Goal: Task Accomplishment & Management: Complete application form

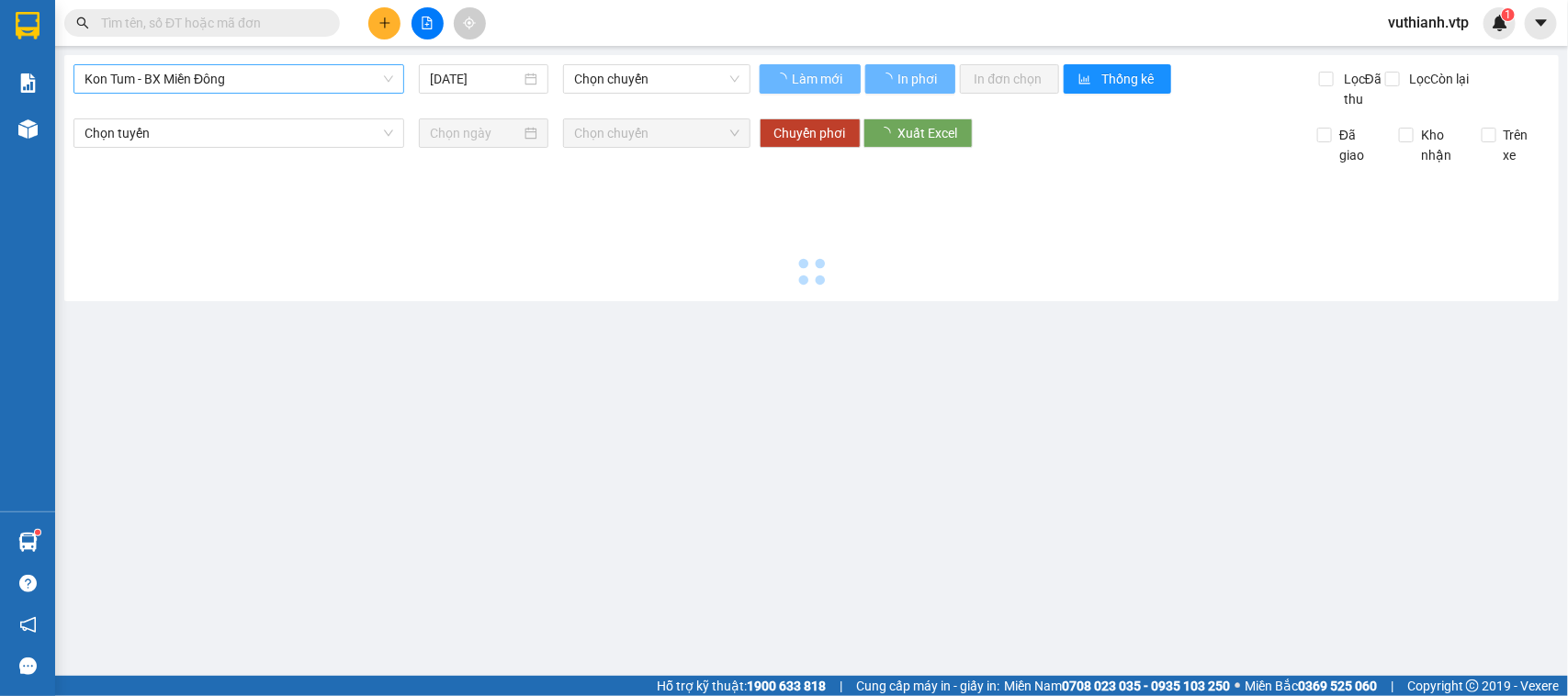
click at [372, 88] on span "Kon Tum - BX Miền Đông" at bounding box center [238, 79] width 308 height 28
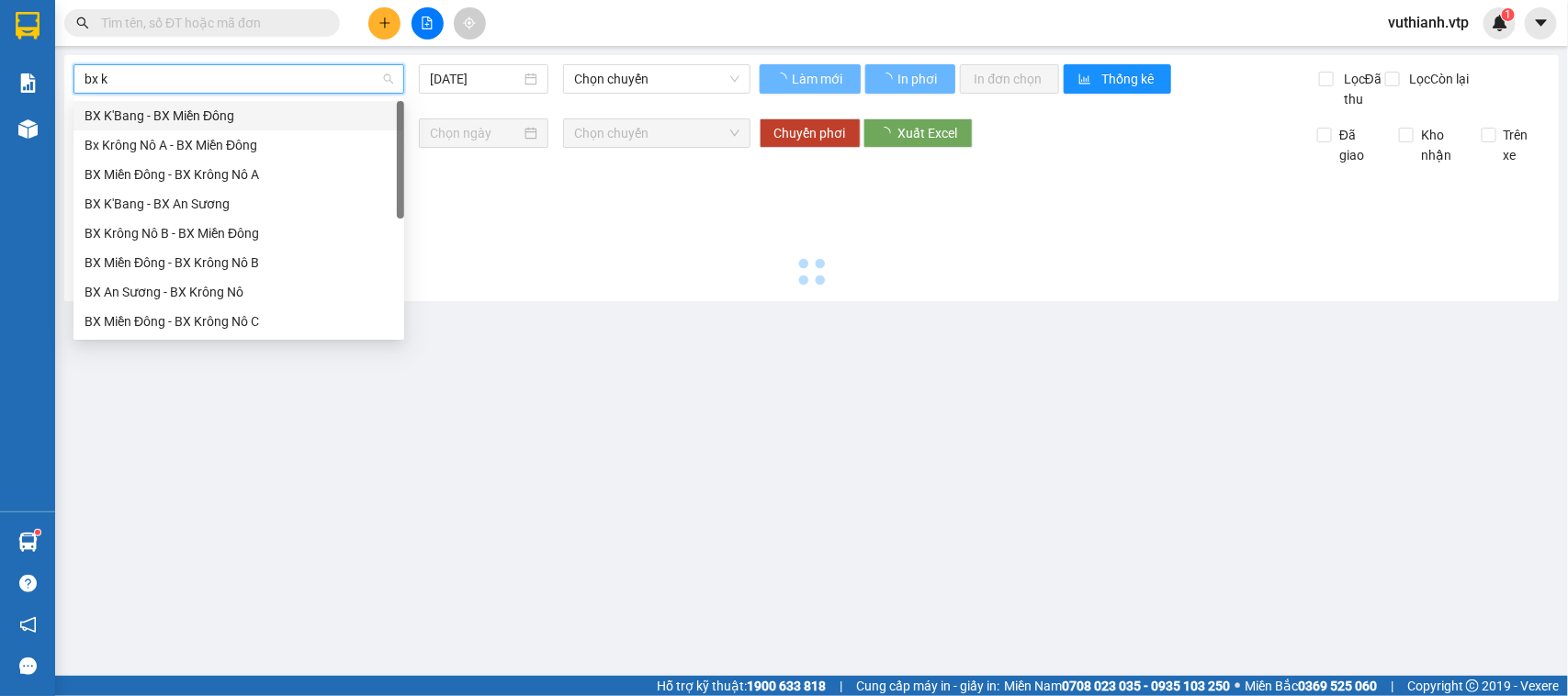
type input "bx kr"
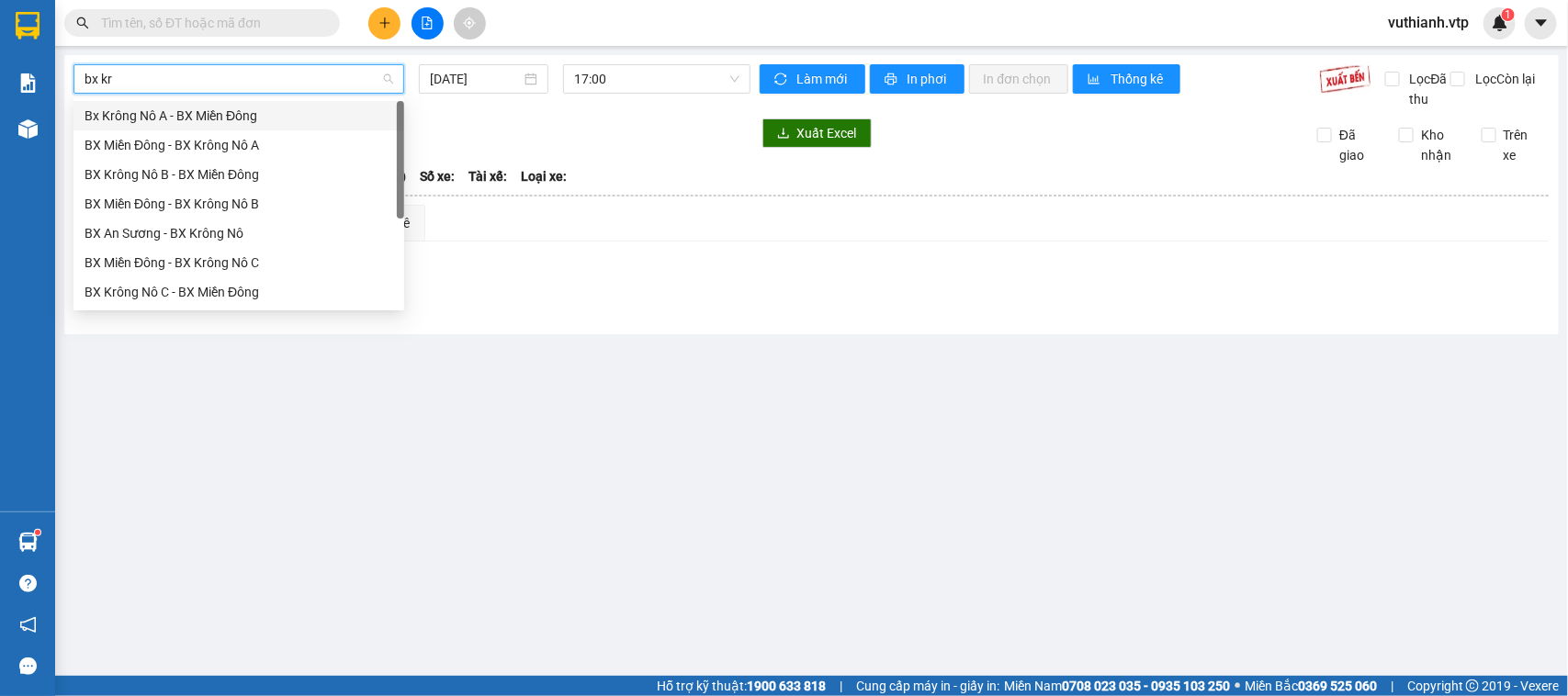
click at [245, 287] on div "BX Krông Nô C - BX Miền Đông" at bounding box center [238, 291] width 308 height 21
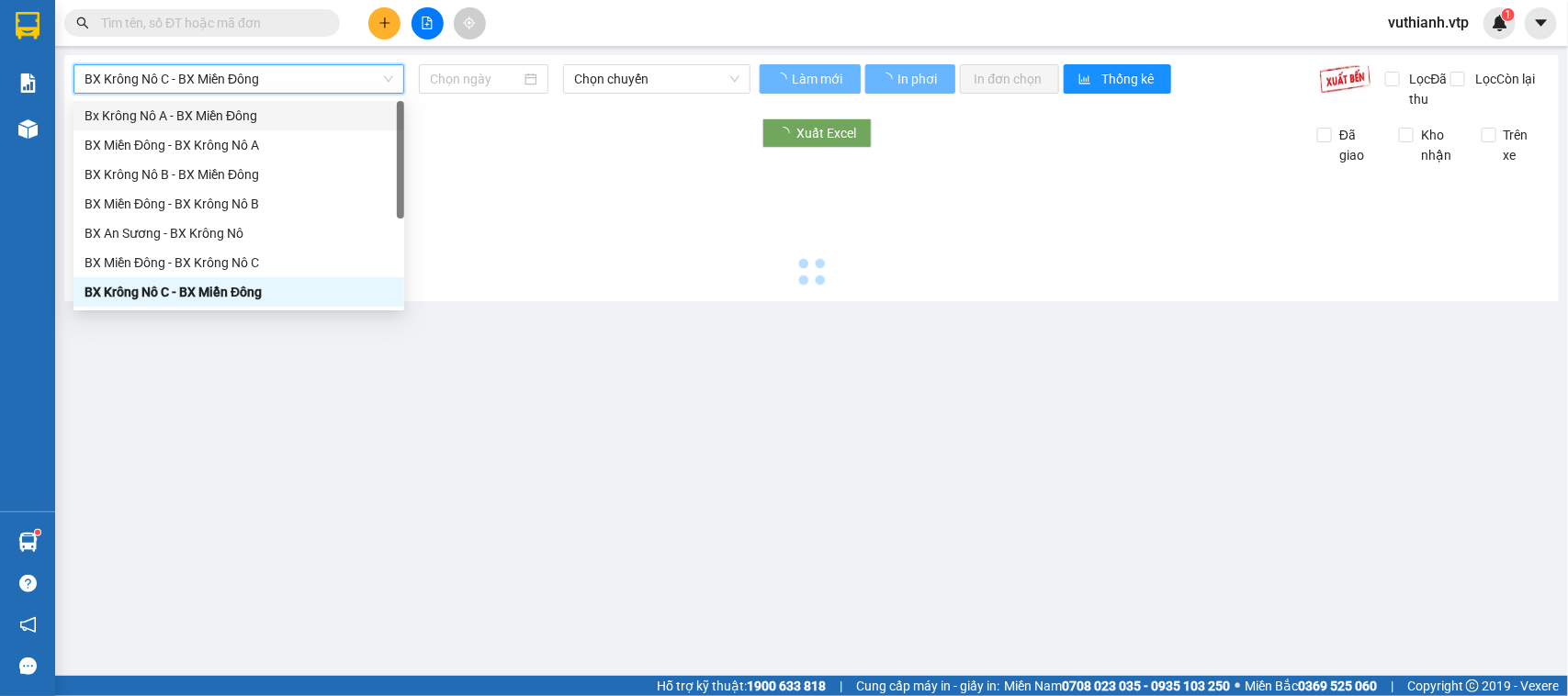
type input "[DATE]"
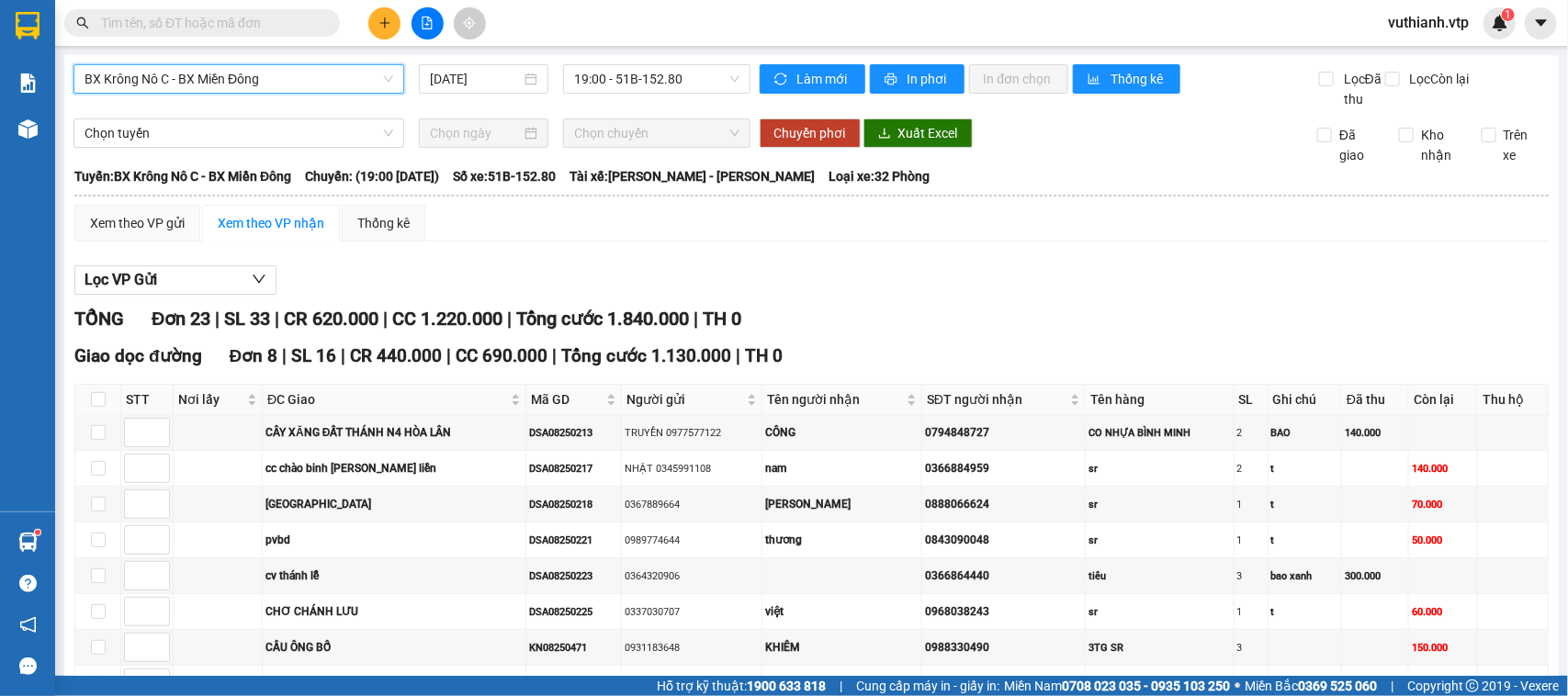
click at [288, 80] on span "BX Krông Nô C - BX Miền Đông" at bounding box center [238, 79] width 308 height 28
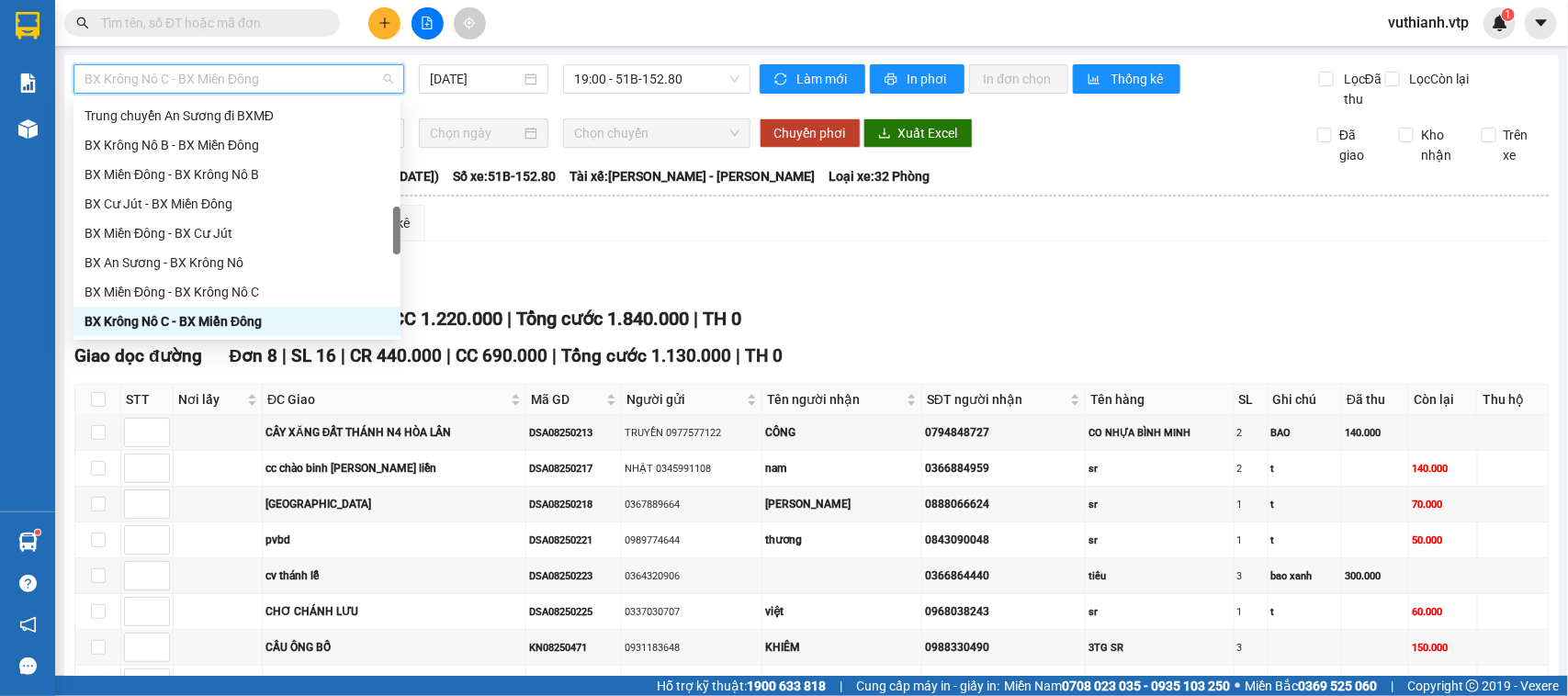
type input "n"
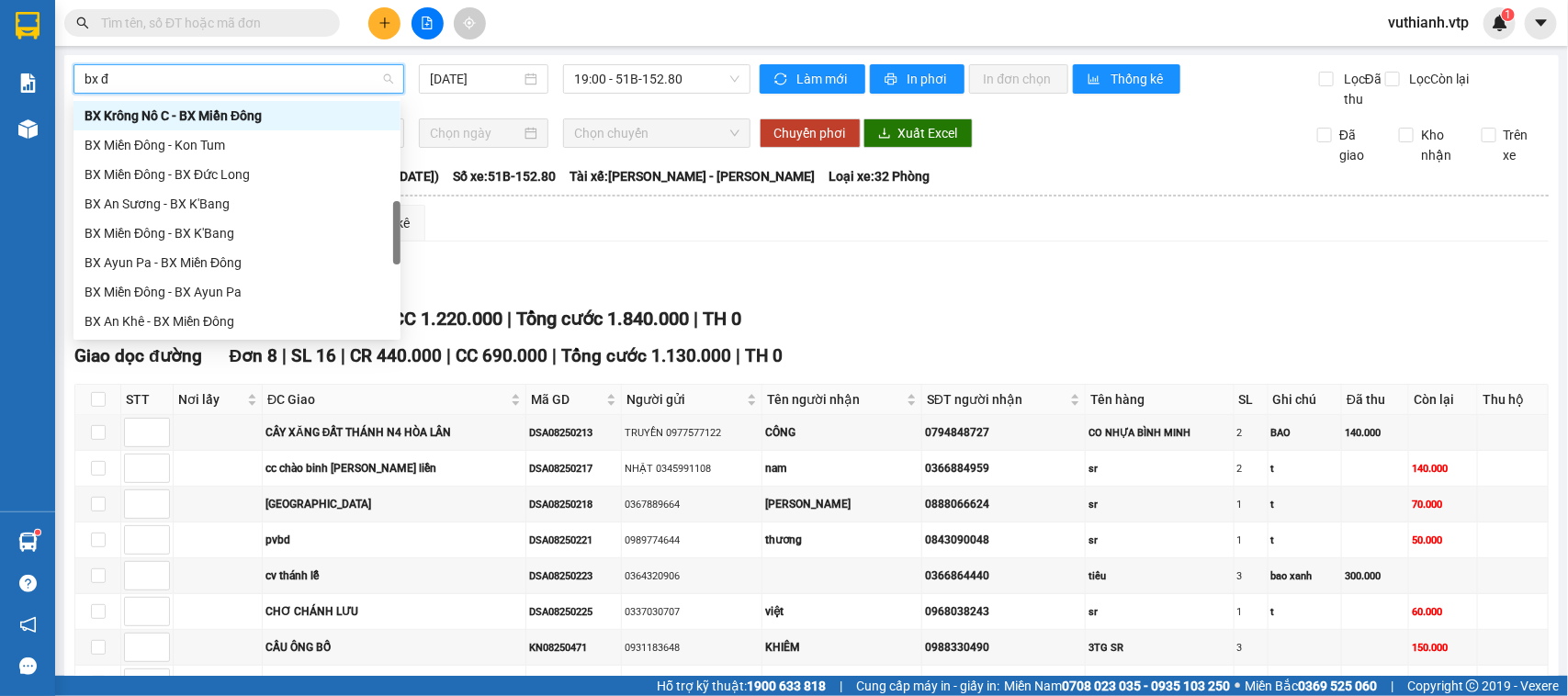
scroll to position [0, 0]
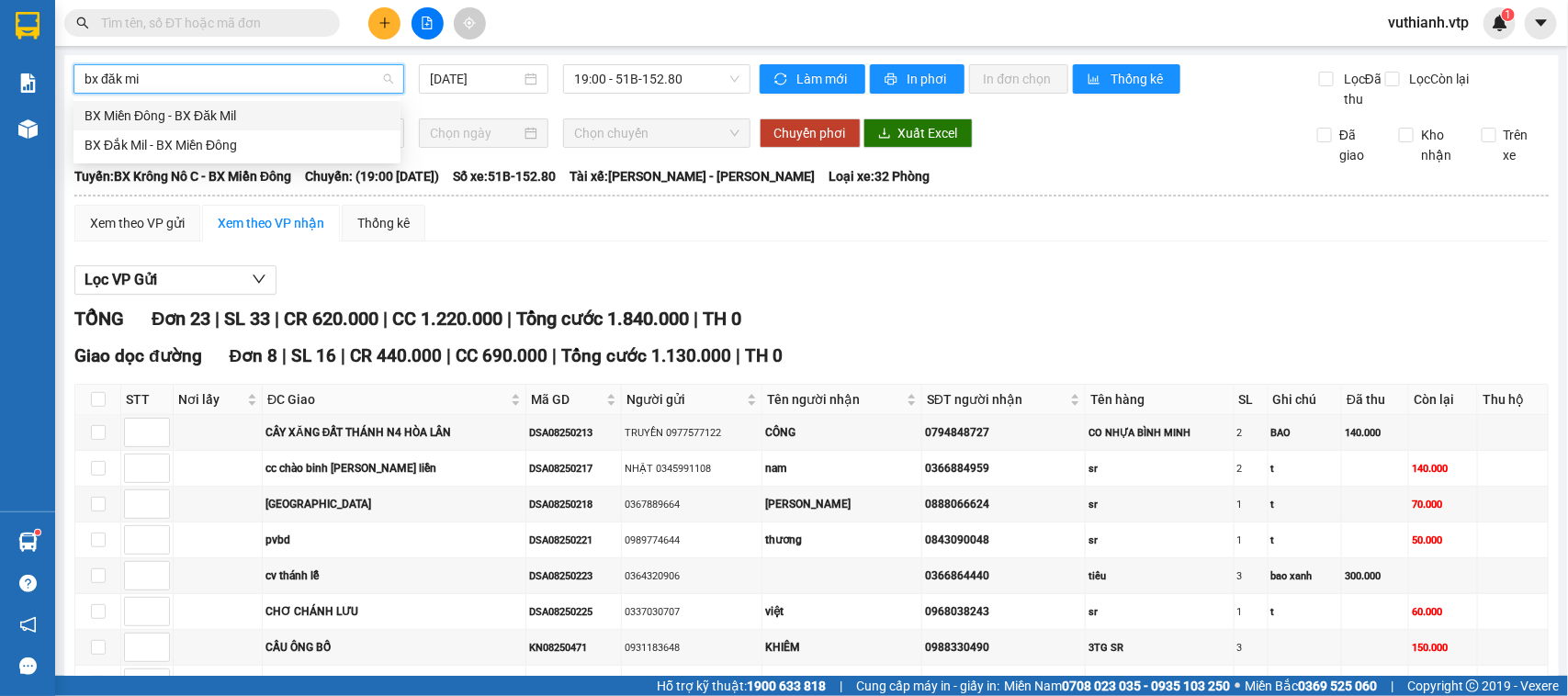
type input "bx đăk mil"
click at [255, 144] on div "BX Đắk Mil - BX Miền Đông" at bounding box center [237, 145] width 305 height 21
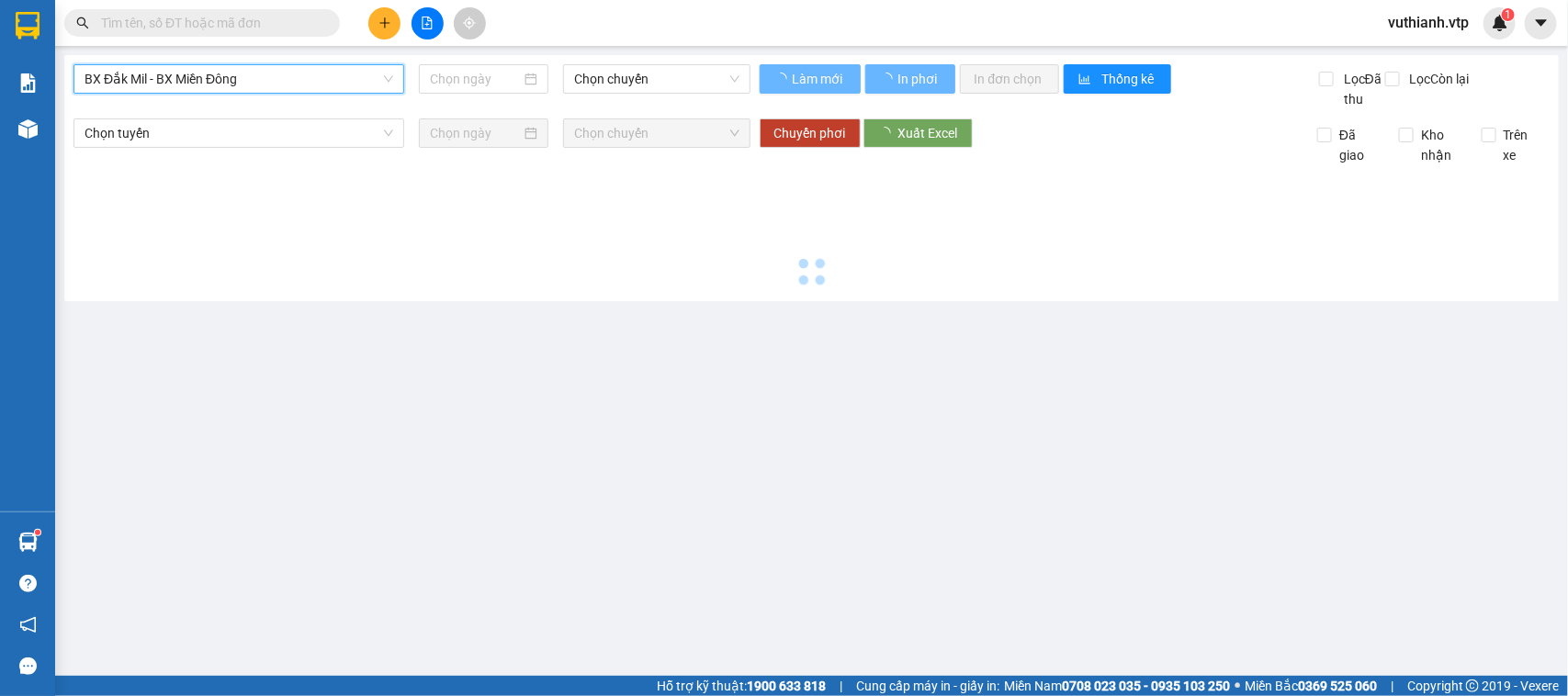
type input "[DATE]"
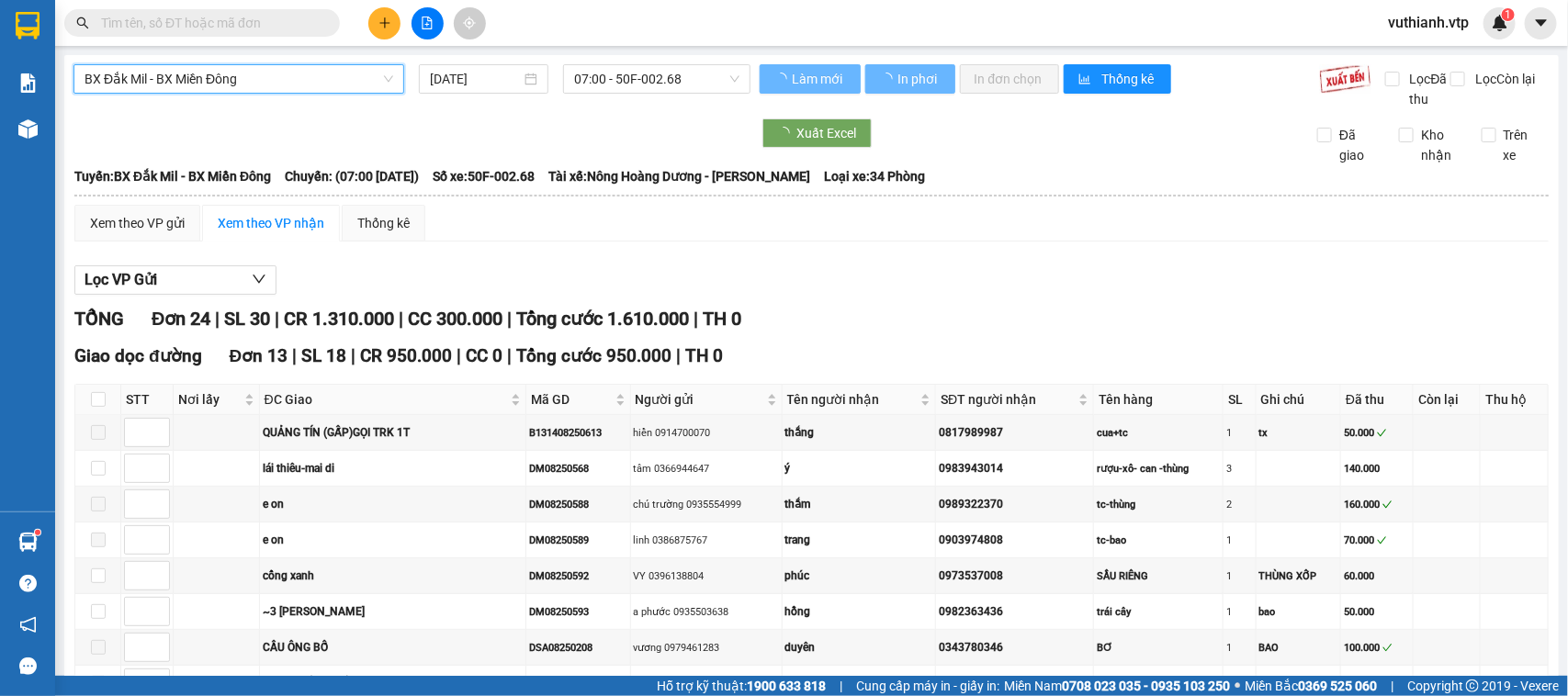
click at [616, 79] on span "07:00 - 50F-002.68" at bounding box center [656, 79] width 164 height 28
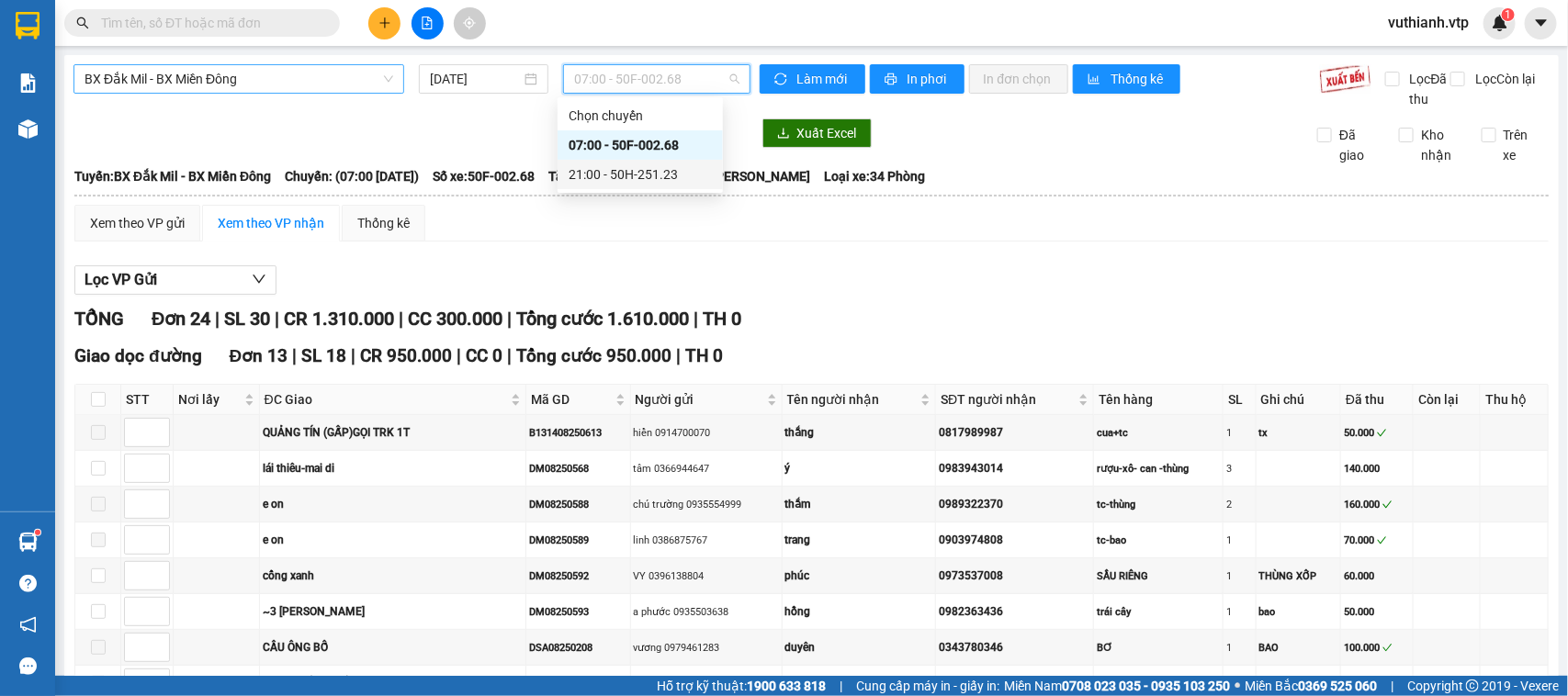
click at [629, 171] on div "21:00 - 50H-251.23" at bounding box center [640, 174] width 144 height 21
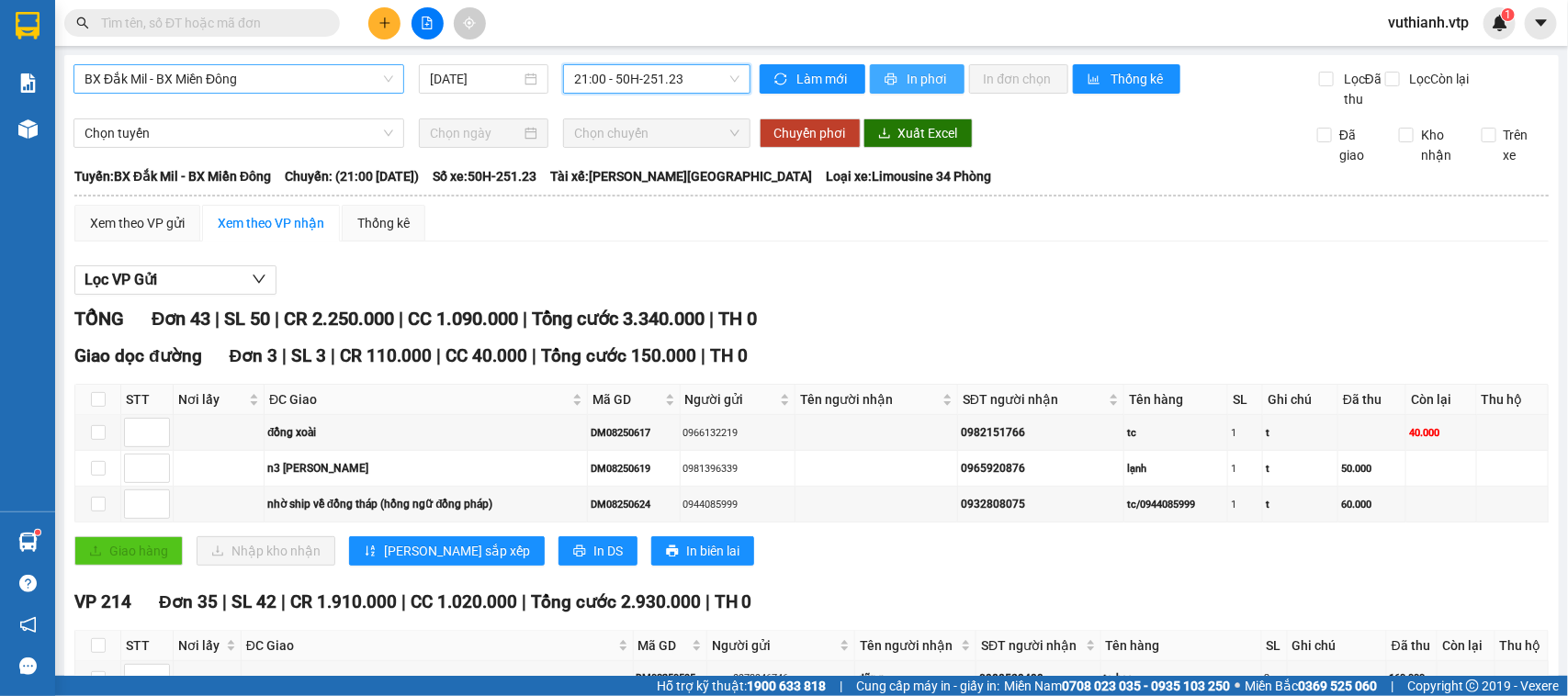
click at [943, 74] on button "In phơi" at bounding box center [917, 79] width 95 height 30
click at [929, 79] on span "In phơi" at bounding box center [929, 79] width 42 height 21
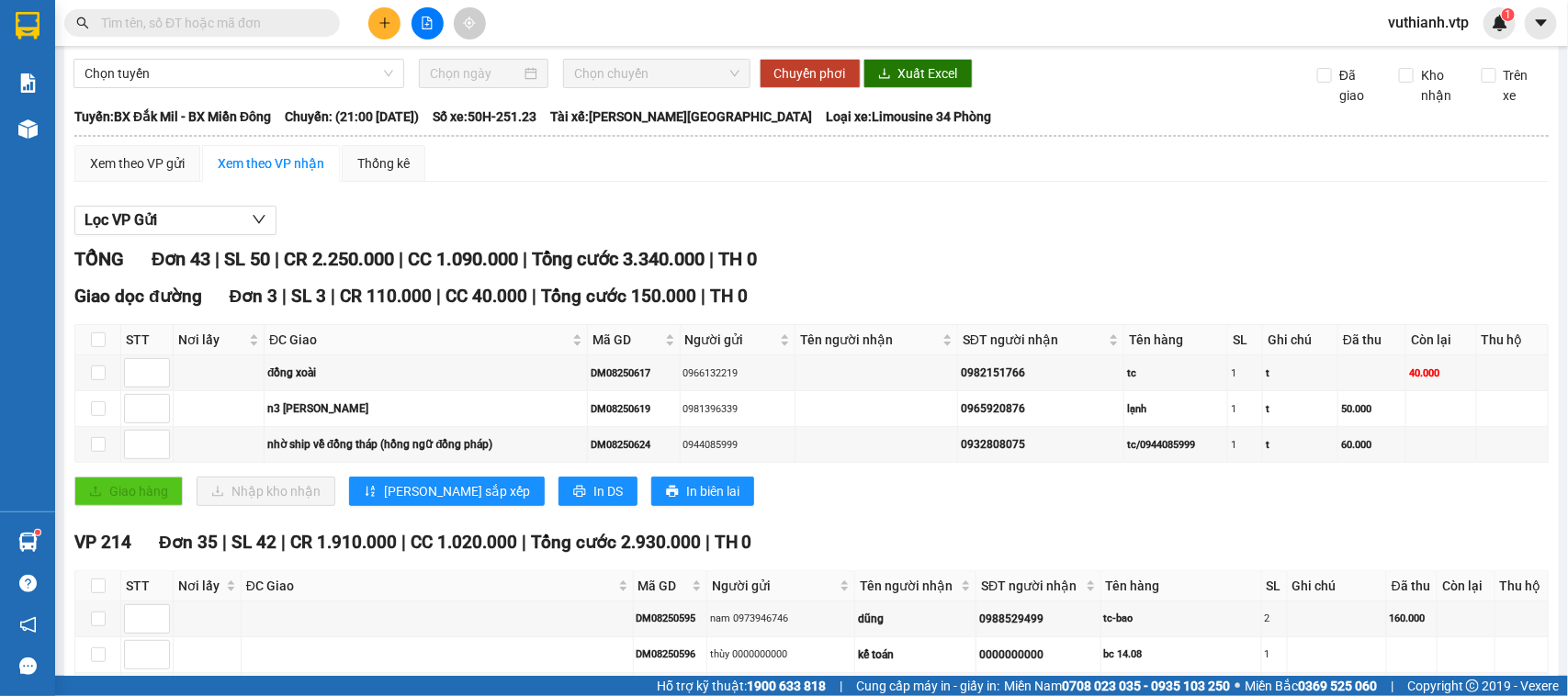
scroll to position [50, 0]
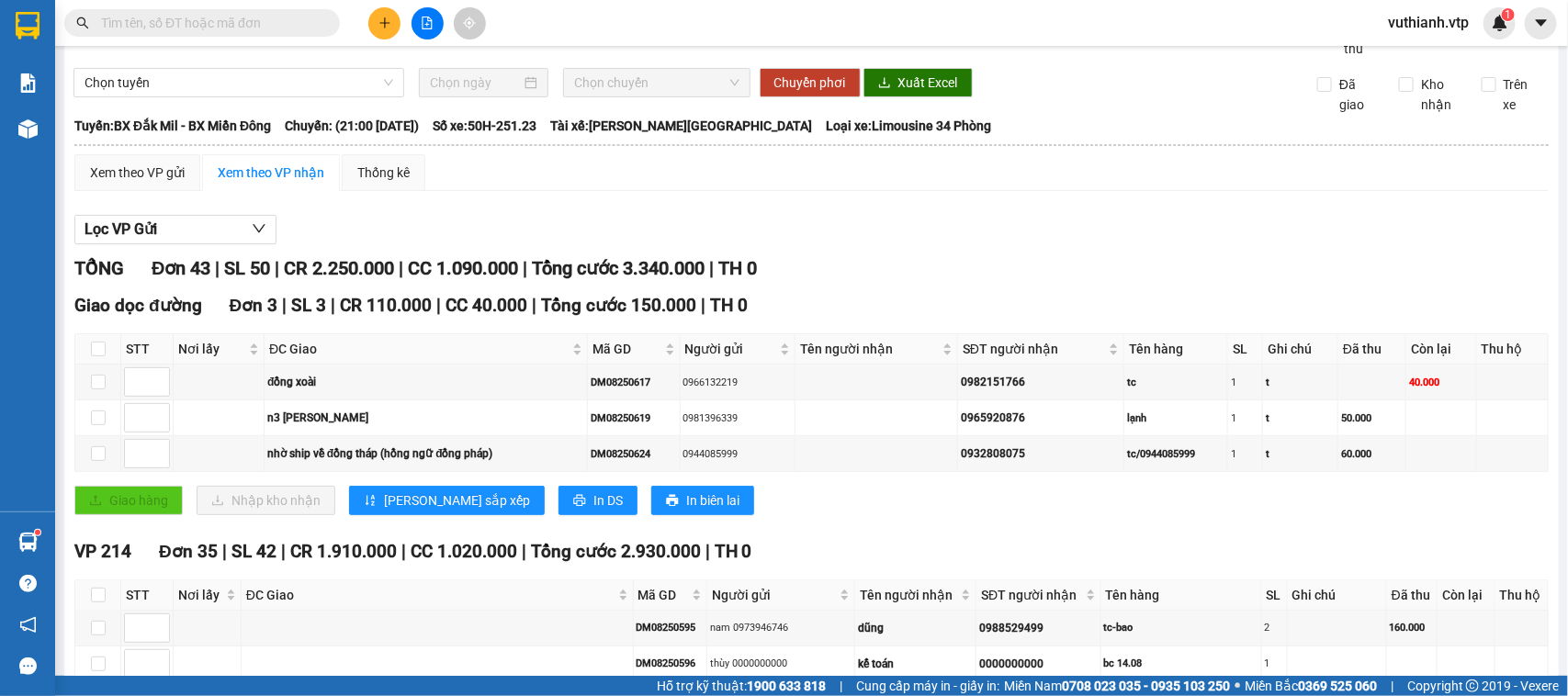
click at [1493, 186] on div "Xem theo VP gửi Xem theo VP nhận Thống kê" at bounding box center [812, 172] width 1474 height 36
drag, startPoint x: 1494, startPoint y: 188, endPoint x: 1541, endPoint y: 200, distance: 48.5
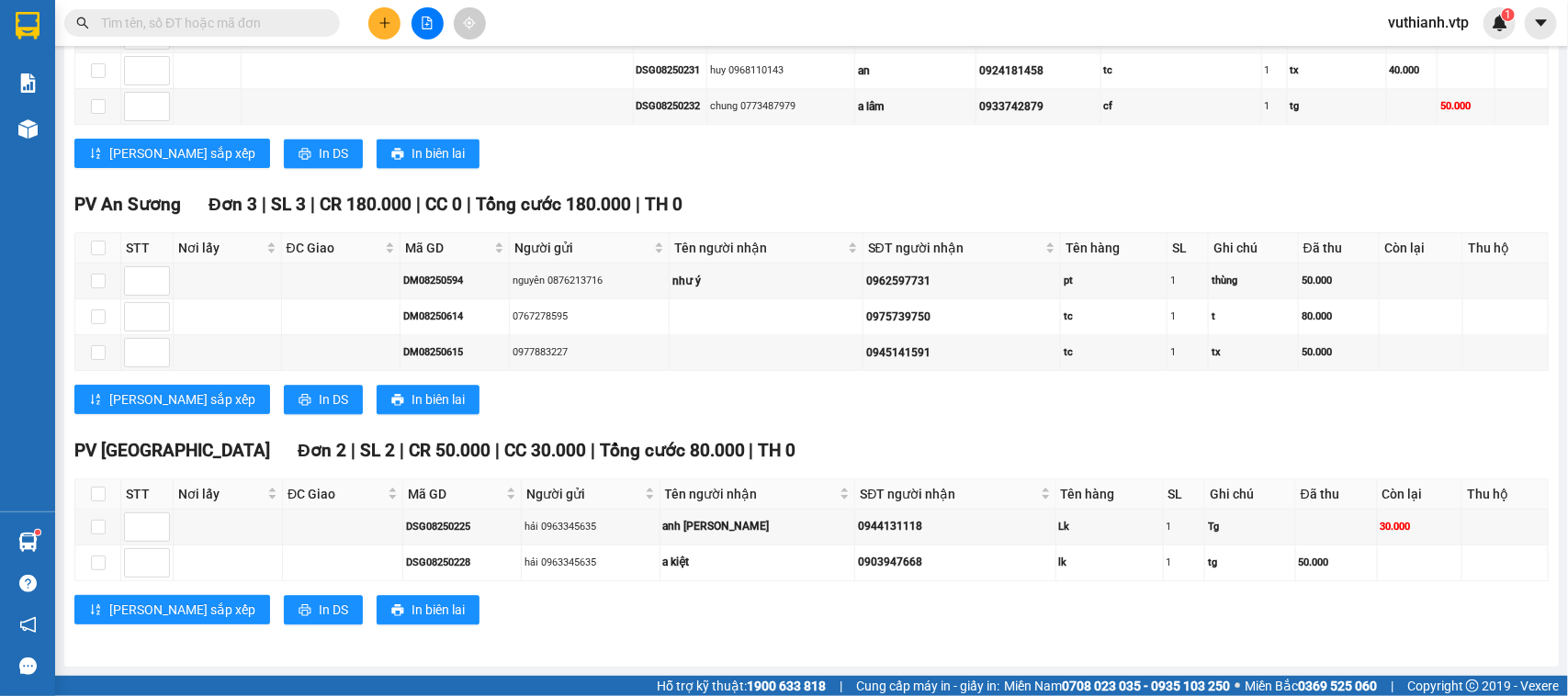
scroll to position [1841, 0]
click at [91, 531] on input "checkbox" at bounding box center [98, 527] width 15 height 15
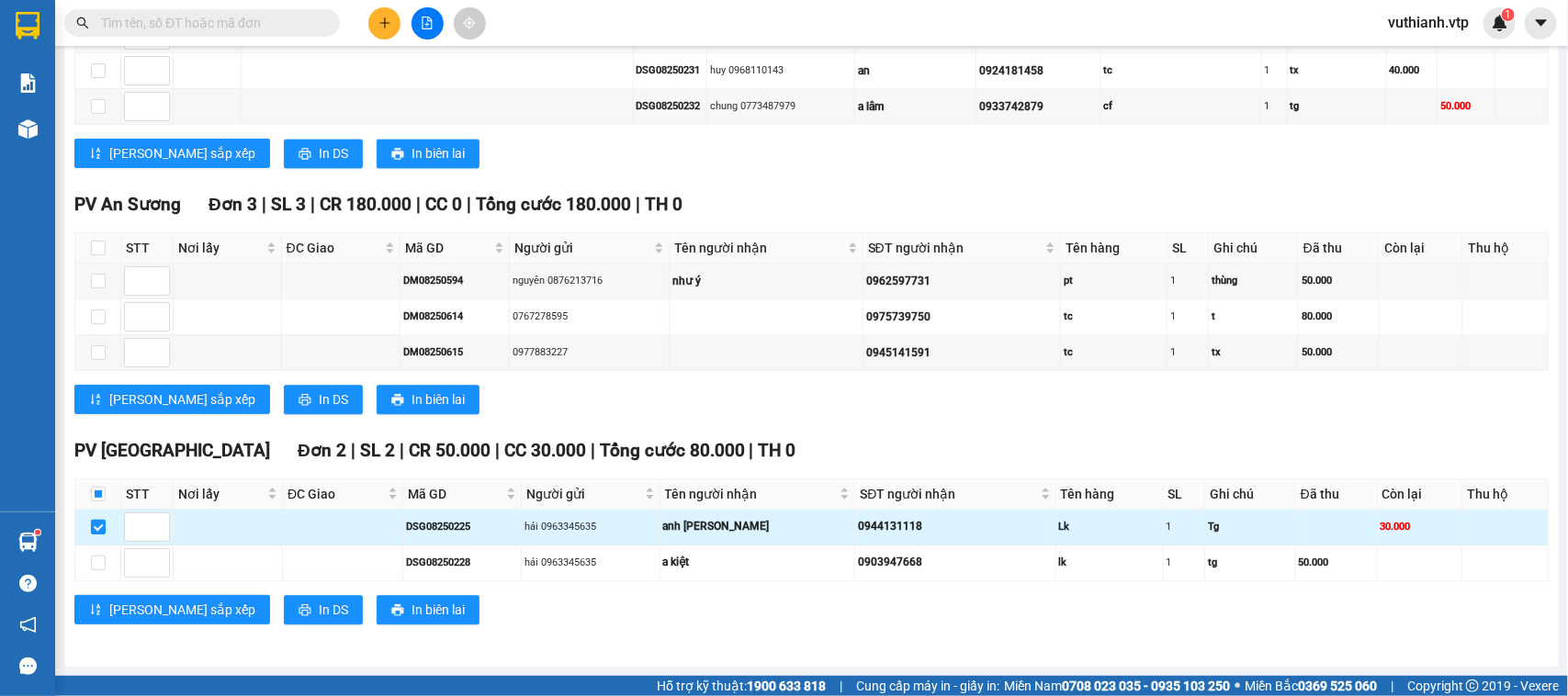
click at [98, 529] on input "checkbox" at bounding box center [98, 527] width 15 height 15
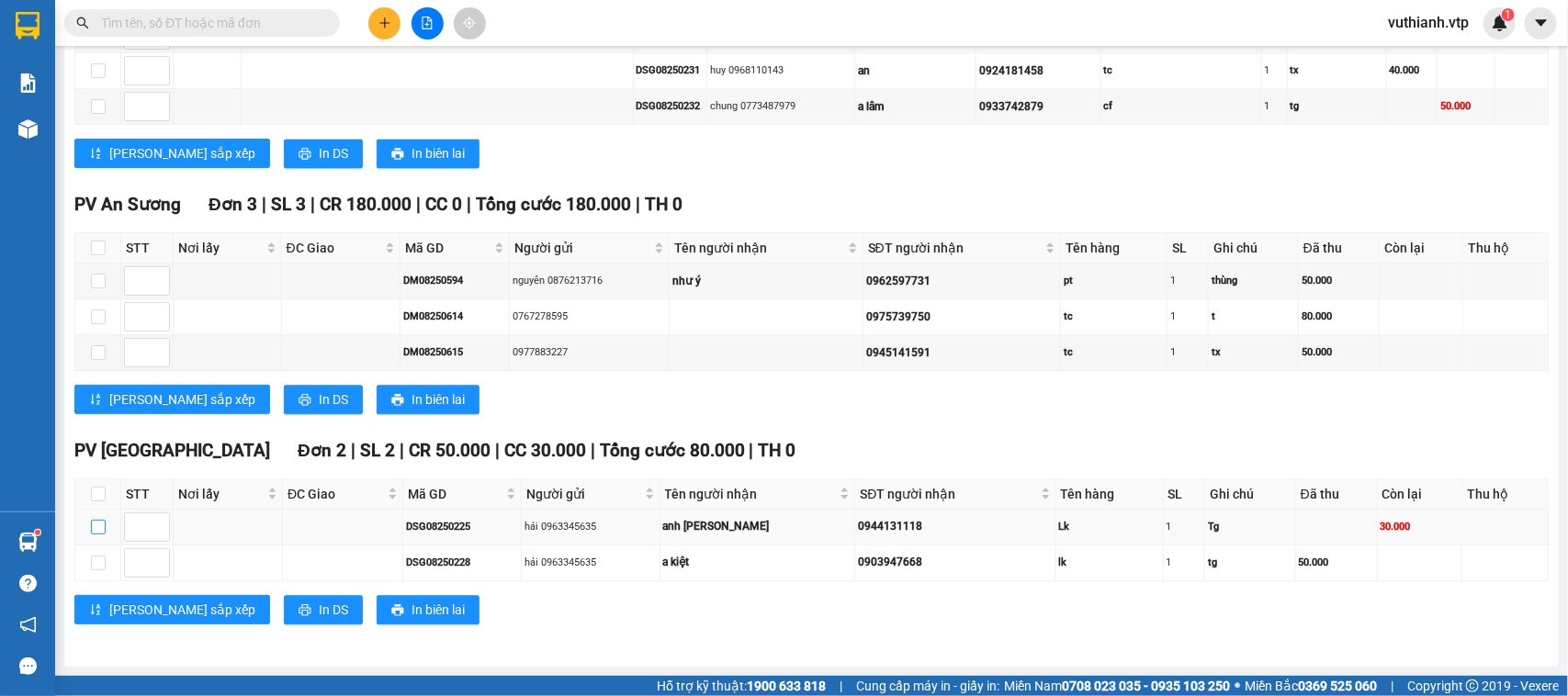
click at [98, 528] on input "checkbox" at bounding box center [98, 527] width 15 height 15
checkbox input "true"
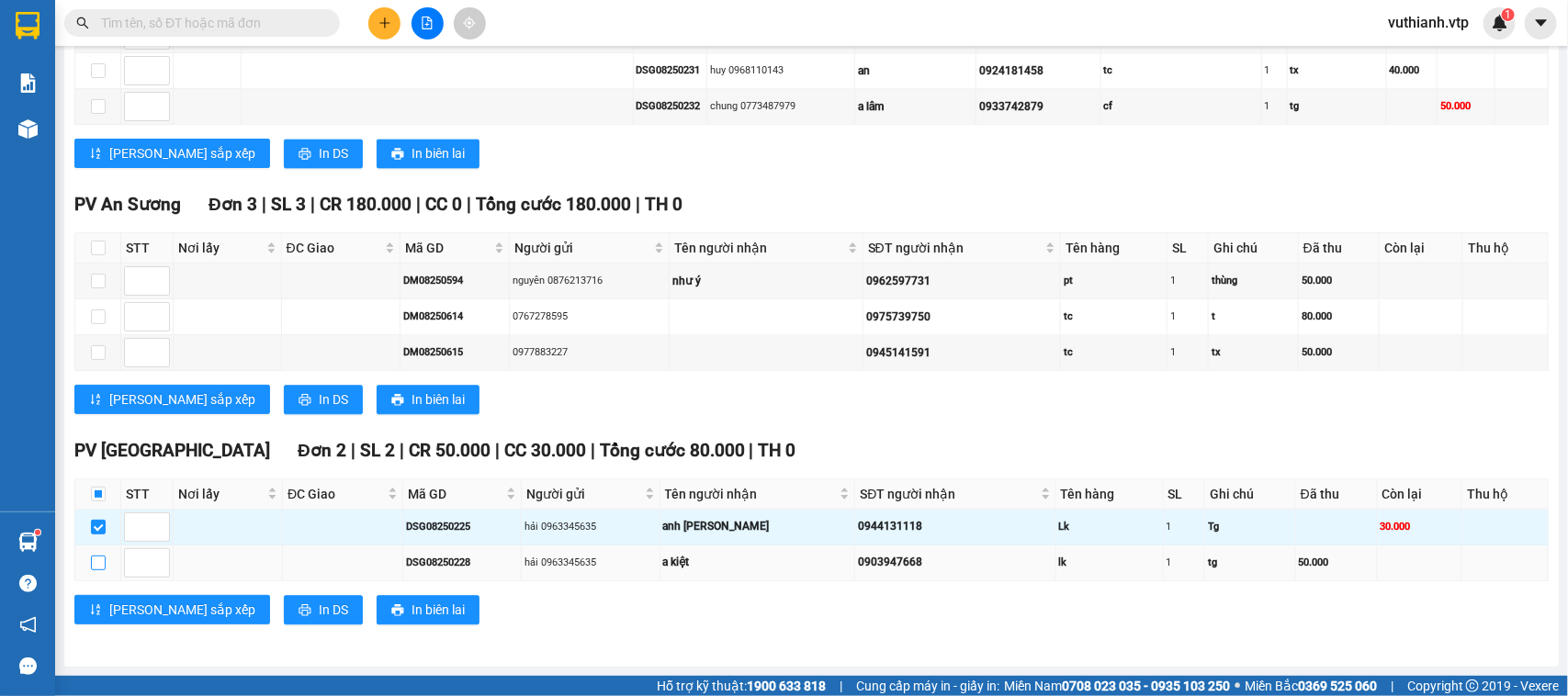
click at [95, 567] on input "checkbox" at bounding box center [98, 562] width 15 height 15
checkbox input "true"
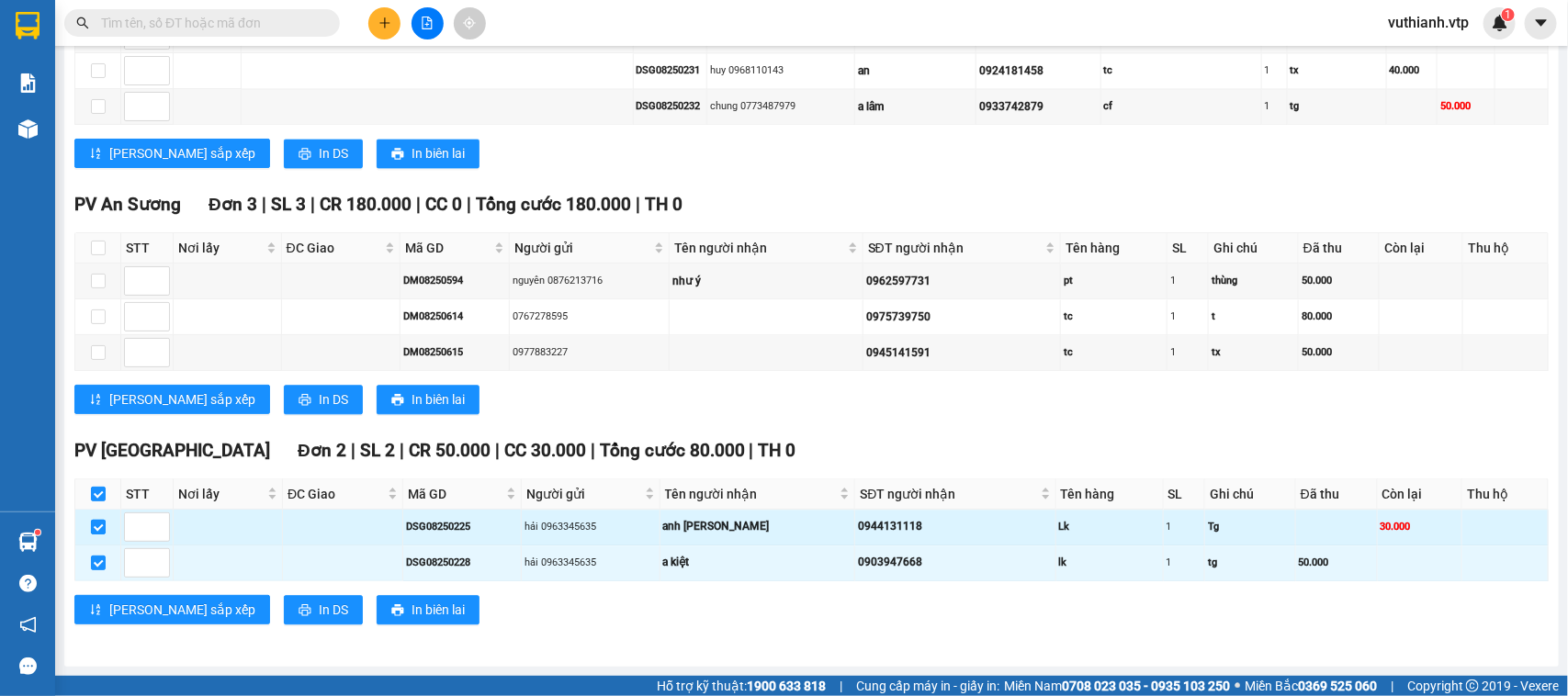
click at [98, 522] on input "checkbox" at bounding box center [98, 527] width 15 height 15
checkbox input "false"
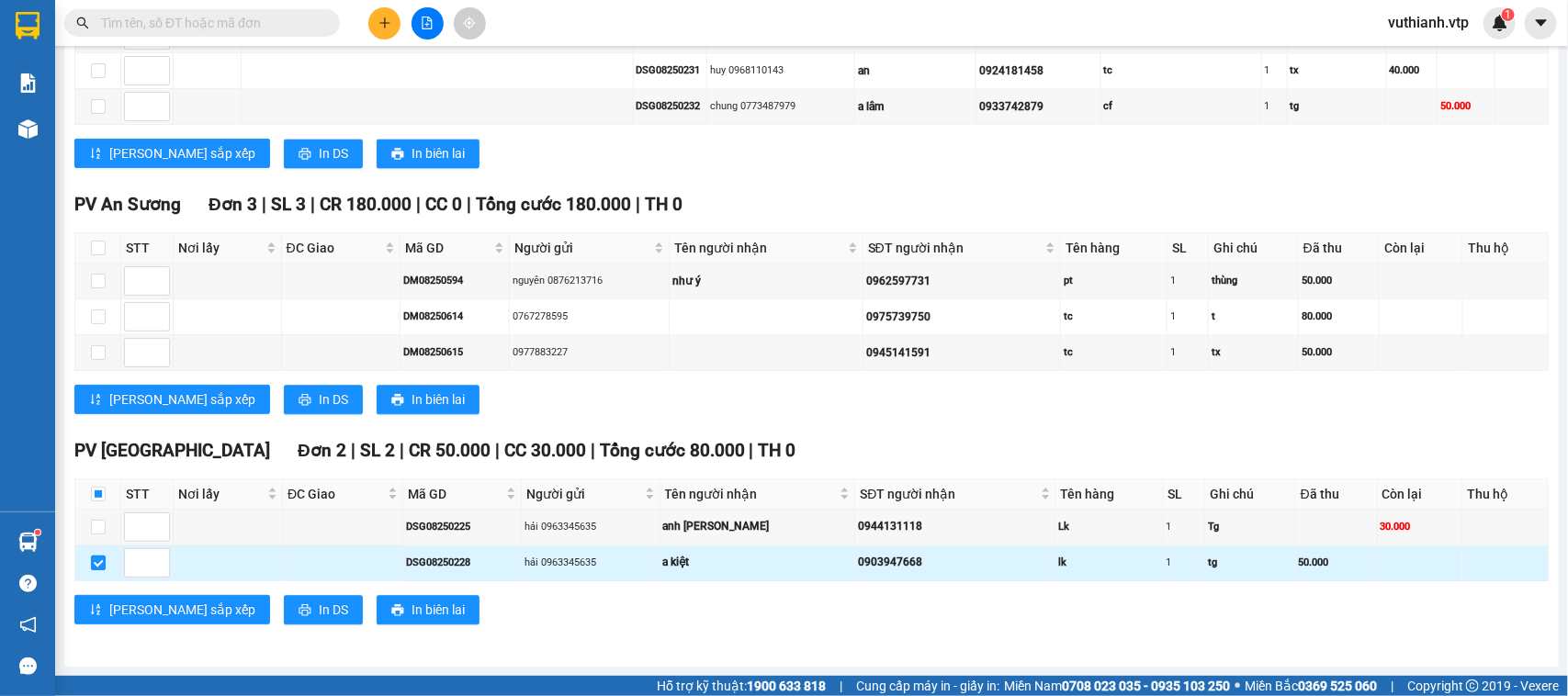
click at [101, 567] on input "checkbox" at bounding box center [98, 562] width 15 height 15
checkbox input "false"
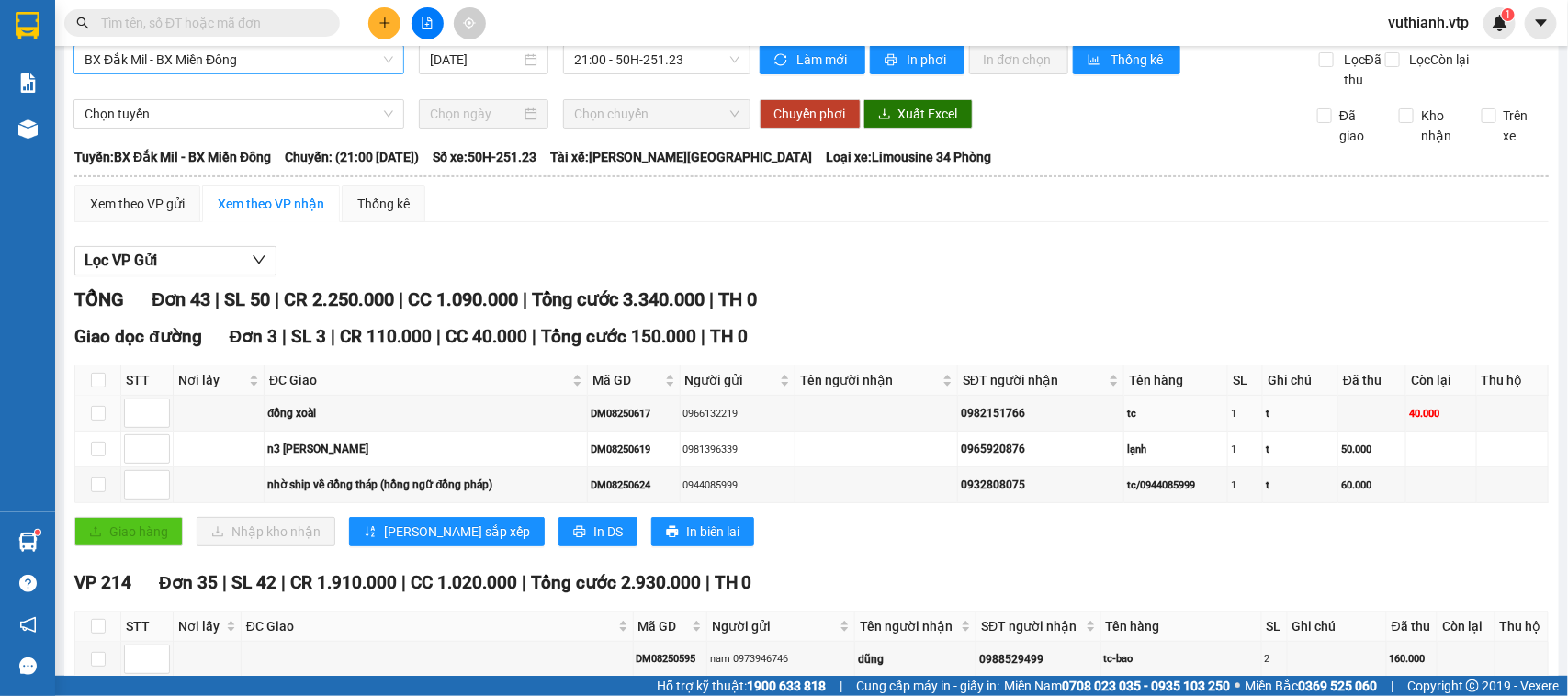
scroll to position [0, 0]
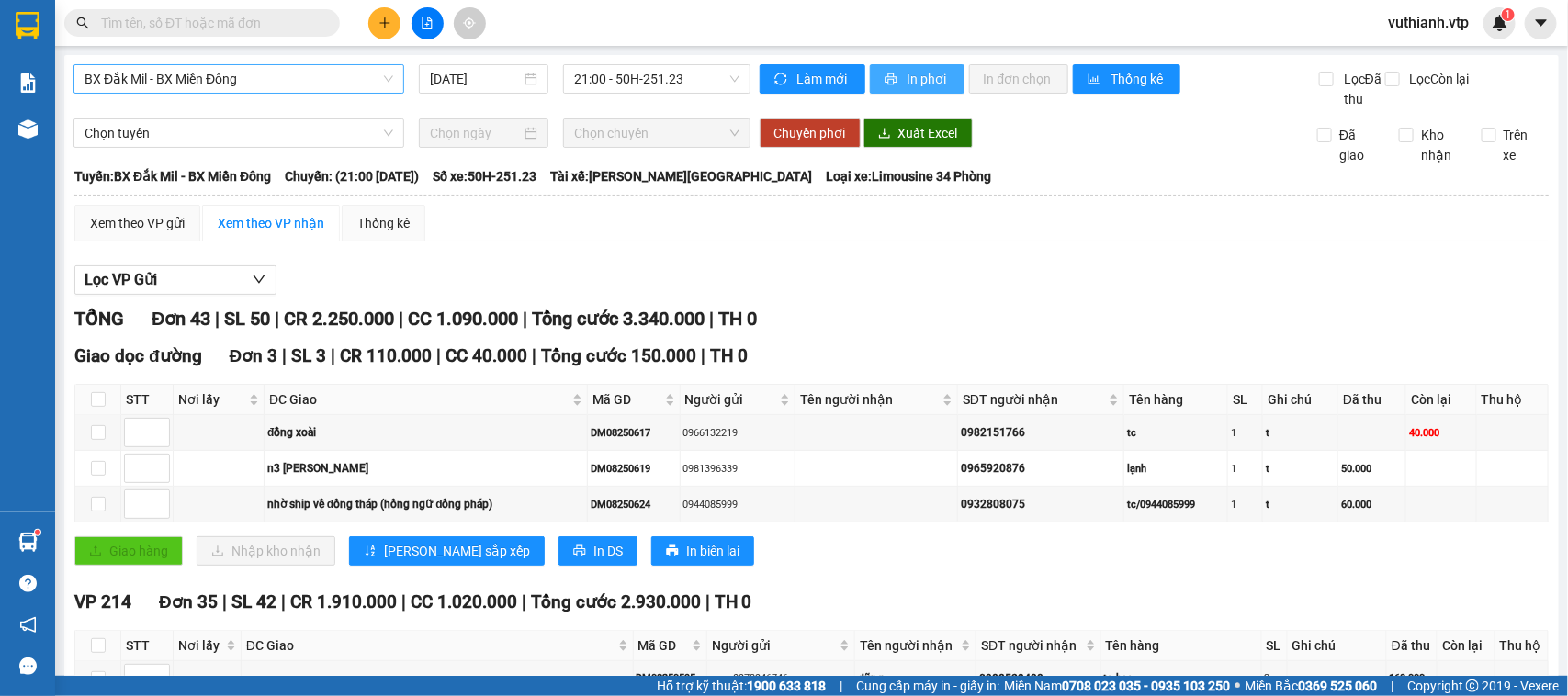
click at [919, 79] on span "In phơi" at bounding box center [929, 79] width 42 height 21
click at [384, 21] on icon "plus" at bounding box center [384, 23] width 1 height 10
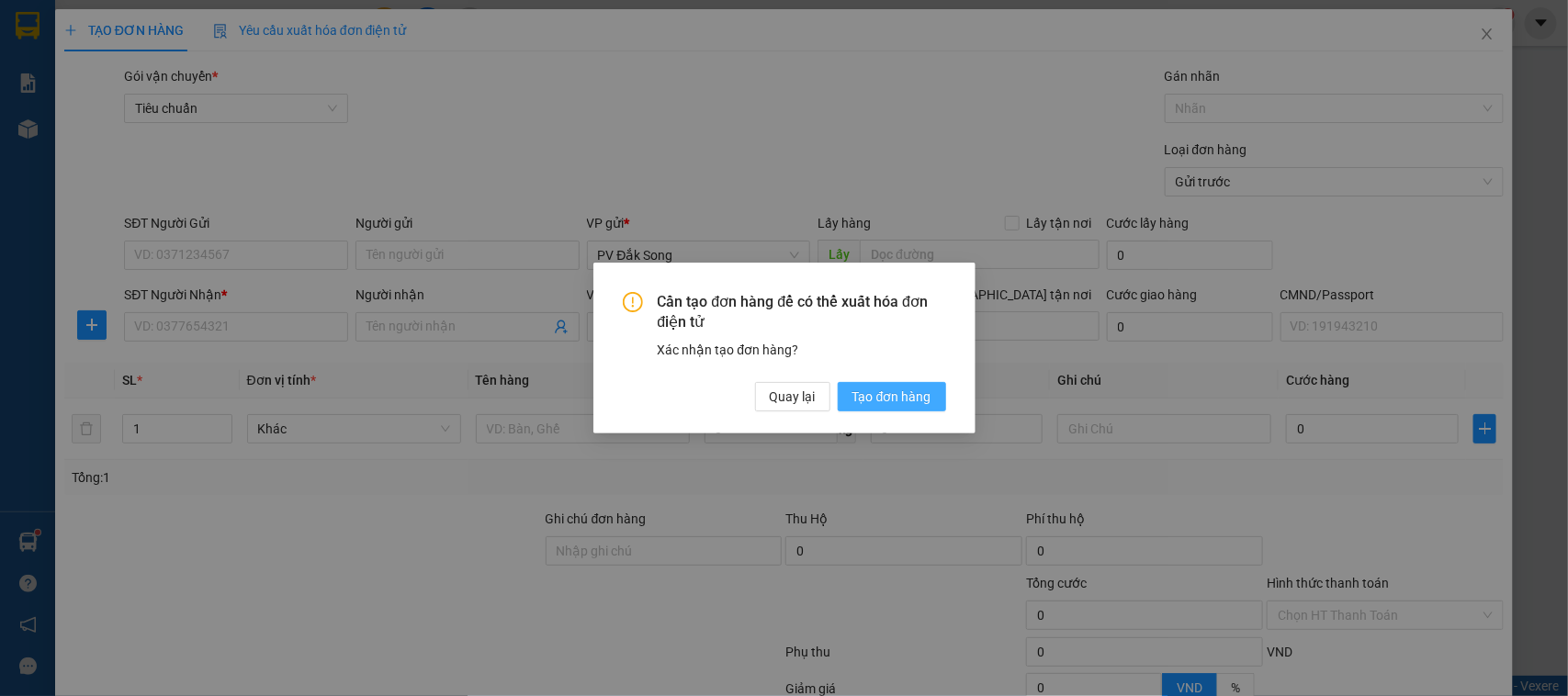
click at [880, 405] on span "Tạo đơn hàng" at bounding box center [892, 397] width 79 height 21
click at [896, 401] on span "Tạo đơn hàng" at bounding box center [892, 397] width 79 height 21
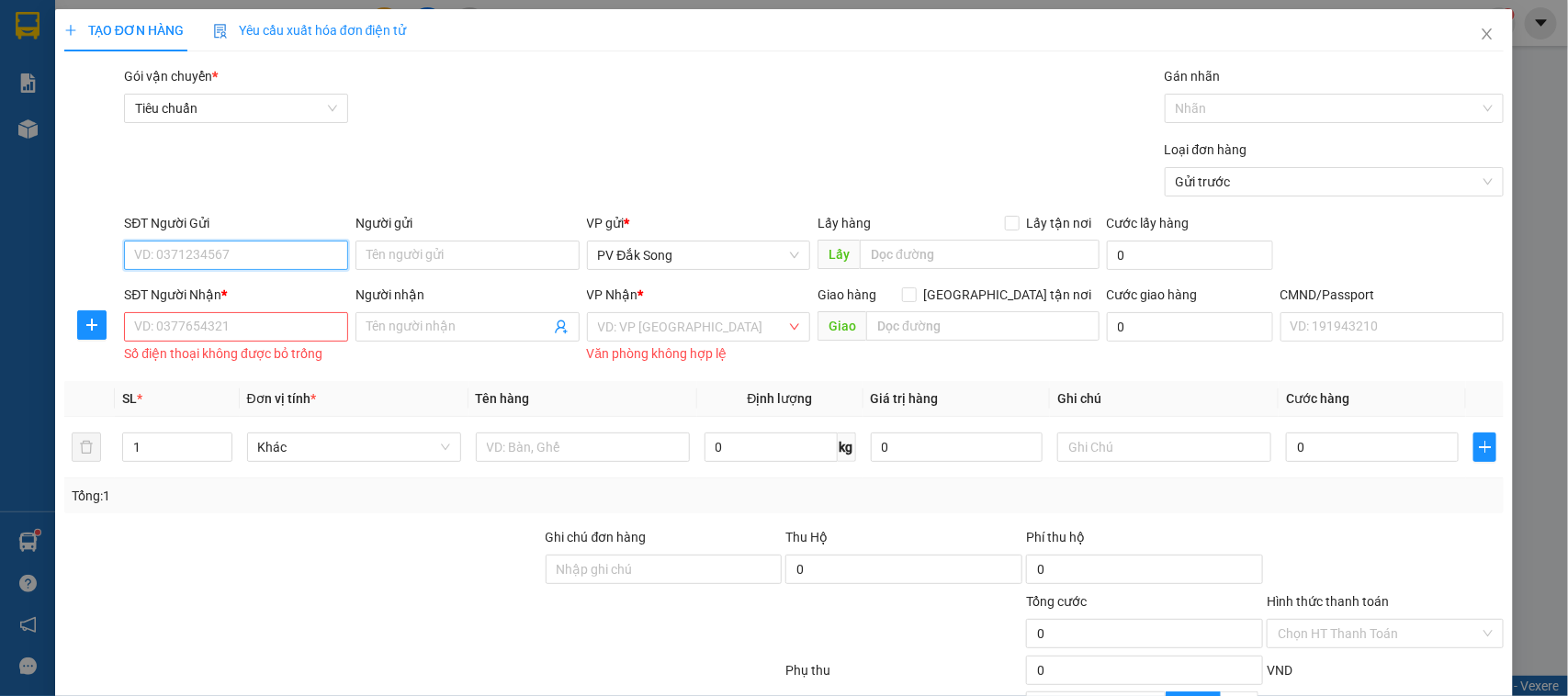
click at [217, 246] on input "SĐT Người Gửi" at bounding box center [236, 255] width 225 height 30
drag, startPoint x: 213, startPoint y: 248, endPoint x: 111, endPoint y: 267, distance: 103.8
click at [111, 267] on div "SĐT Người Gửi 0987893511 0987893511 Người gửi Tên người gửi VP gửi * PV Đắk Son…" at bounding box center [784, 244] width 1444 height 64
type input "0987893511"
click at [400, 254] on input "Người gửi" at bounding box center [468, 255] width 225 height 30
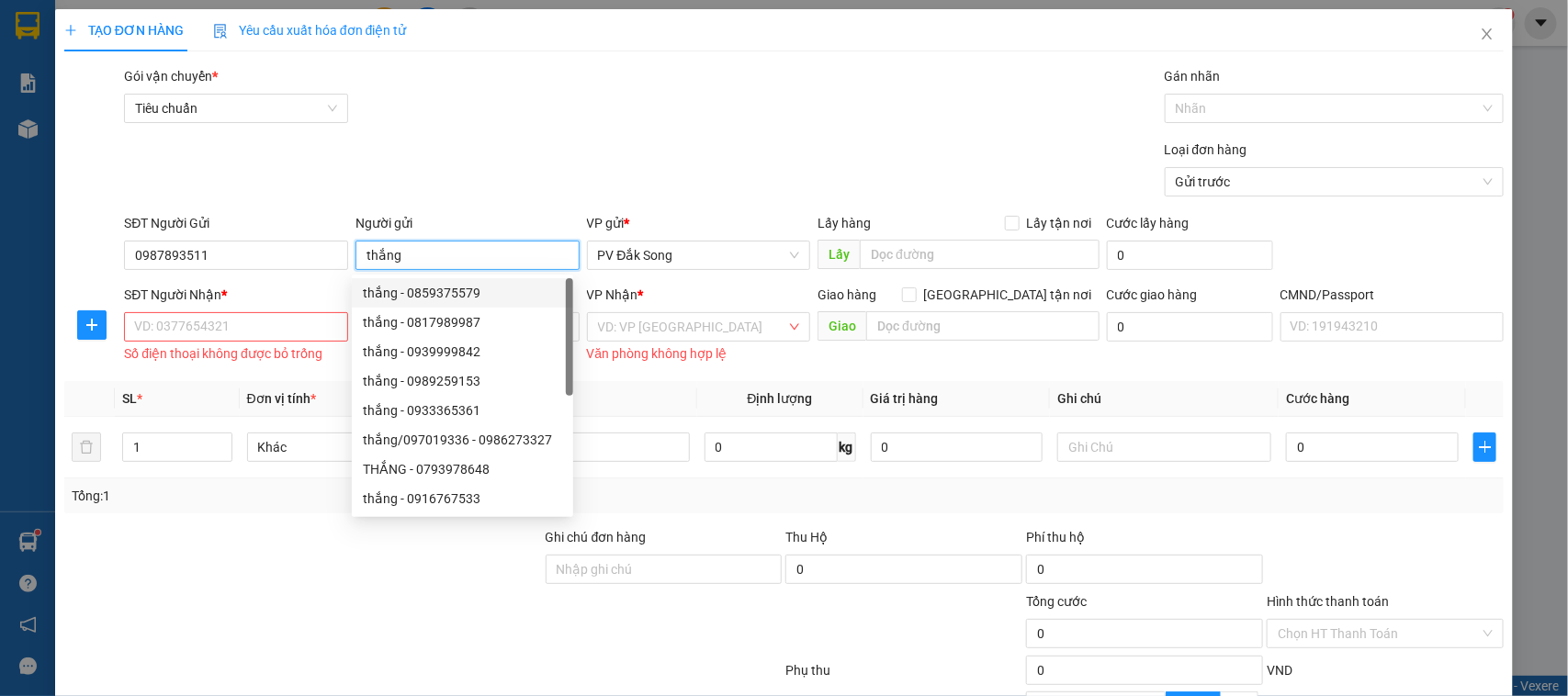
type input "thắng"
click at [282, 324] on input "SĐT Người Nhận *" at bounding box center [236, 327] width 225 height 30
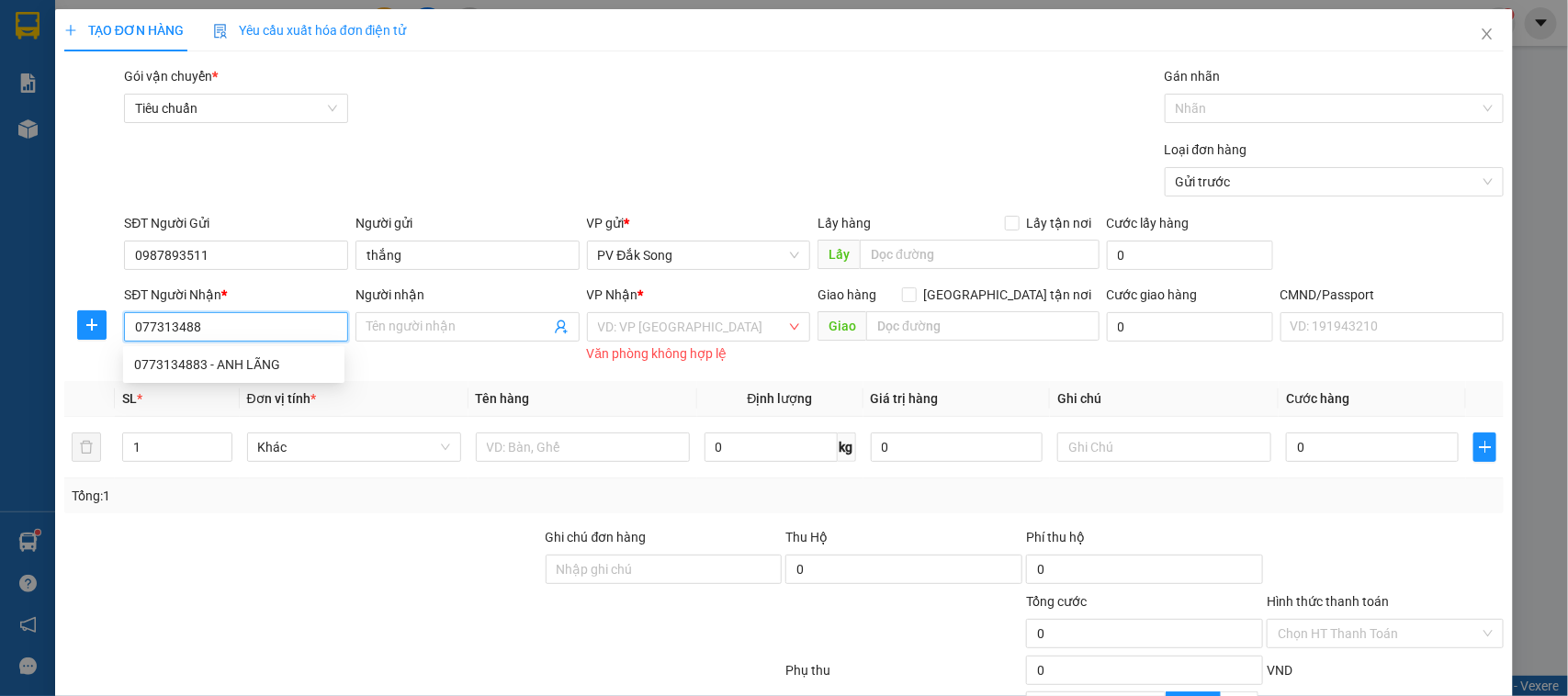
type input "0773134883"
click at [249, 363] on div "0773134883 - ANH LÃNG" at bounding box center [233, 364] width 199 height 21
type input "ANH LÃNG"
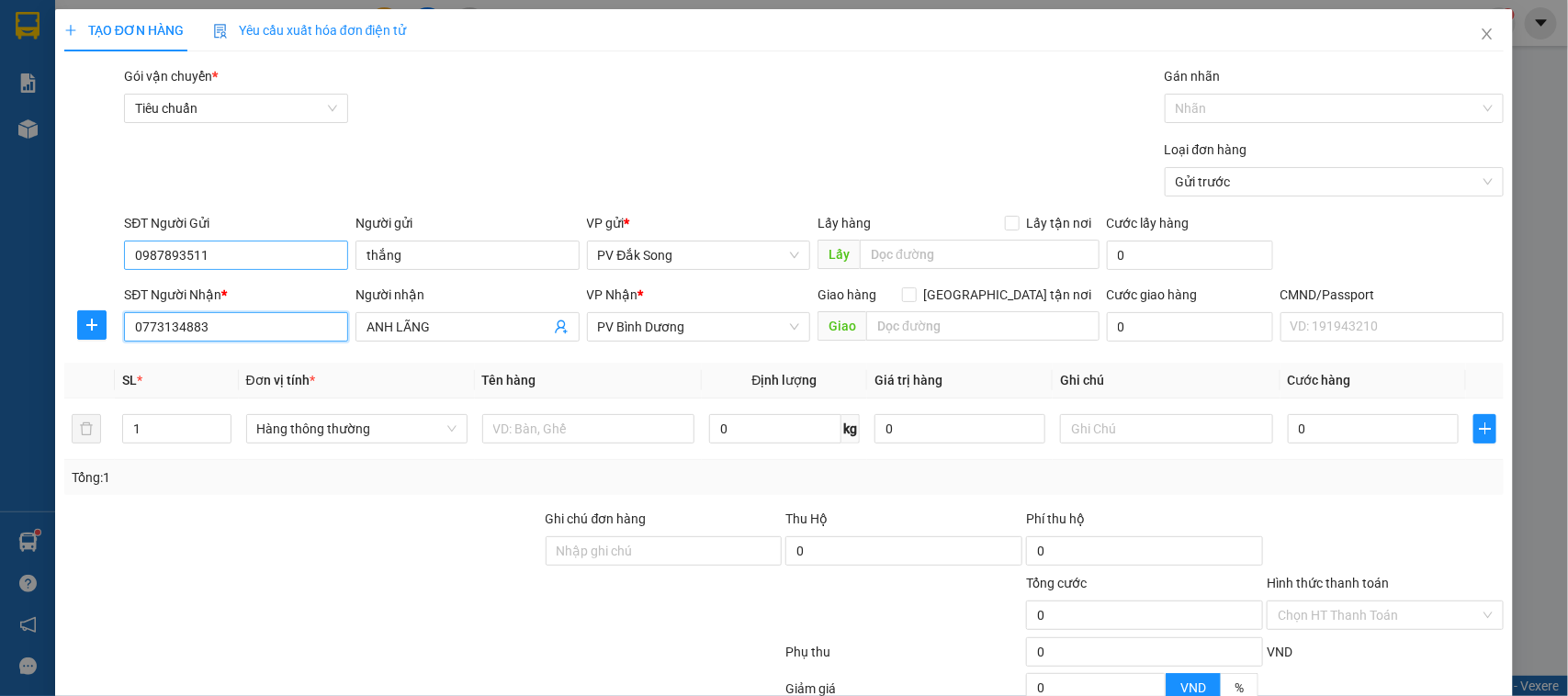
type input "0773134883"
click at [272, 258] on input "0987893511" at bounding box center [236, 255] width 225 height 30
type input "0"
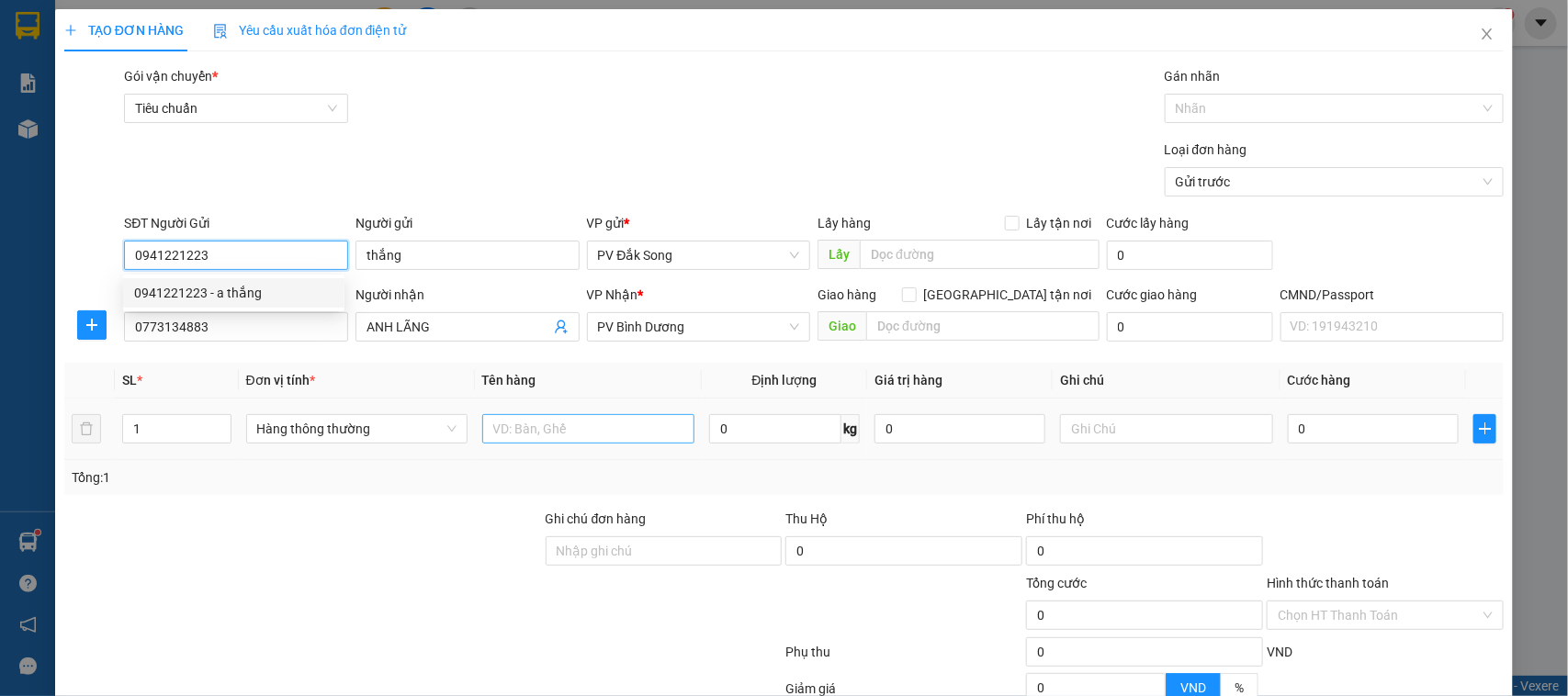
type input "0941221223"
click at [635, 429] on input "text" at bounding box center [588, 429] width 212 height 30
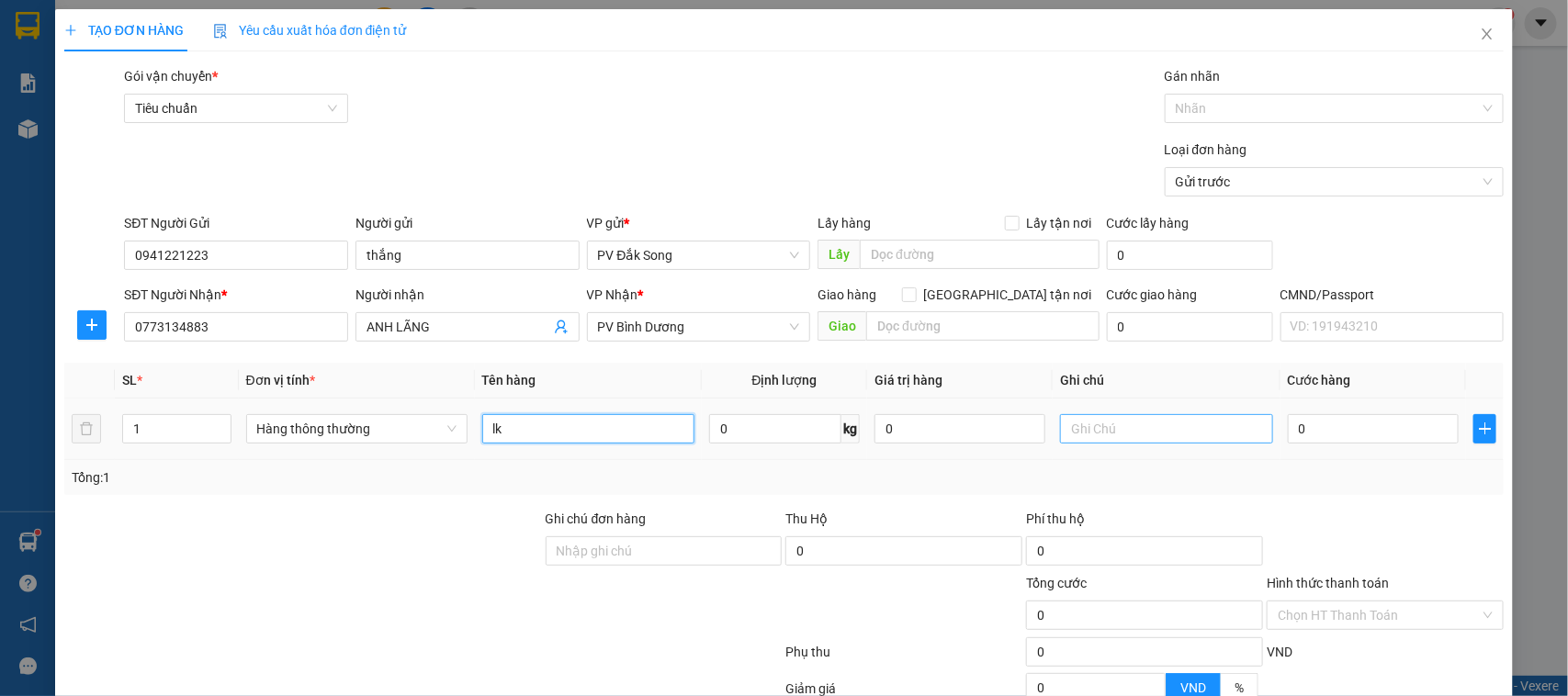
type input "lk"
click at [1089, 430] on input "text" at bounding box center [1165, 429] width 212 height 30
type input "hg"
click at [1325, 428] on input "0" at bounding box center [1373, 429] width 170 height 30
type input "003"
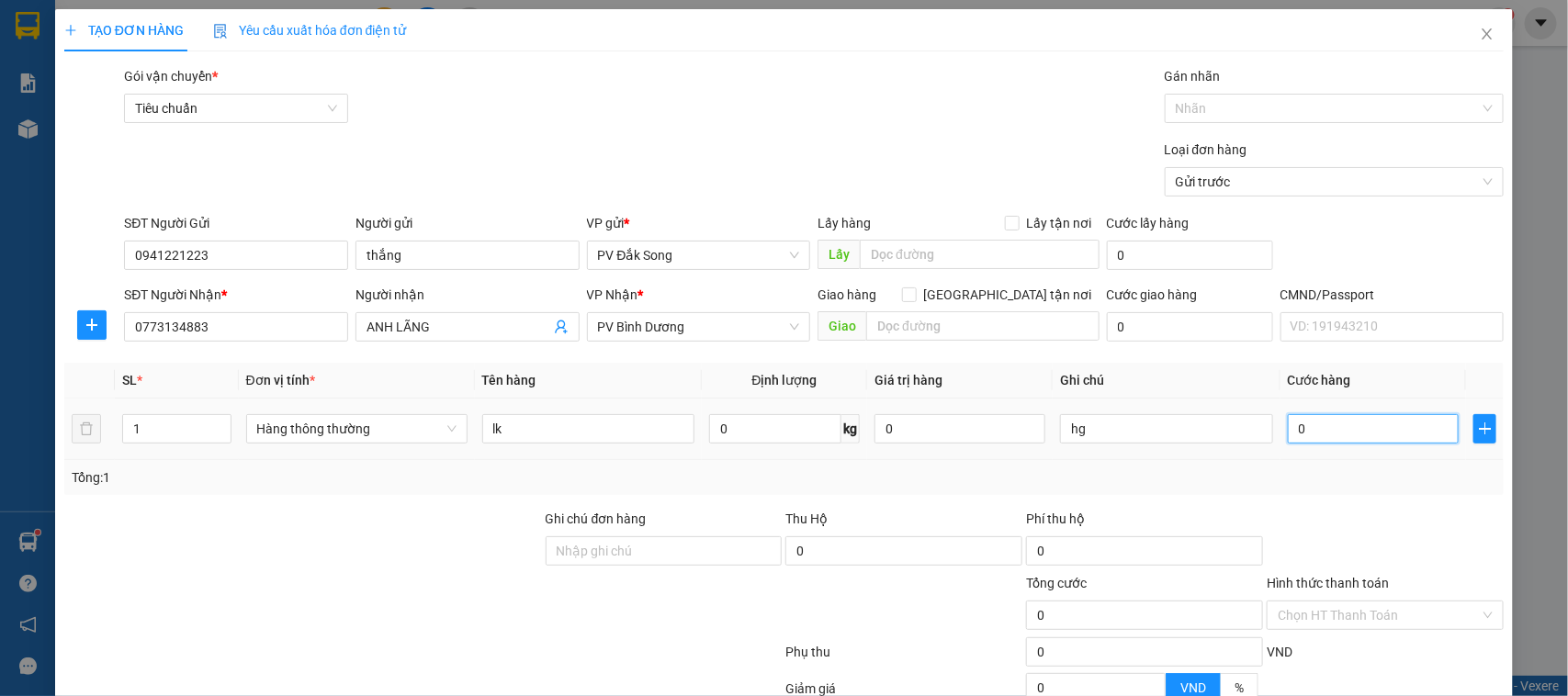
type input "3"
type input "0.030"
type input "30"
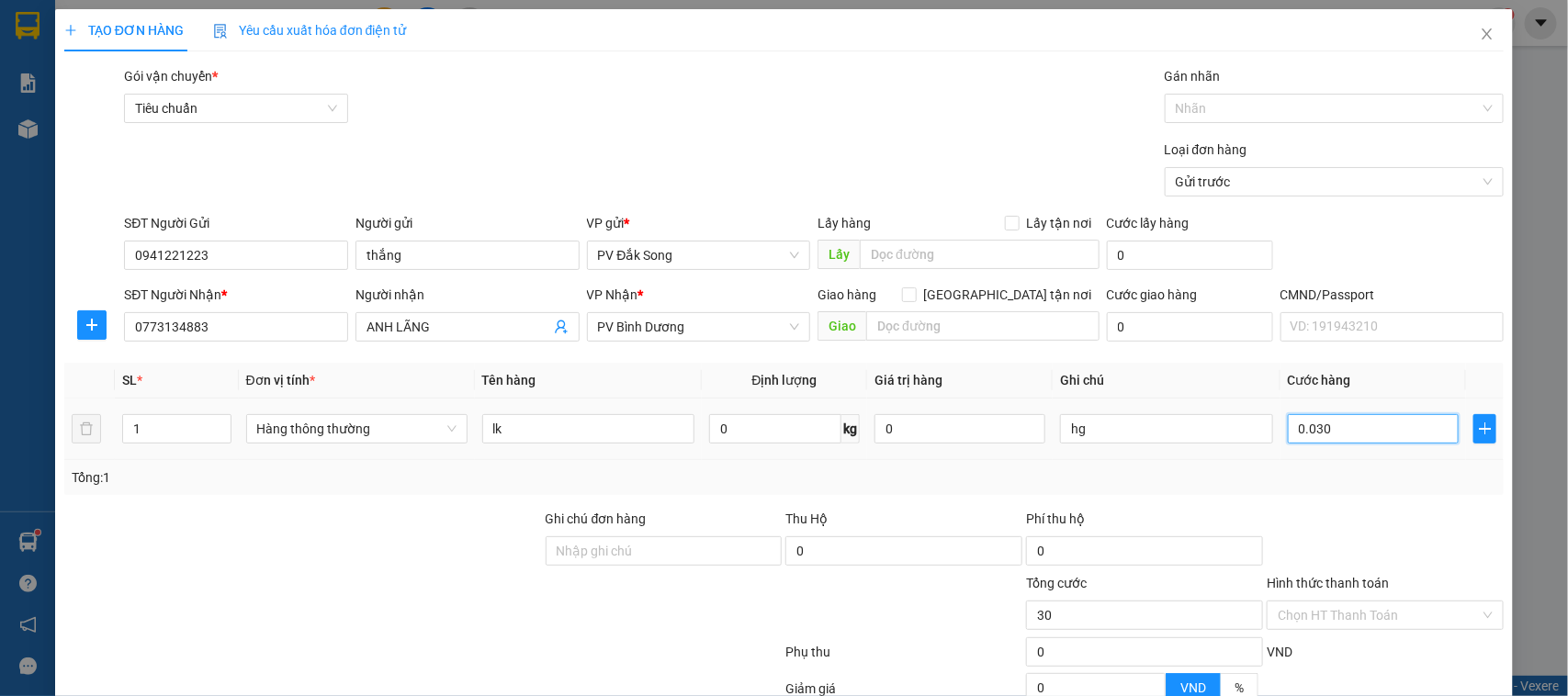
type input "00.300"
type input "300"
type input "0.003.000"
type input "3.000"
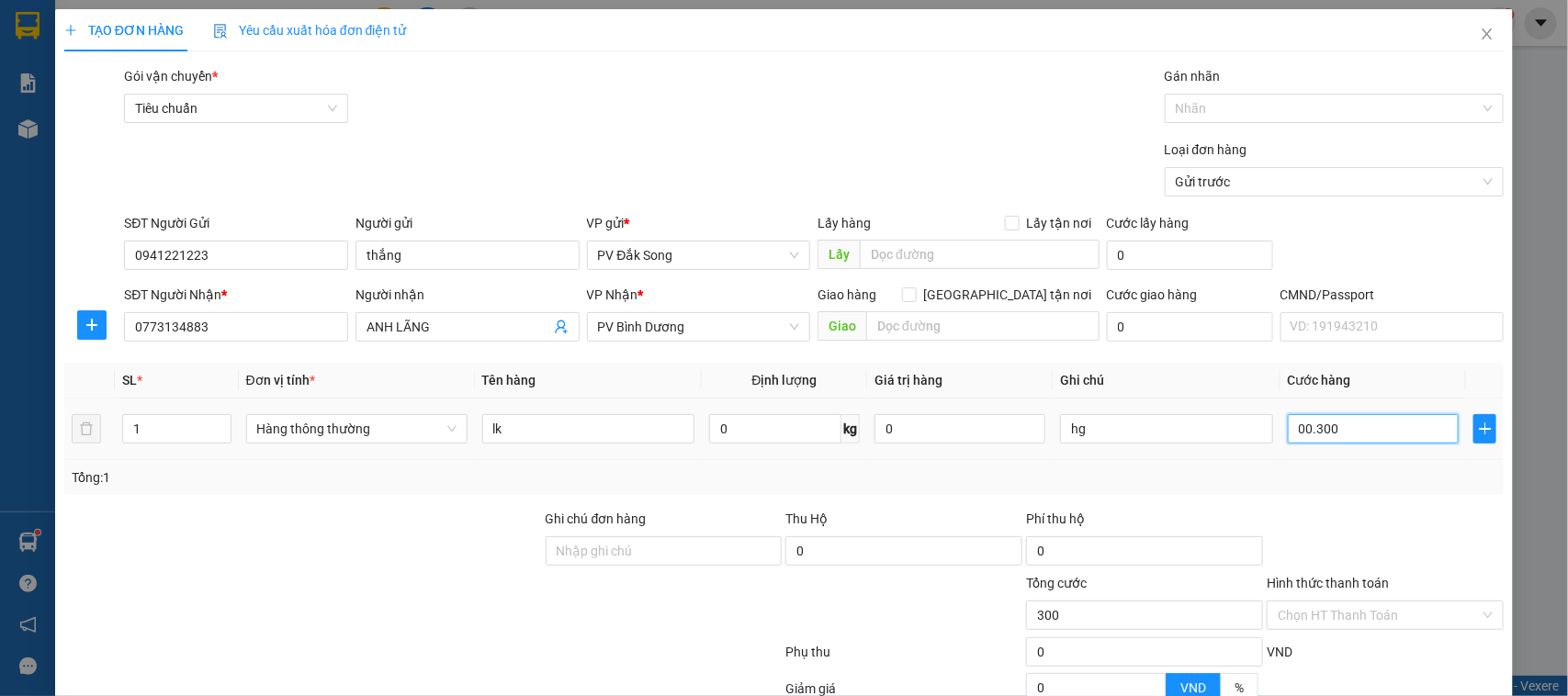
type input "3.000"
type input "000.030.000"
type input "30.000"
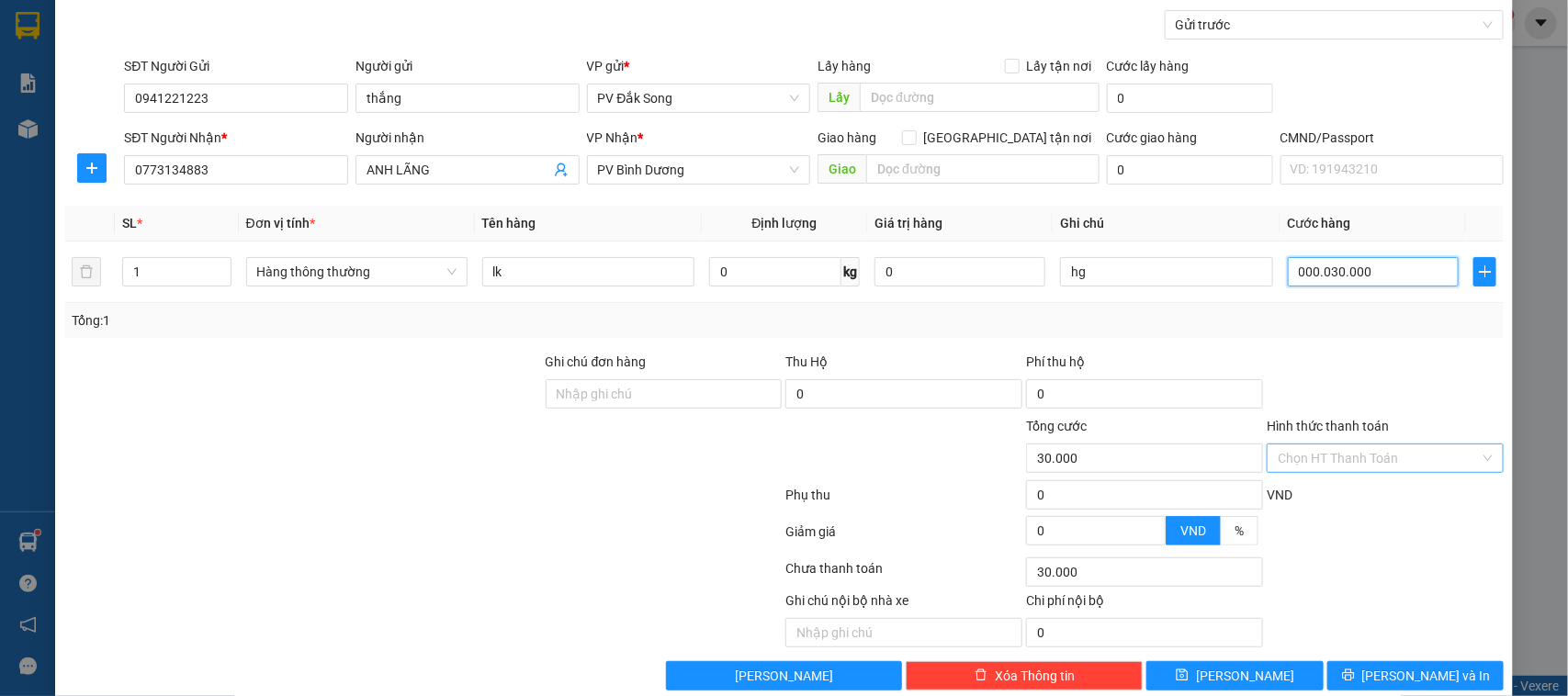
scroll to position [189, 0]
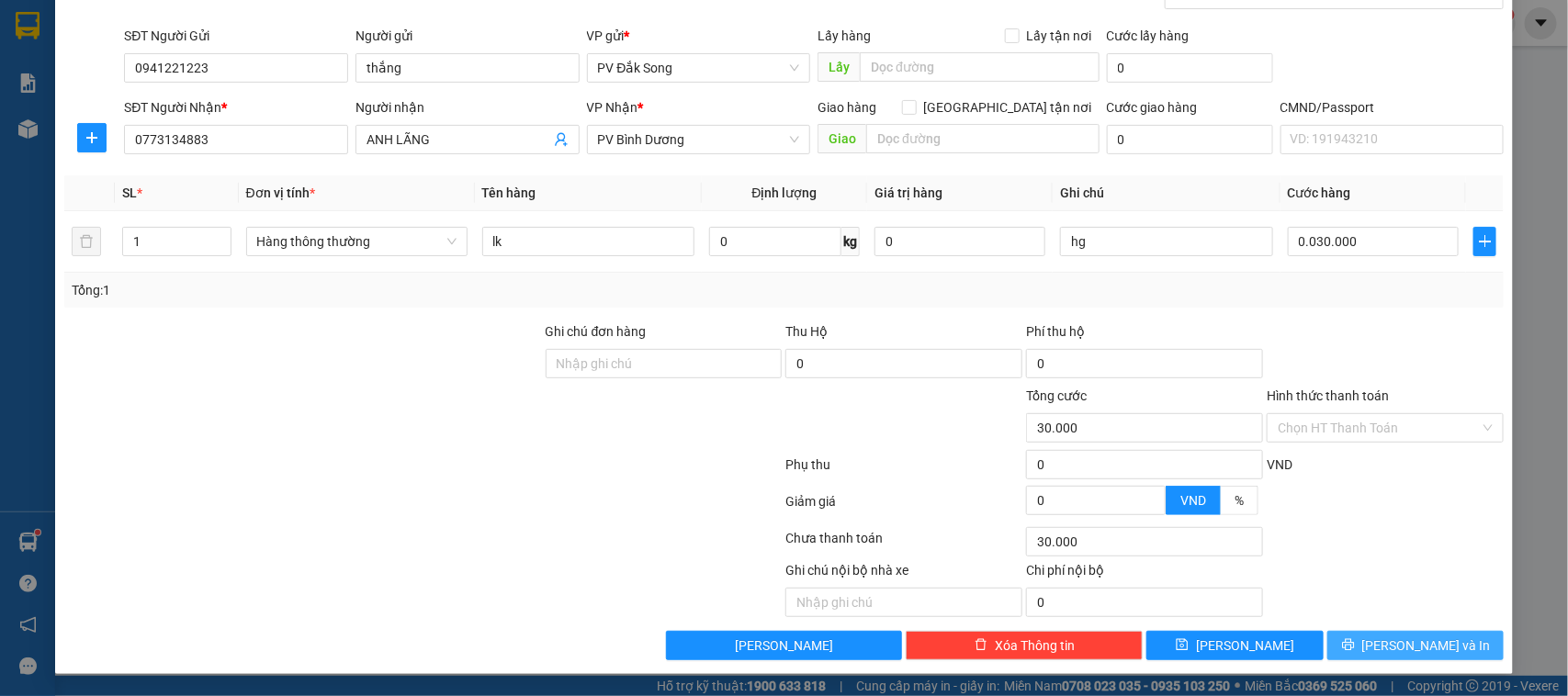
click at [1419, 641] on span "[PERSON_NAME] và In" at bounding box center [1426, 645] width 129 height 21
type input "30.000"
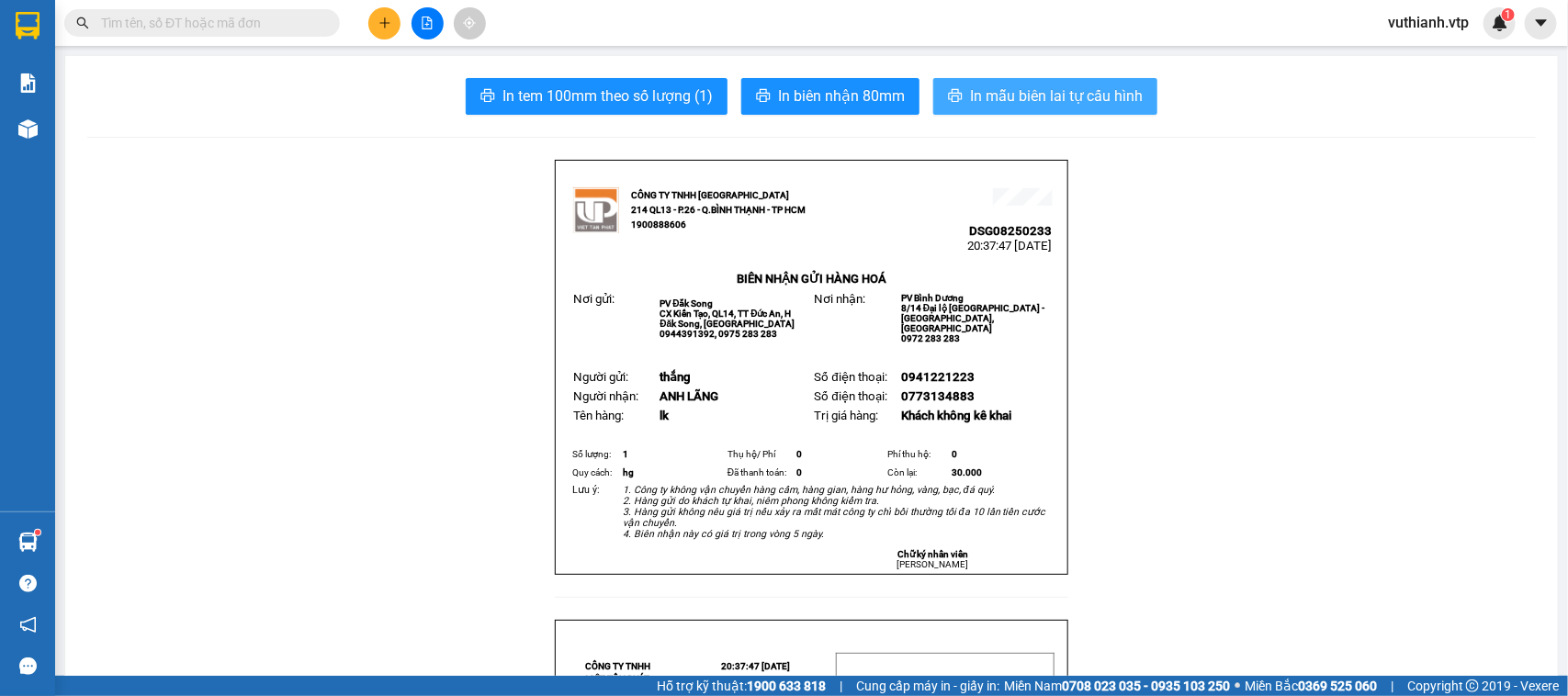
click at [1075, 94] on span "In mẫu biên lai tự cấu hình" at bounding box center [1056, 95] width 172 height 23
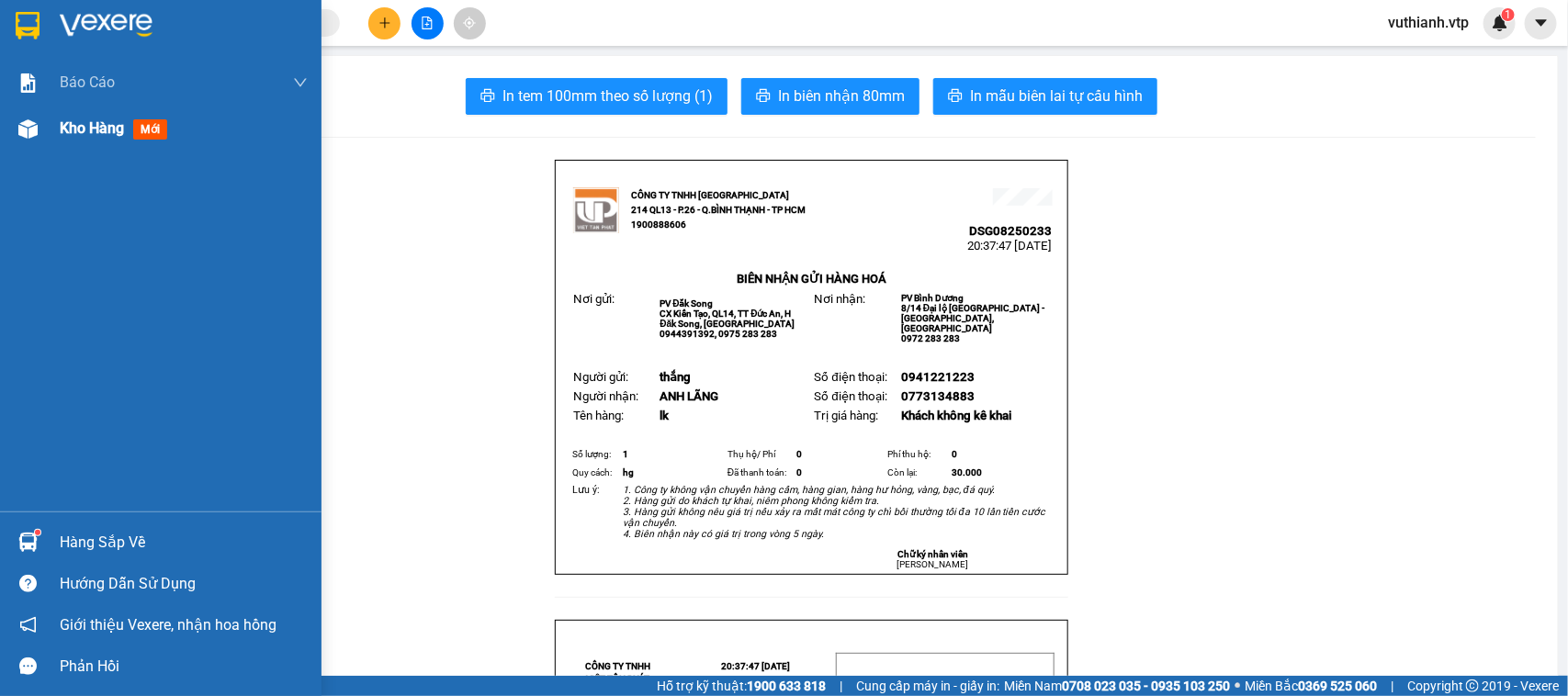
click at [36, 135] on img at bounding box center [29, 129] width 20 height 20
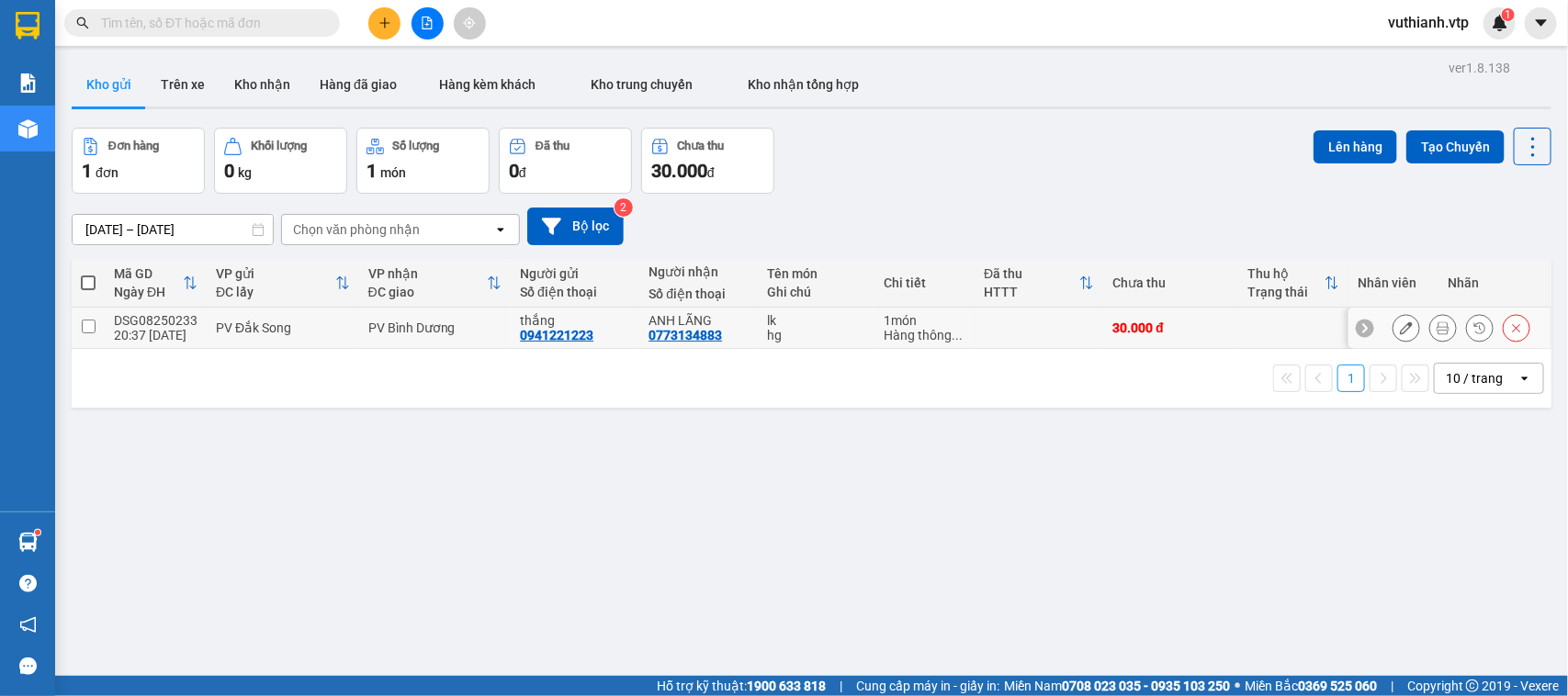
click at [89, 333] on input "checkbox" at bounding box center [89, 327] width 14 height 14
checkbox input "true"
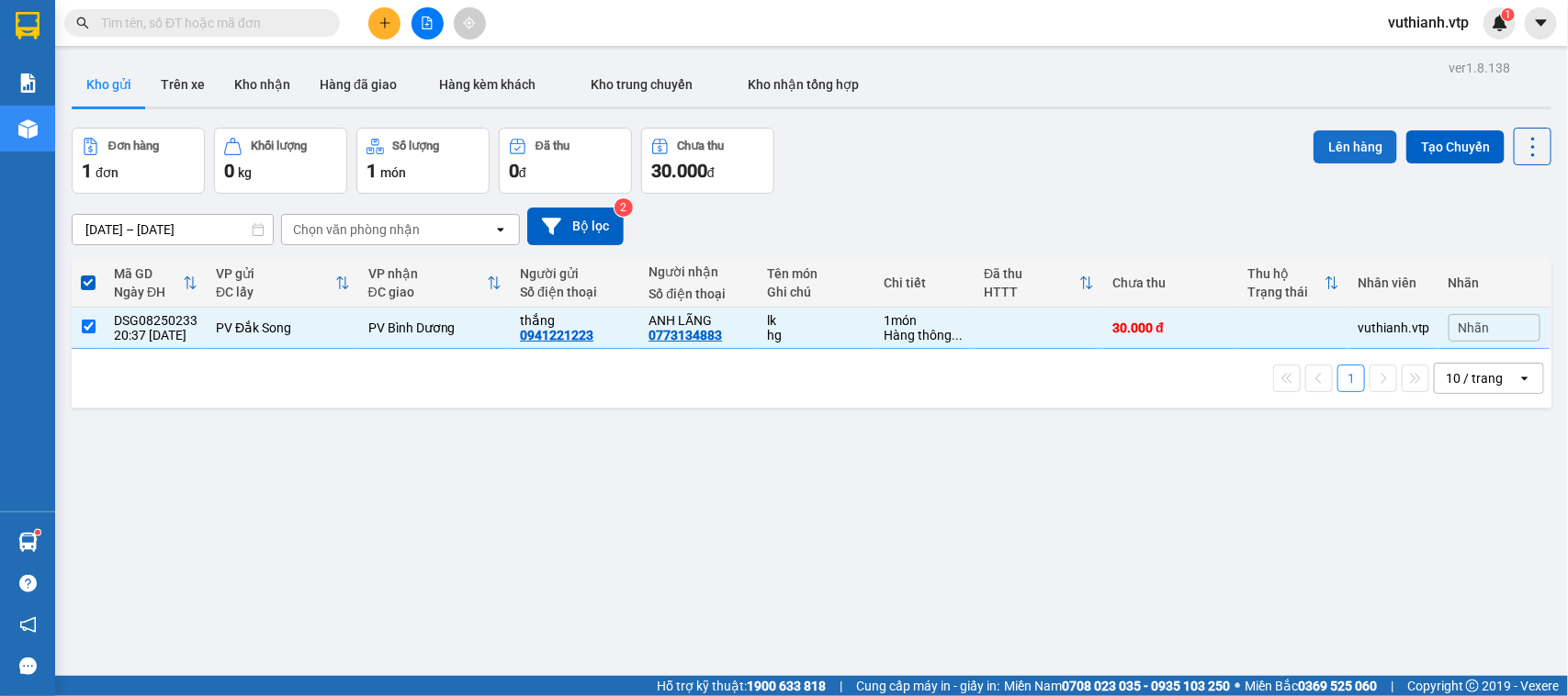
click at [1324, 139] on button "Lên hàng" at bounding box center [1355, 147] width 84 height 33
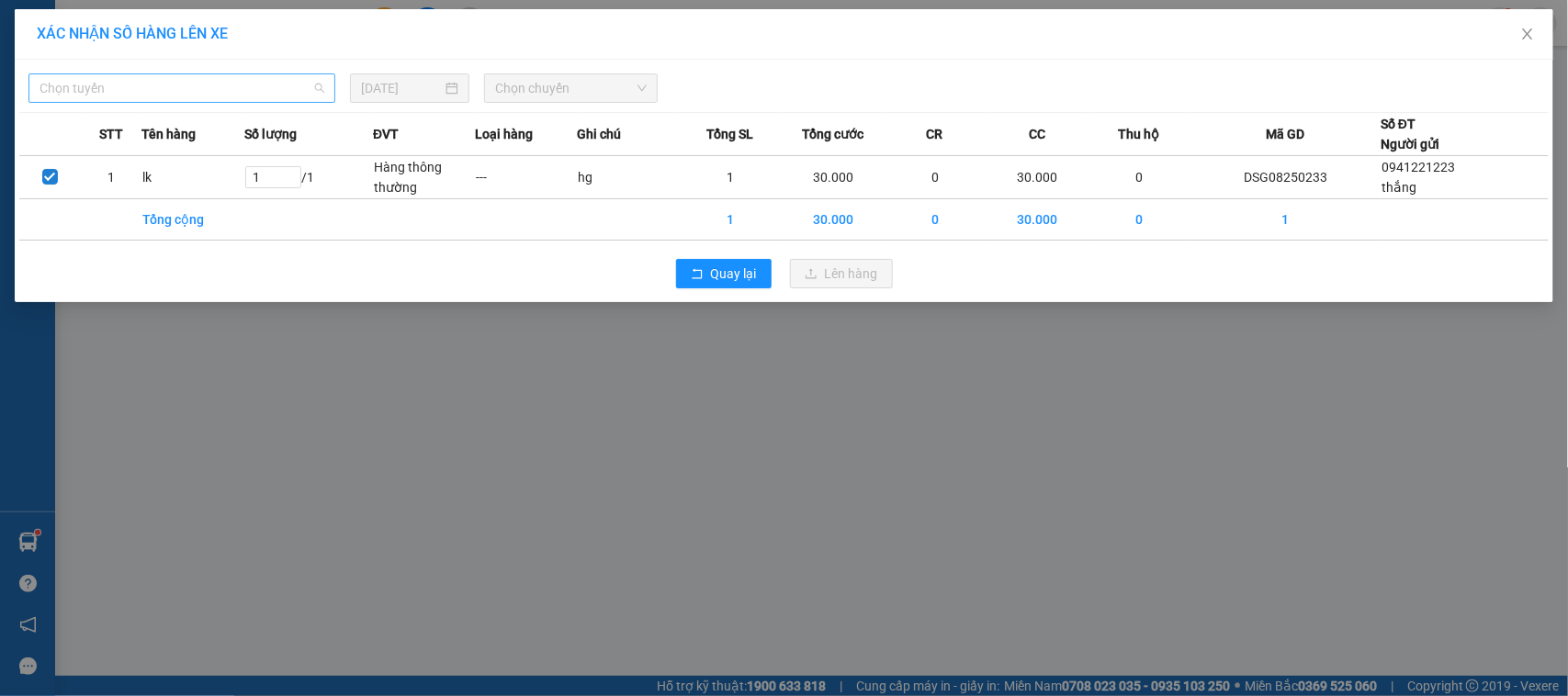
click at [236, 92] on span "Chọn tuyến" at bounding box center [181, 89] width 285 height 28
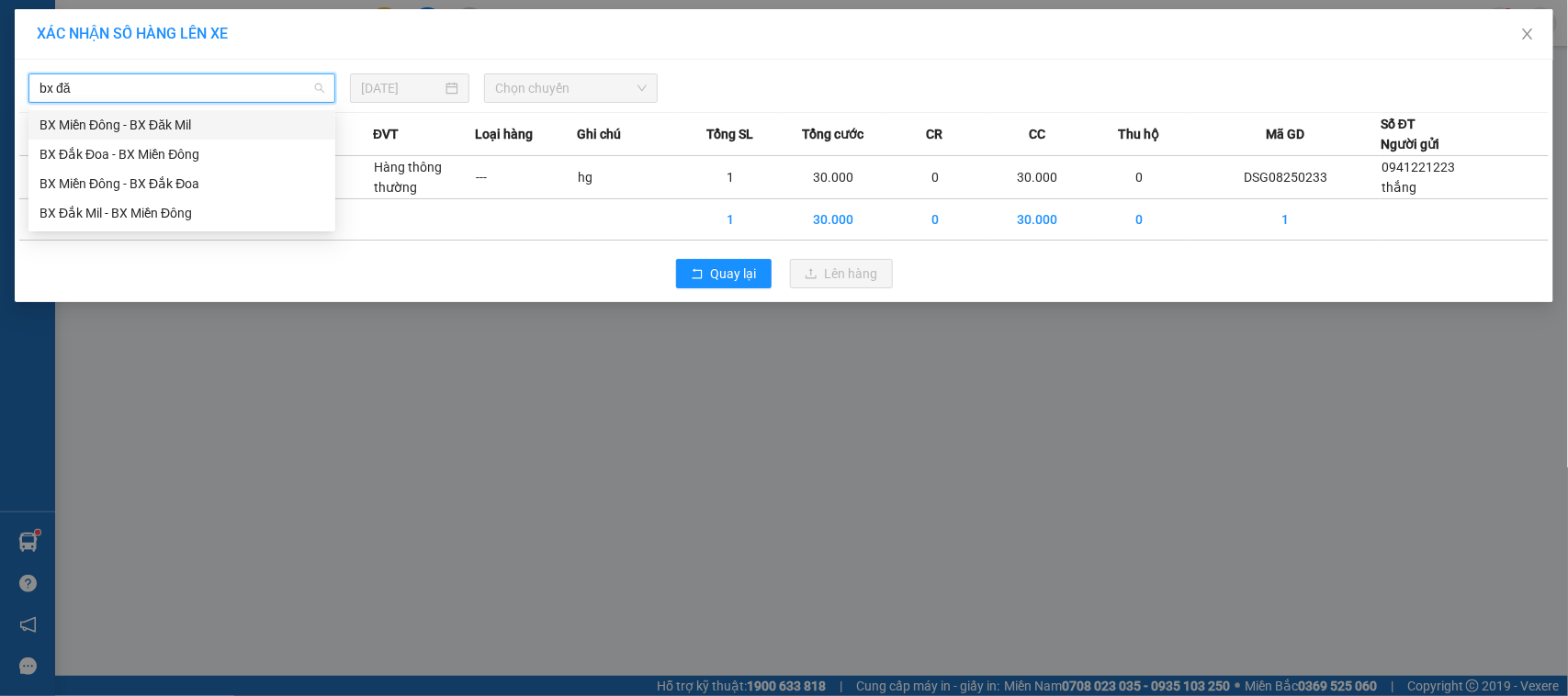
type input "bx đăk"
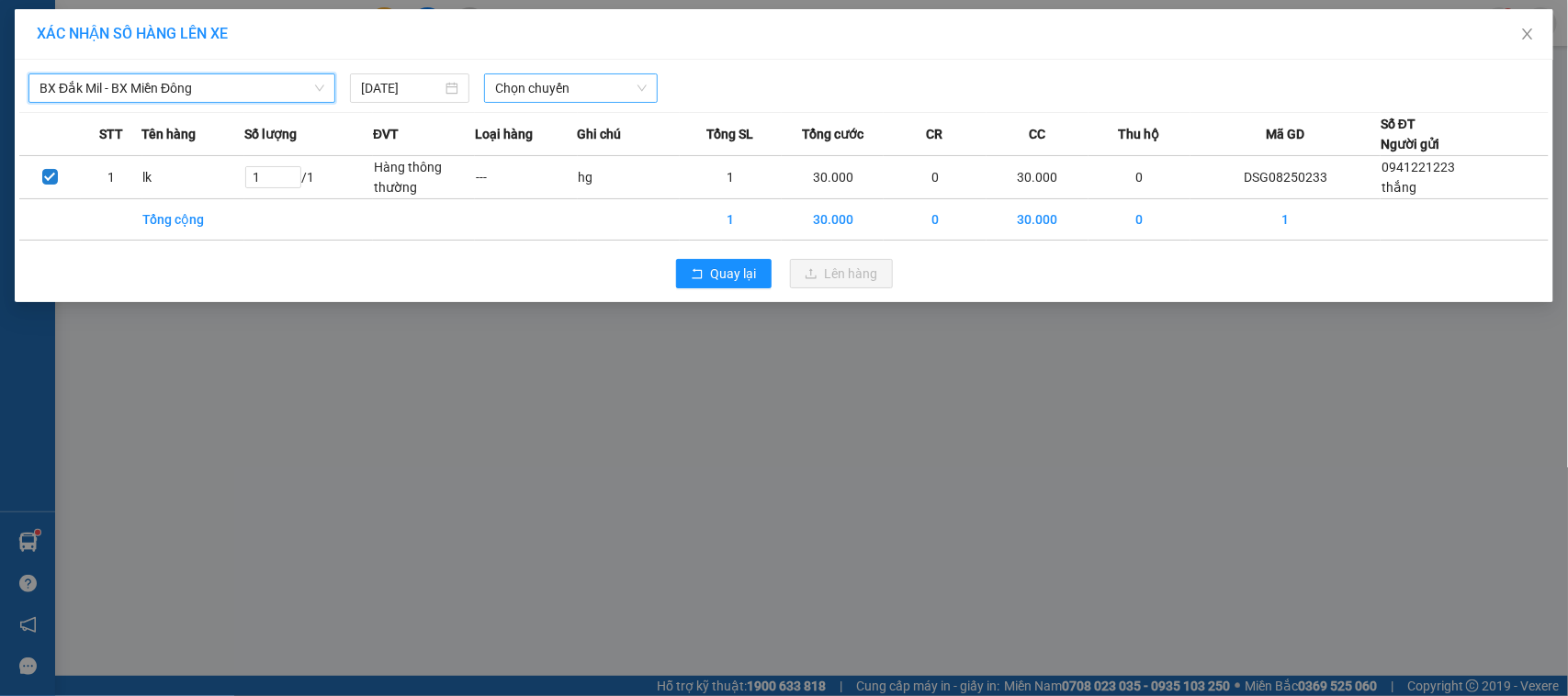
click at [529, 81] on span "Chọn chuyến" at bounding box center [570, 89] width 151 height 28
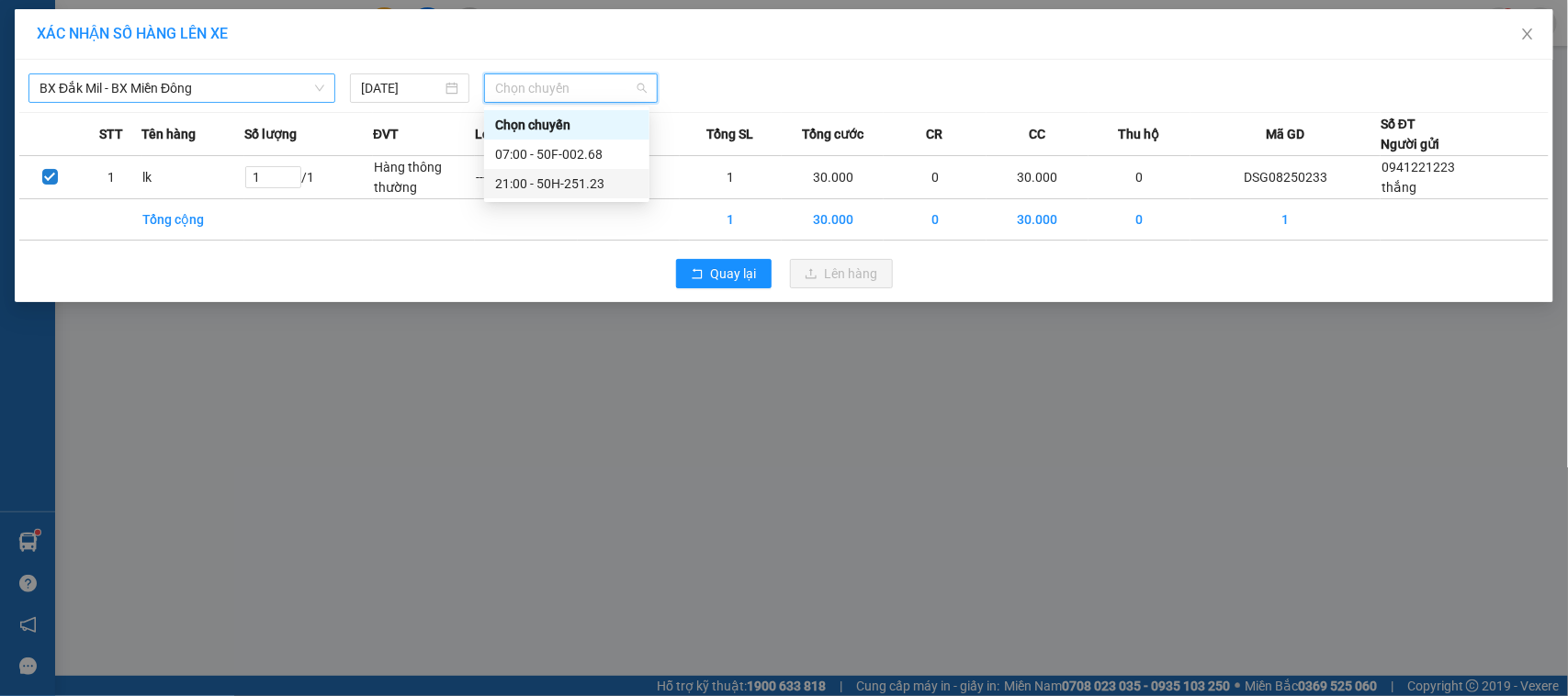
click at [544, 180] on div "21:00 - 50H-251.23" at bounding box center [567, 183] width 144 height 21
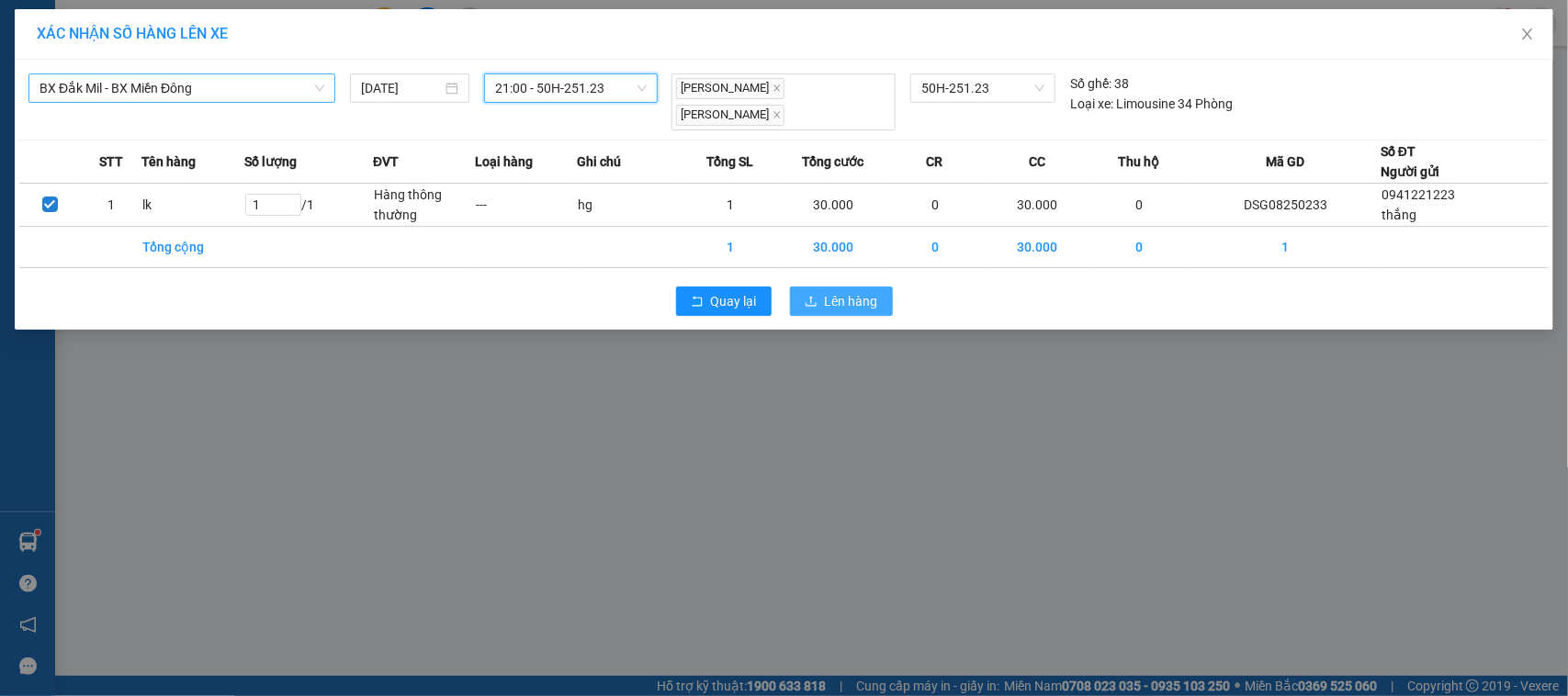
click at [842, 303] on span "Lên hàng" at bounding box center [852, 301] width 53 height 21
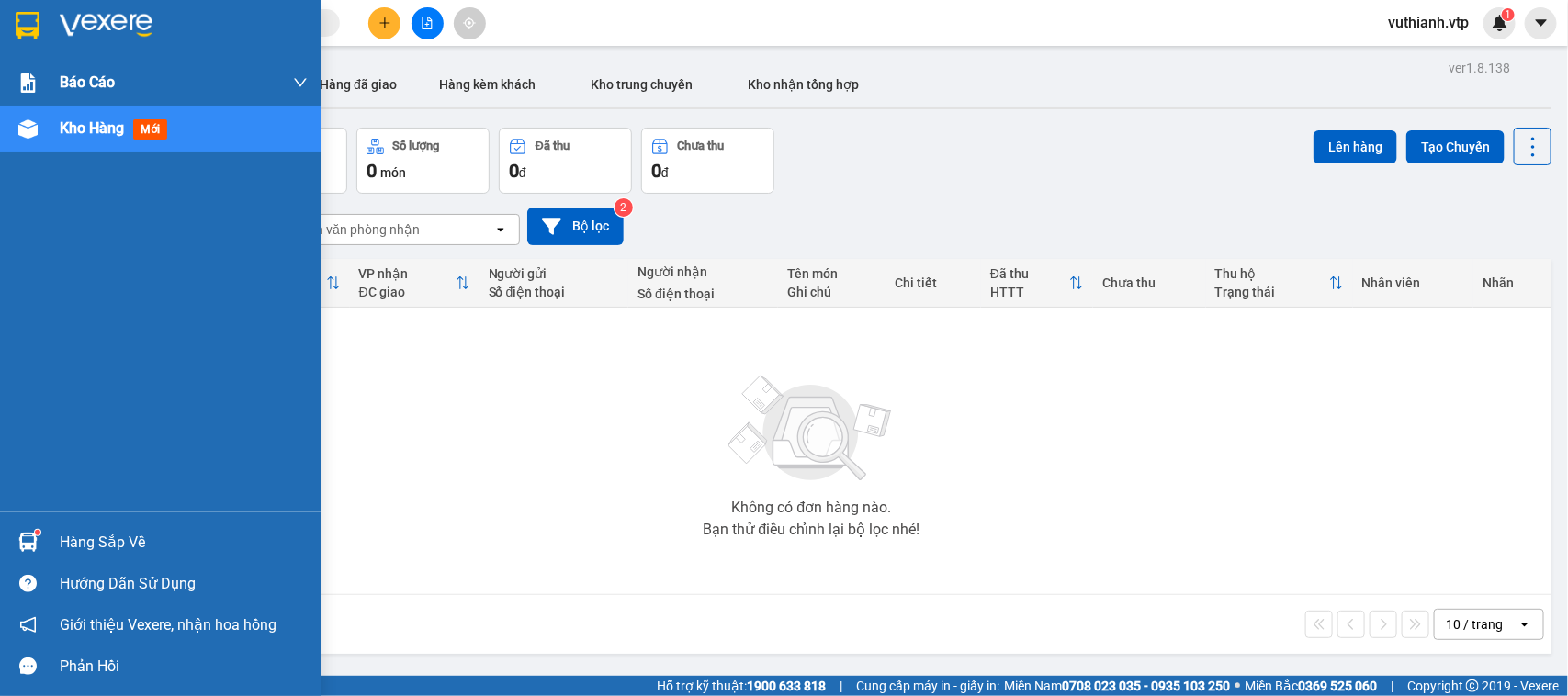
click at [31, 76] on img at bounding box center [29, 84] width 20 height 20
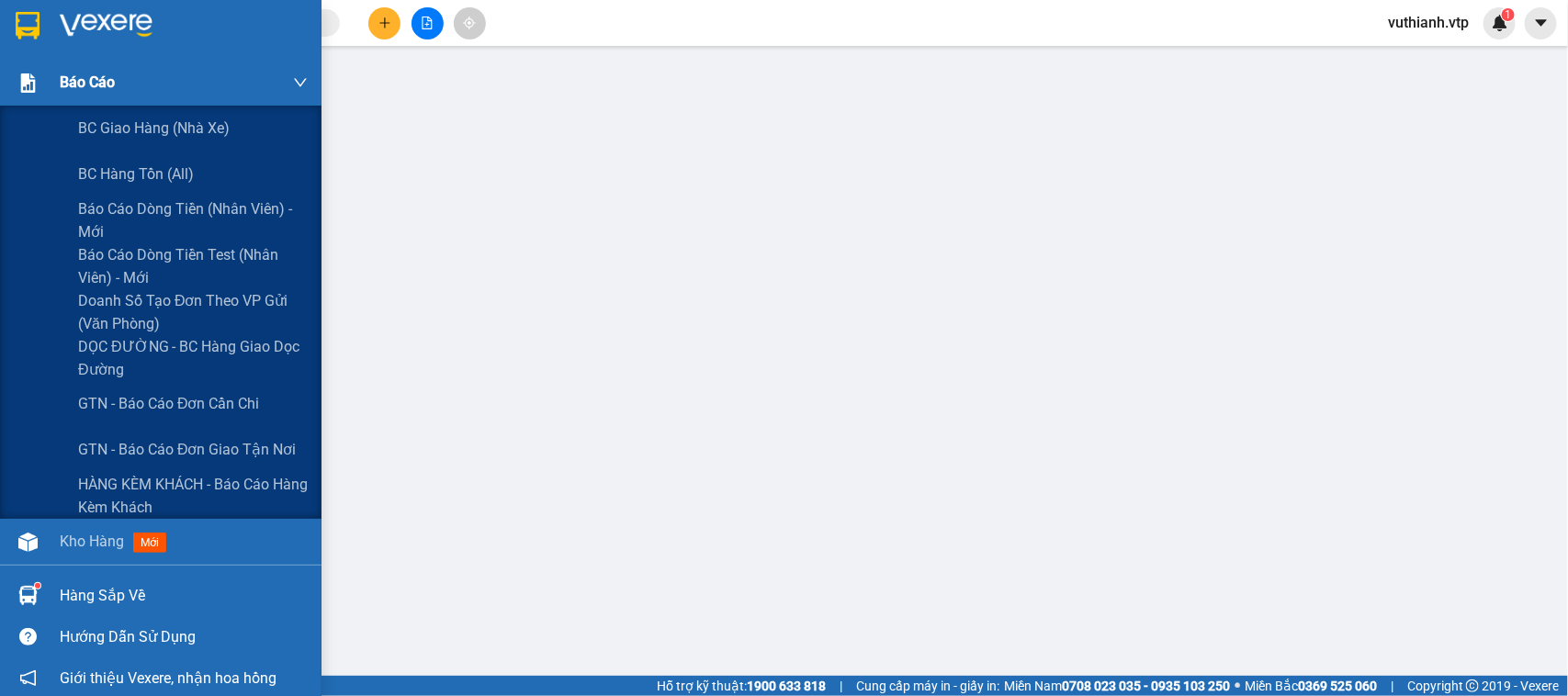
click at [50, 76] on div "Báo cáo" at bounding box center [161, 83] width 321 height 46
click at [99, 267] on span "Báo cáo dòng tiền test (nhân viên) - mới" at bounding box center [192, 266] width 229 height 46
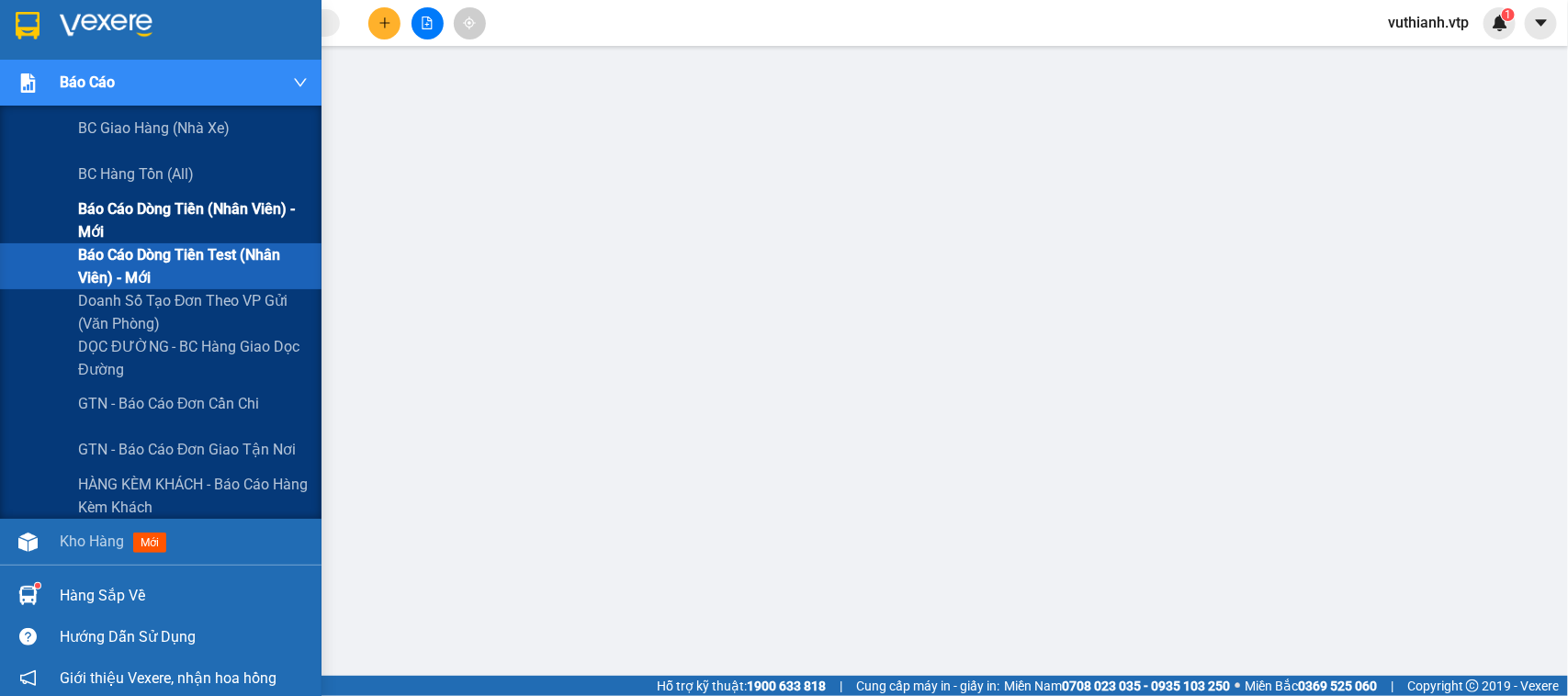
click at [98, 222] on span "Báo cáo dòng tiền (nhân viên) - mới" at bounding box center [192, 221] width 229 height 46
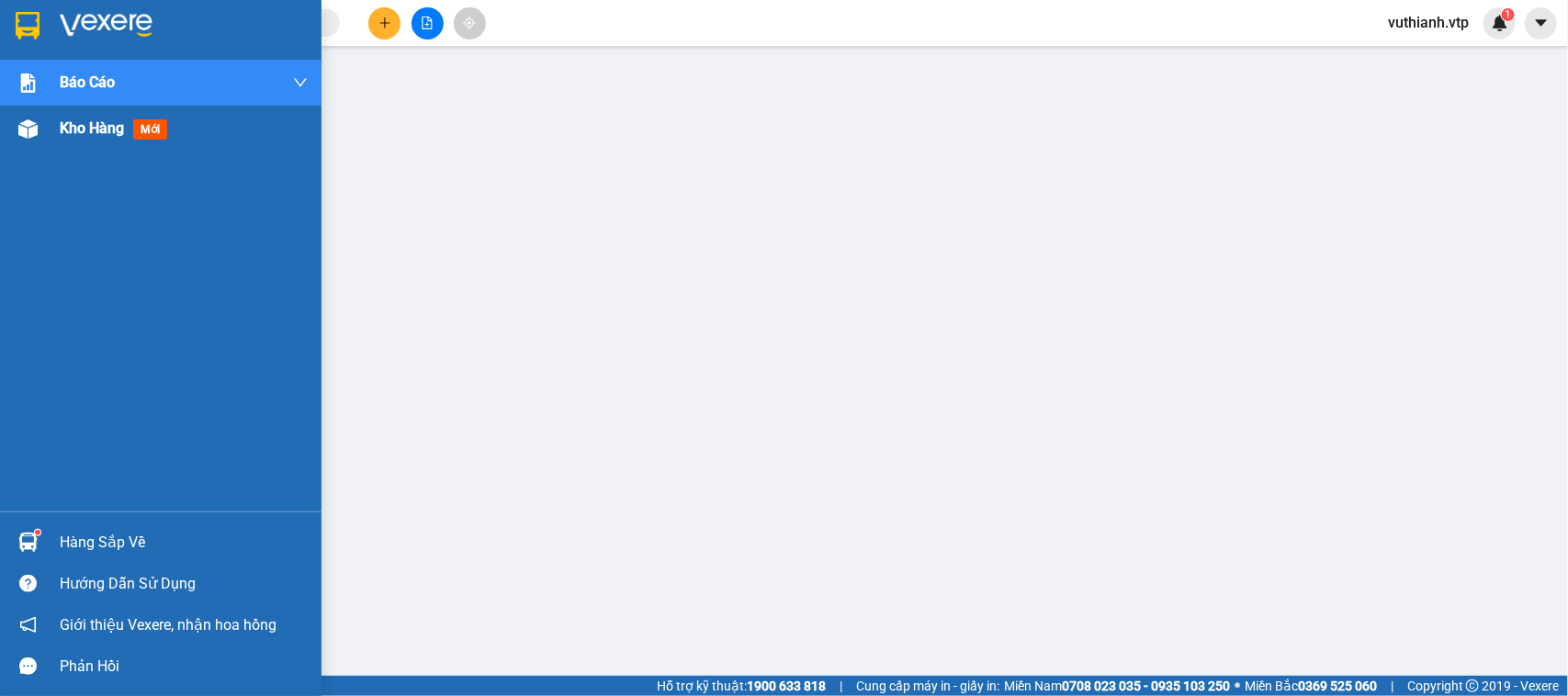
click at [47, 125] on div "Kho hàng mới" at bounding box center [161, 128] width 321 height 46
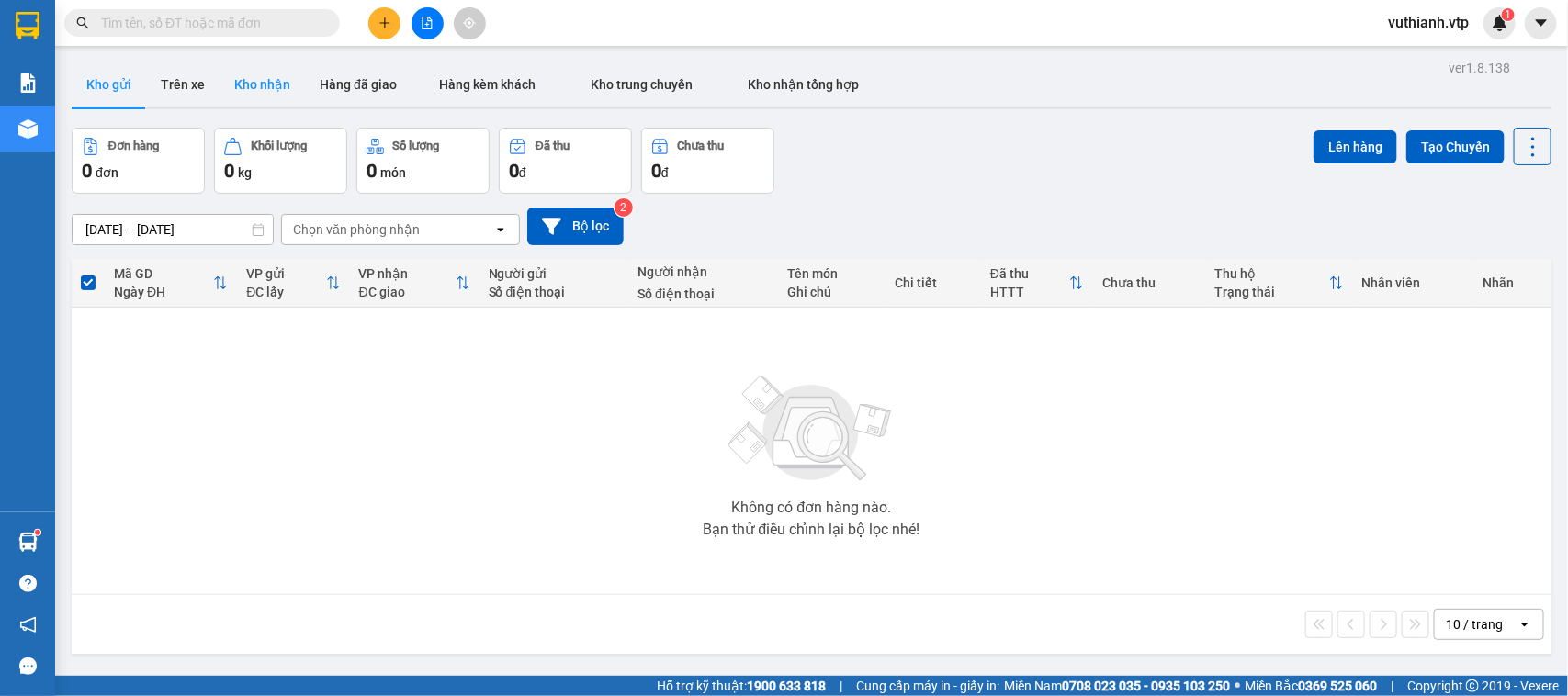
click at [253, 86] on button "Kho nhận" at bounding box center [262, 84] width 86 height 44
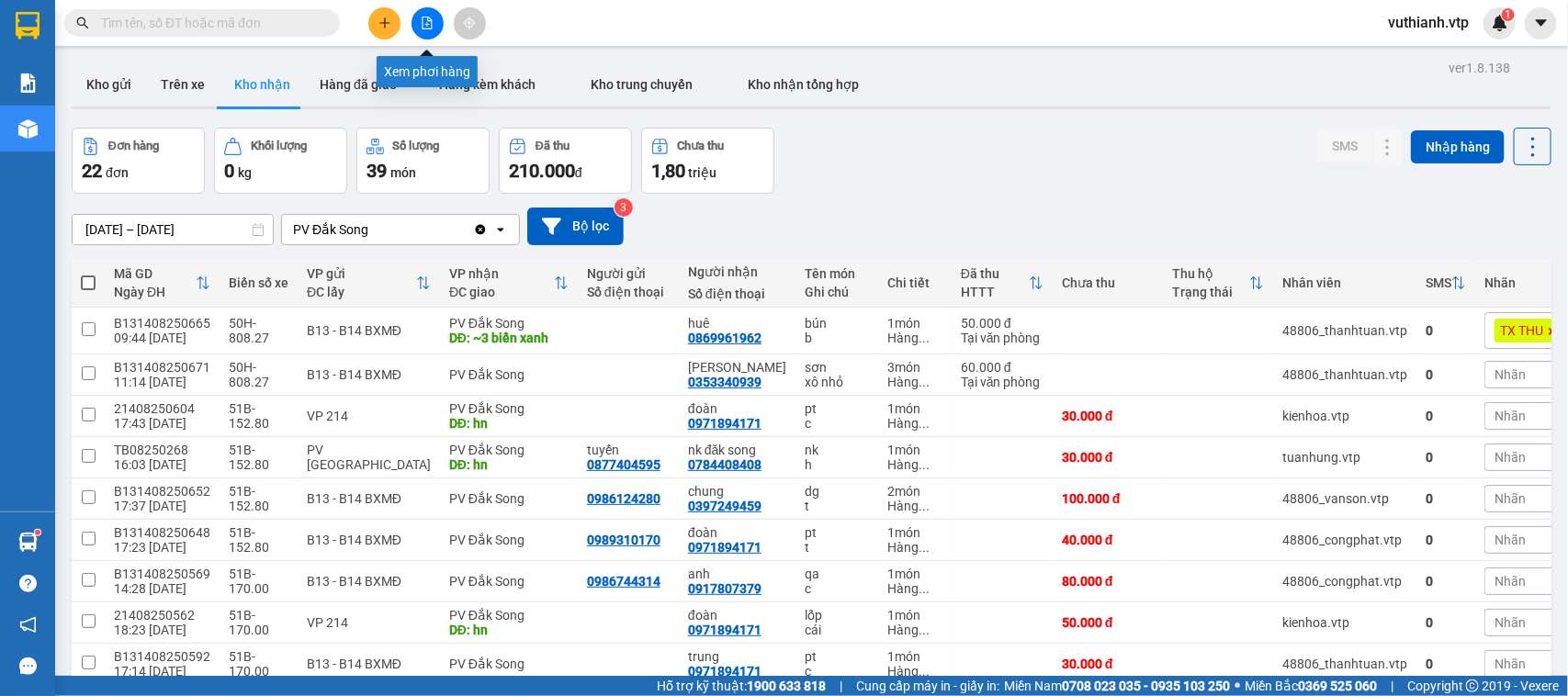
click at [425, 25] on icon "file-add" at bounding box center [426, 23] width 13 height 13
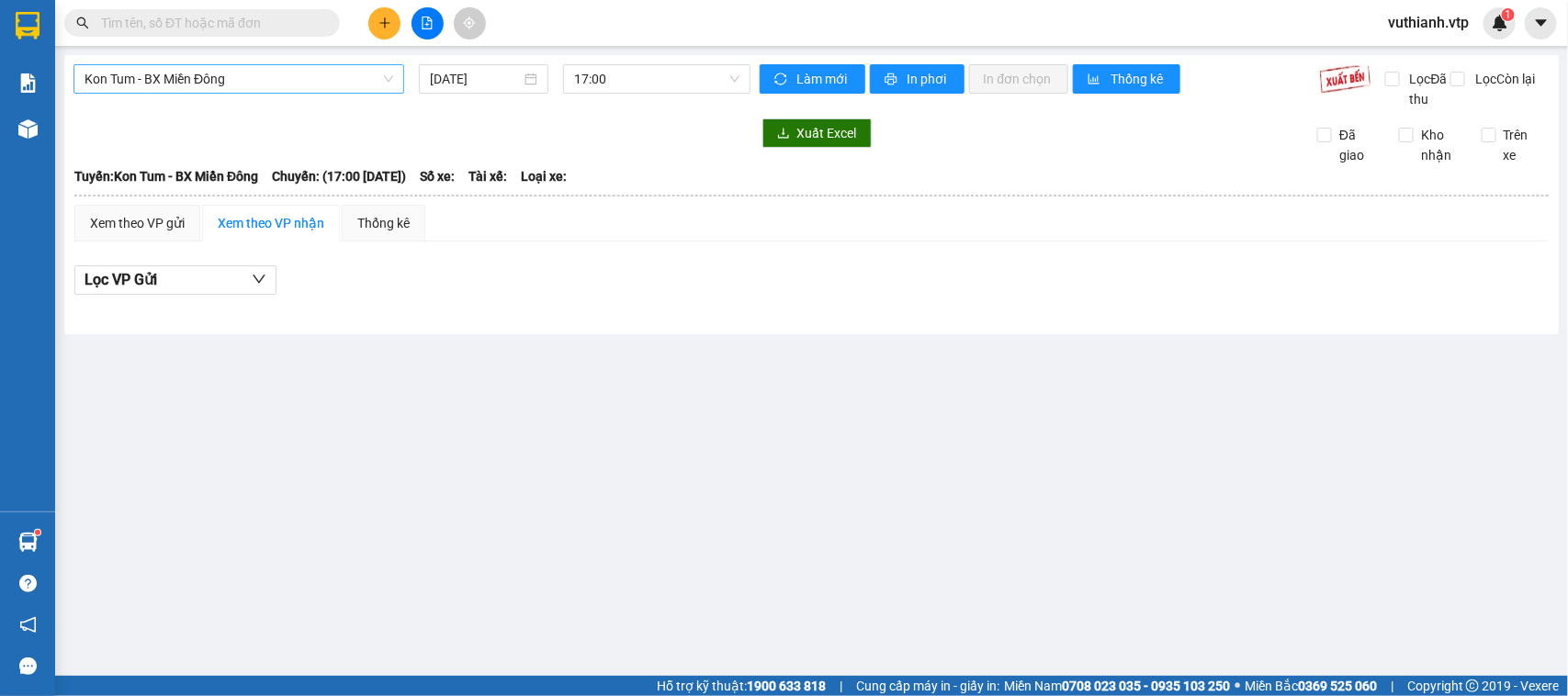
click at [323, 81] on span "Kon Tum - BX Miền Đông" at bounding box center [238, 79] width 308 height 28
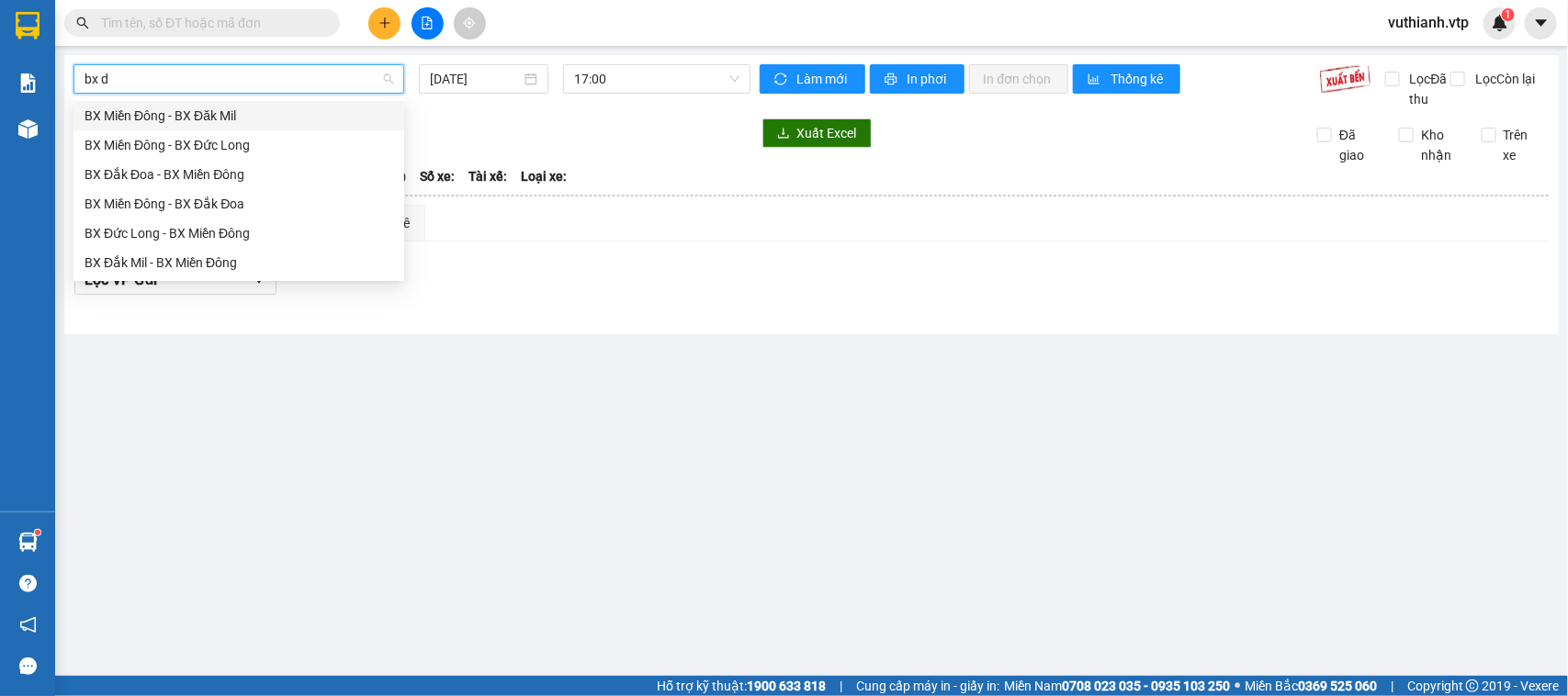
type input "bx đ"
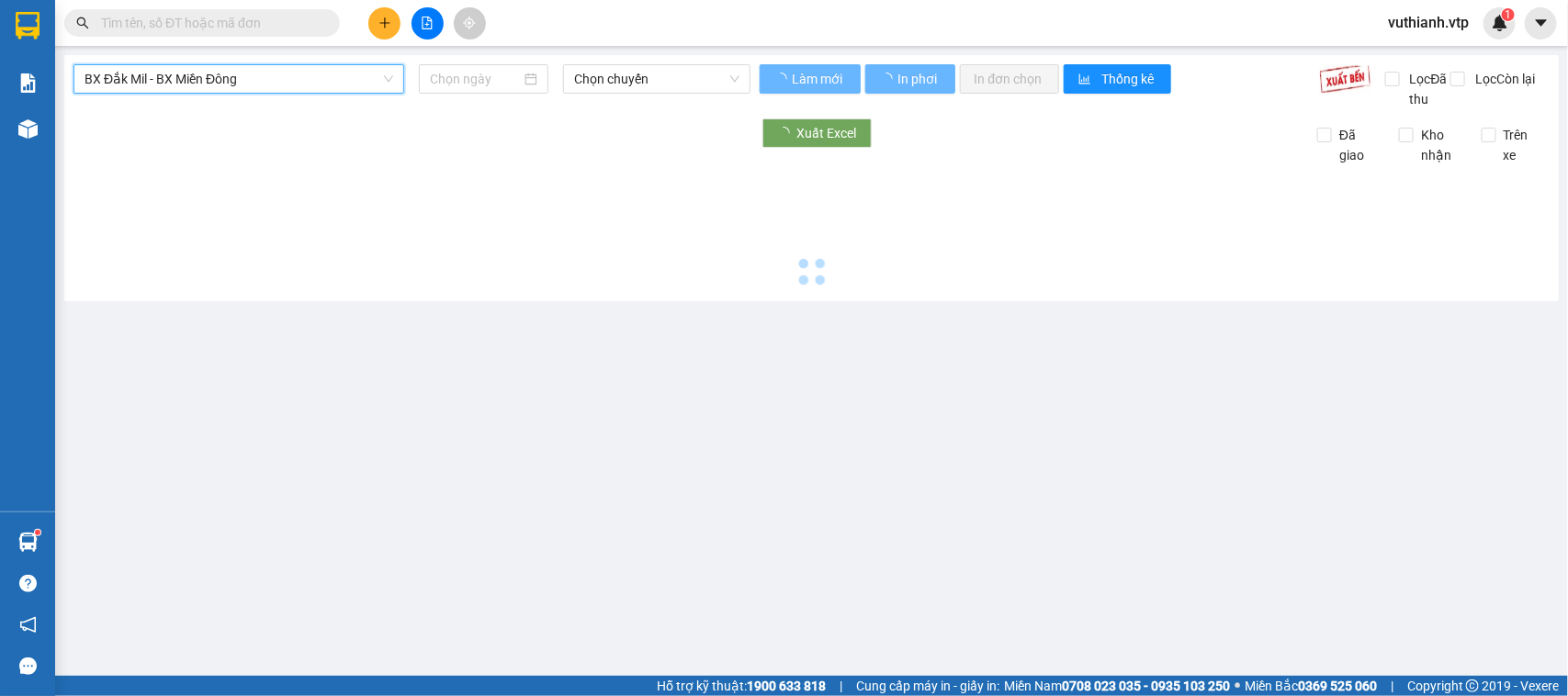
type input "[DATE]"
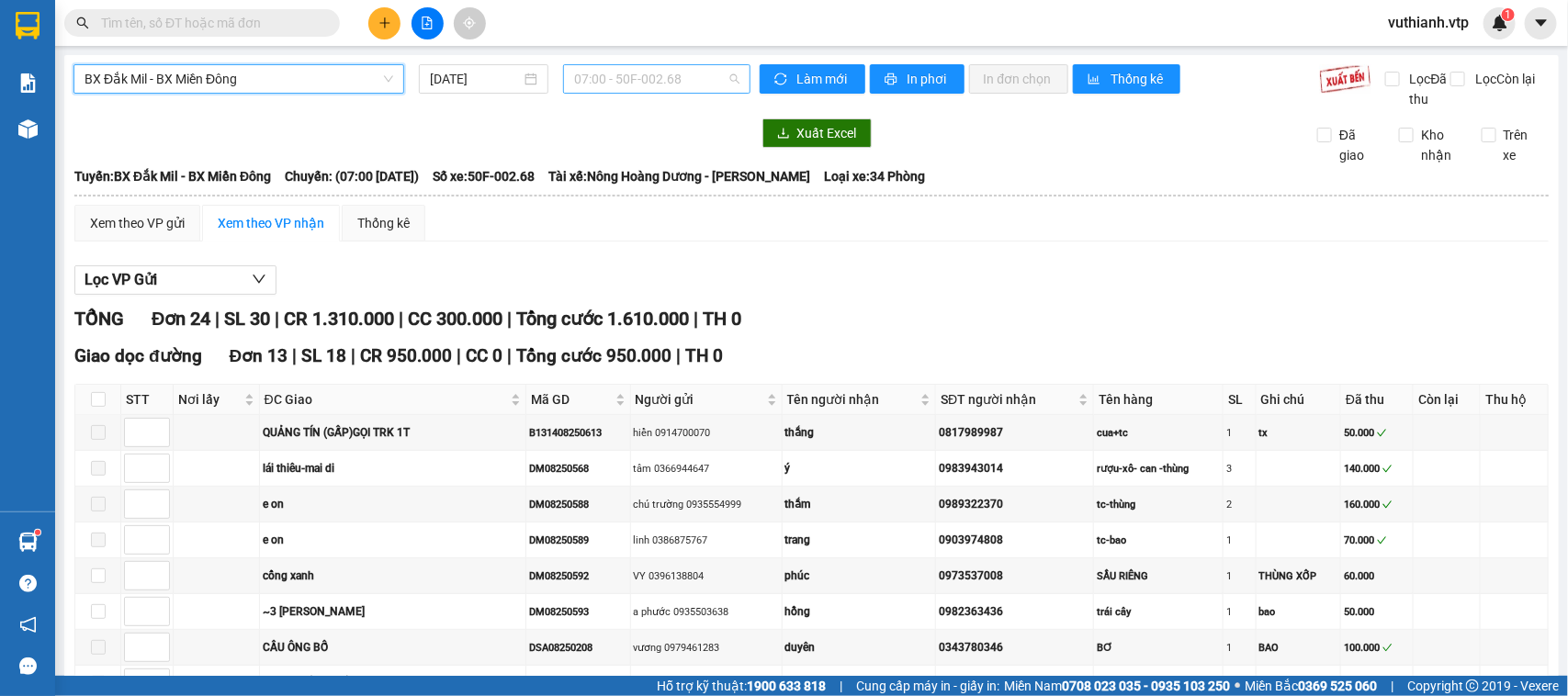
click at [671, 75] on span "07:00 - 50F-002.68" at bounding box center [656, 79] width 164 height 28
click at [662, 170] on div "21:00 - 50H-251.23" at bounding box center [640, 174] width 144 height 21
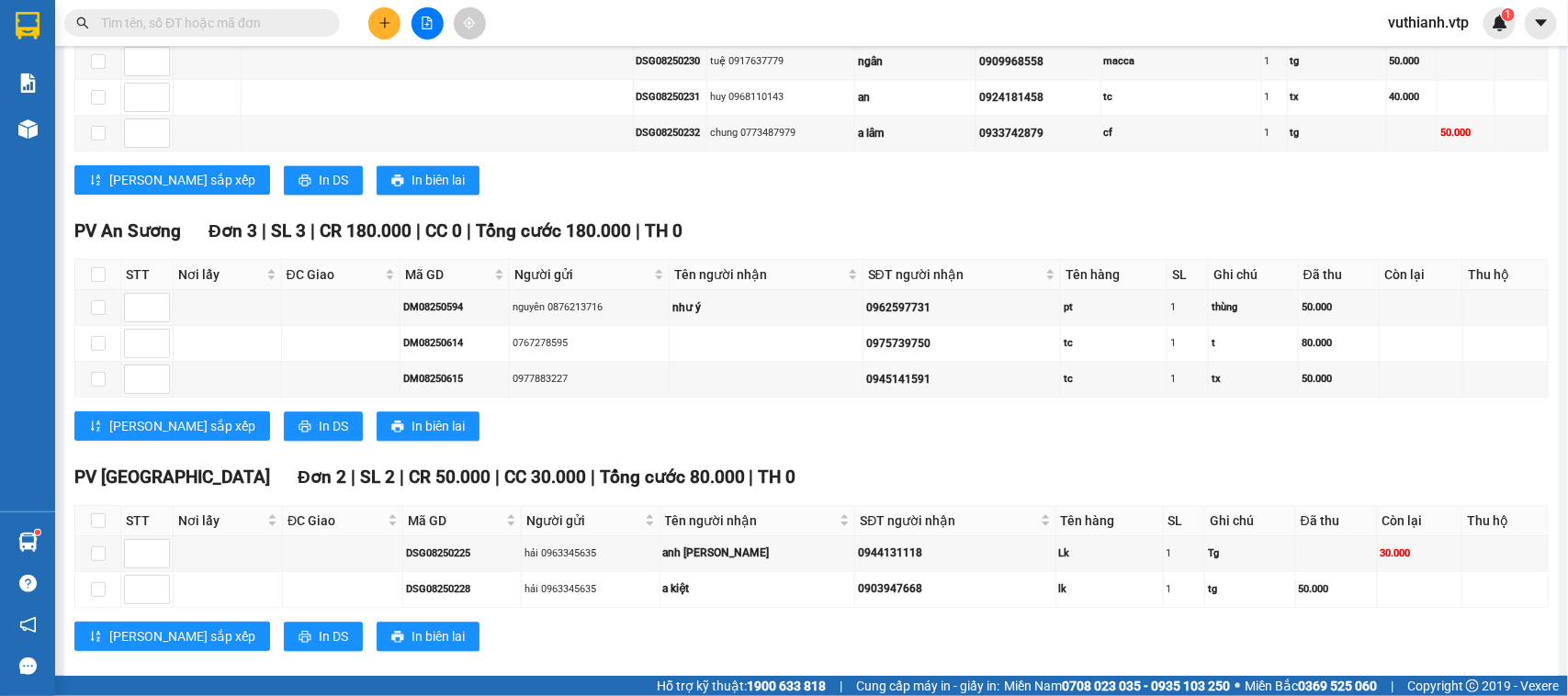
scroll to position [2016, 0]
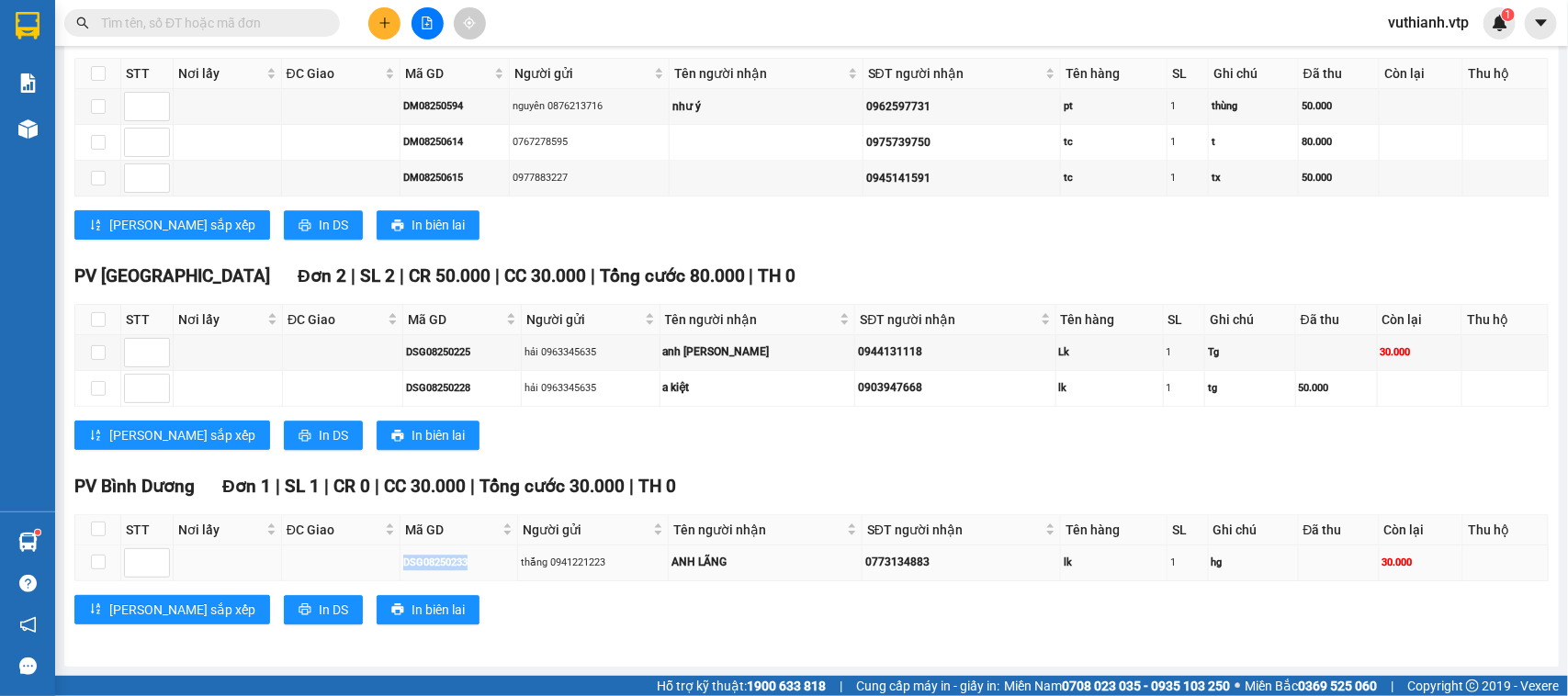
drag, startPoint x: 473, startPoint y: 553, endPoint x: 378, endPoint y: 563, distance: 95.5
click at [378, 563] on tr "DSG08250233 thắng 0941221223 ANH LÃNG 0773134883 lk 1 hg 30.000" at bounding box center [812, 563] width 1473 height 35
copy div "DSG08250233"
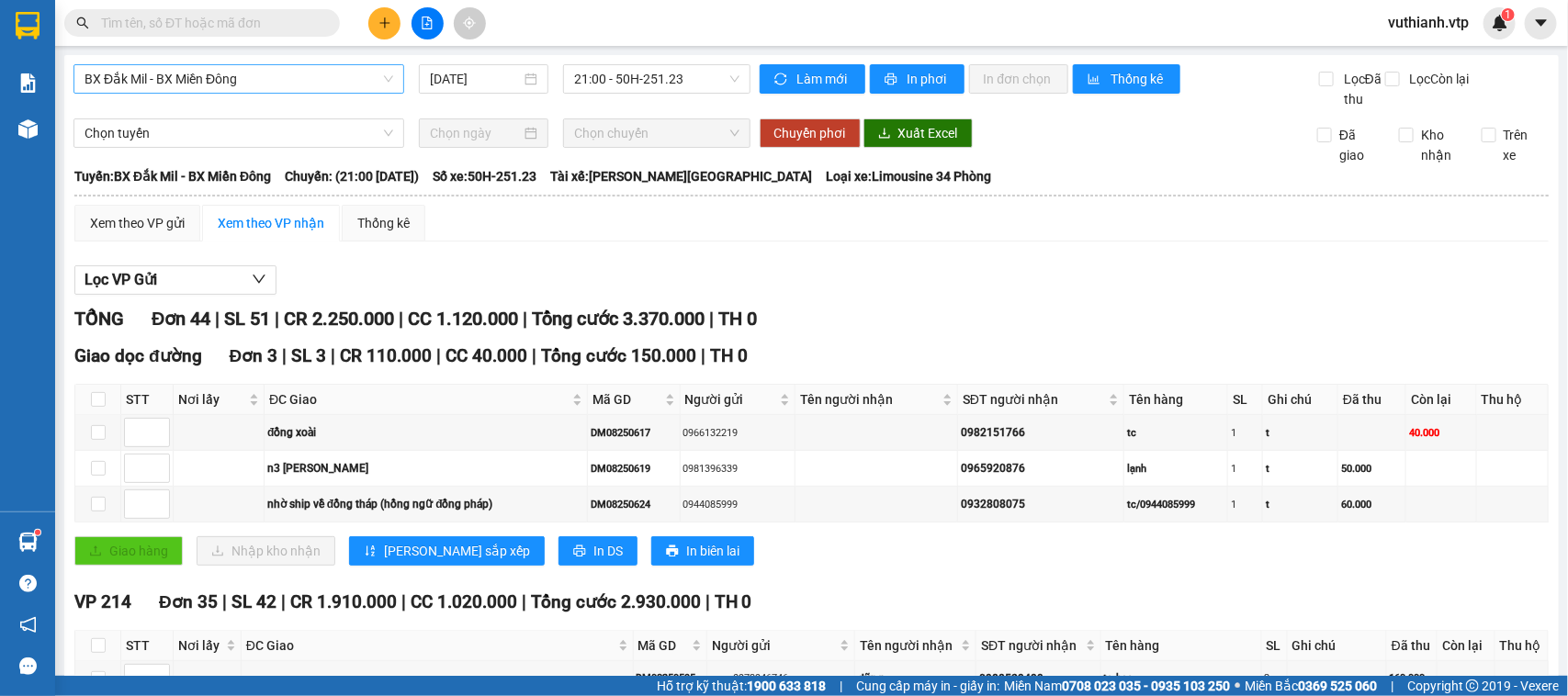
scroll to position [1021, 0]
drag, startPoint x: 338, startPoint y: 76, endPoint x: 345, endPoint y: 86, distance: 12.2
click at [342, 79] on span "BX Đắk Mil - BX Miền Đông" at bounding box center [238, 79] width 308 height 28
click at [268, 21] on input "text" at bounding box center [210, 23] width 217 height 21
paste input "DSG08250233"
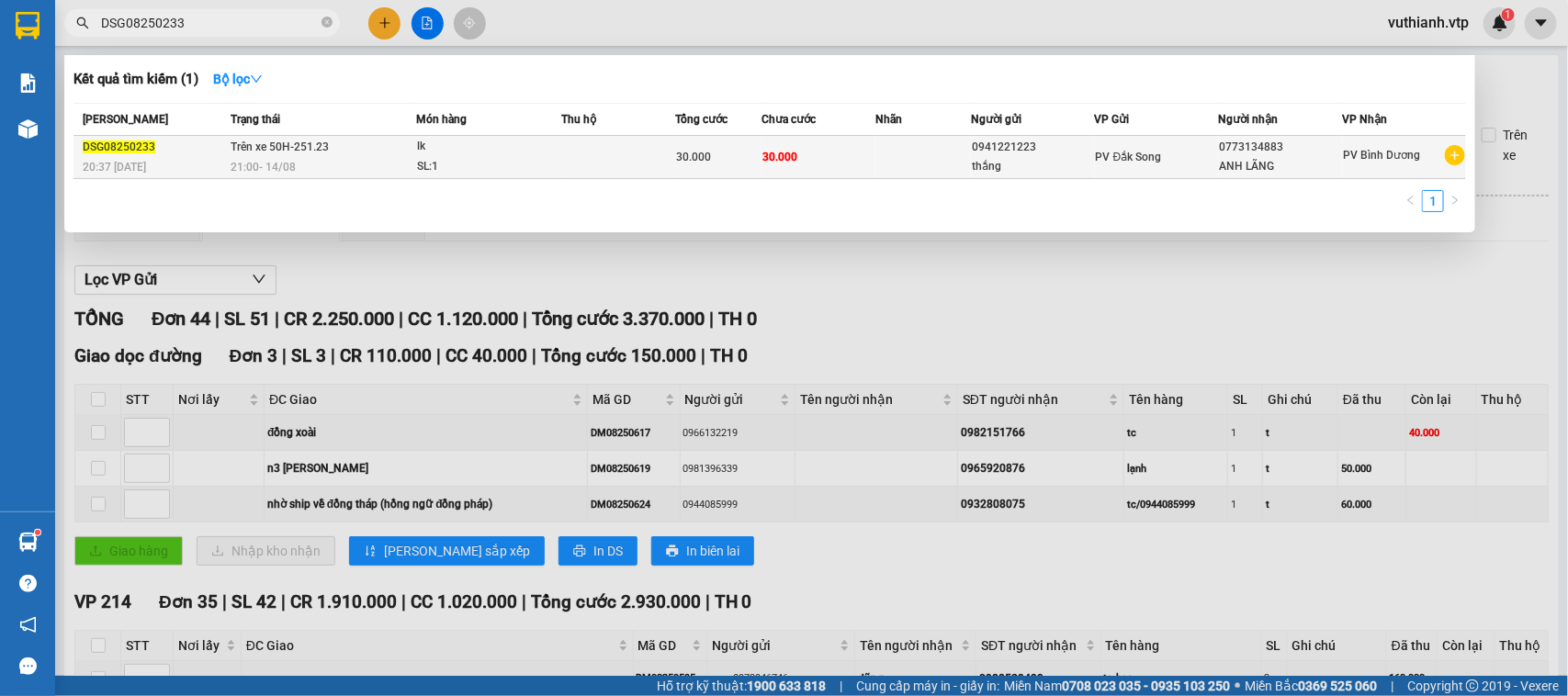
type input "DSG08250233"
click at [379, 152] on td "Trên xe 50H-251.23 21:00 [DATE]" at bounding box center [320, 158] width 190 height 43
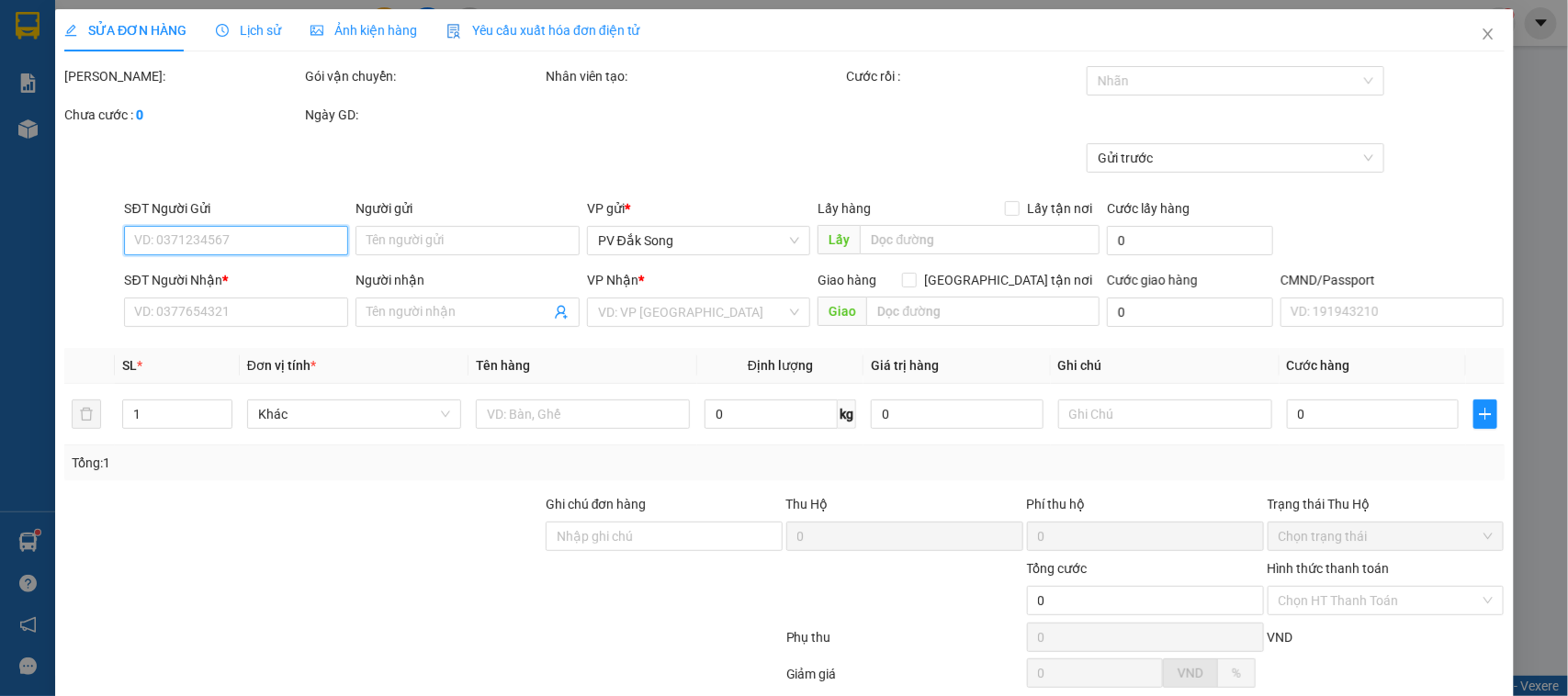
type input "0941221223"
type input "thắng"
type input "0773134883"
type input "ANH LÃNG"
type input "30.000"
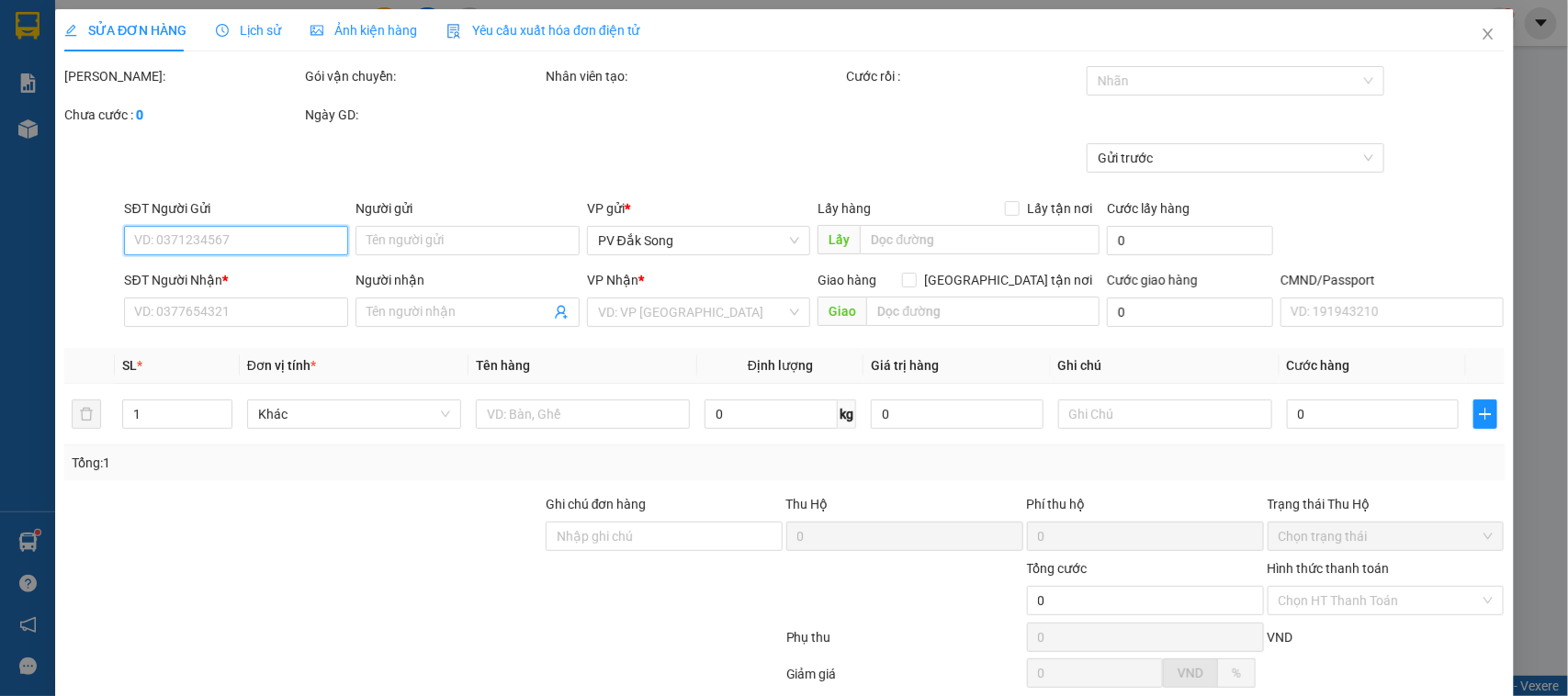
type input "30.000"
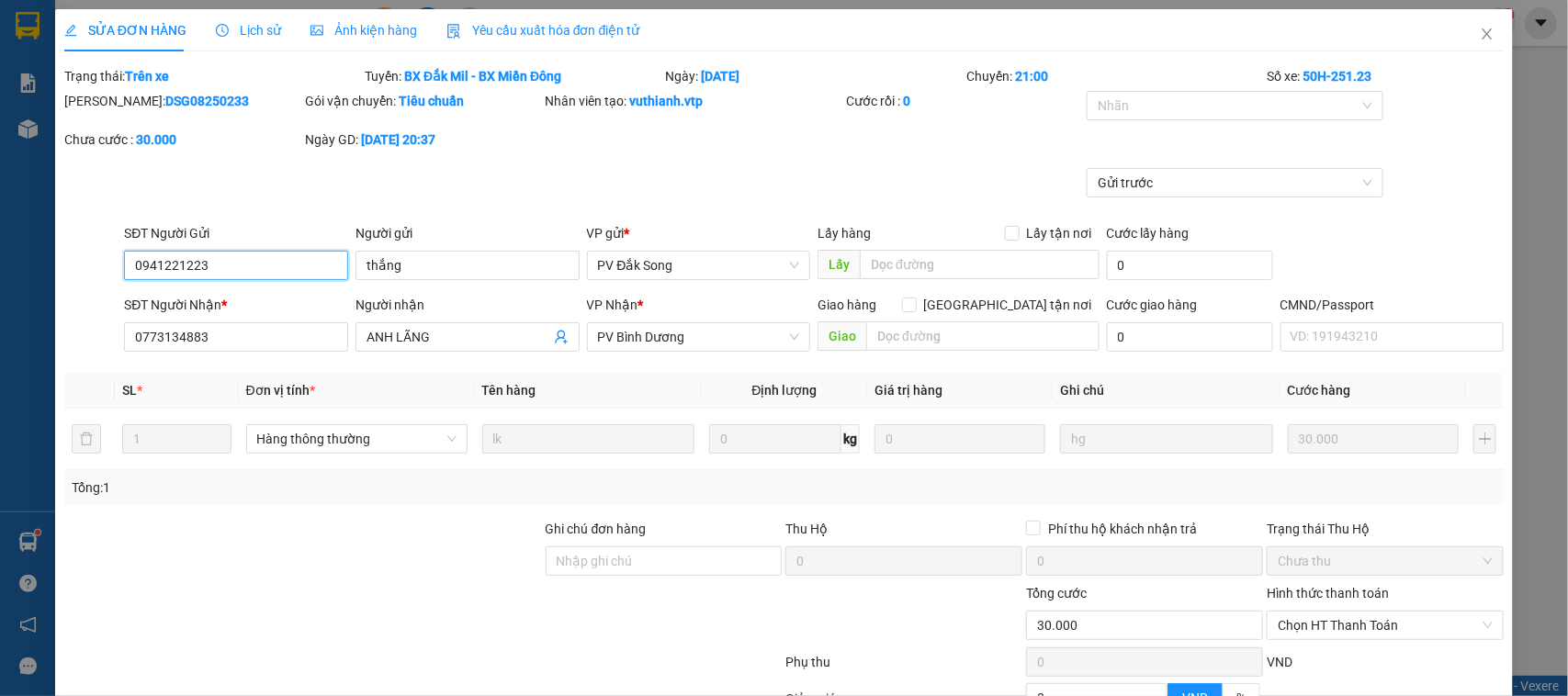
type input "1.500"
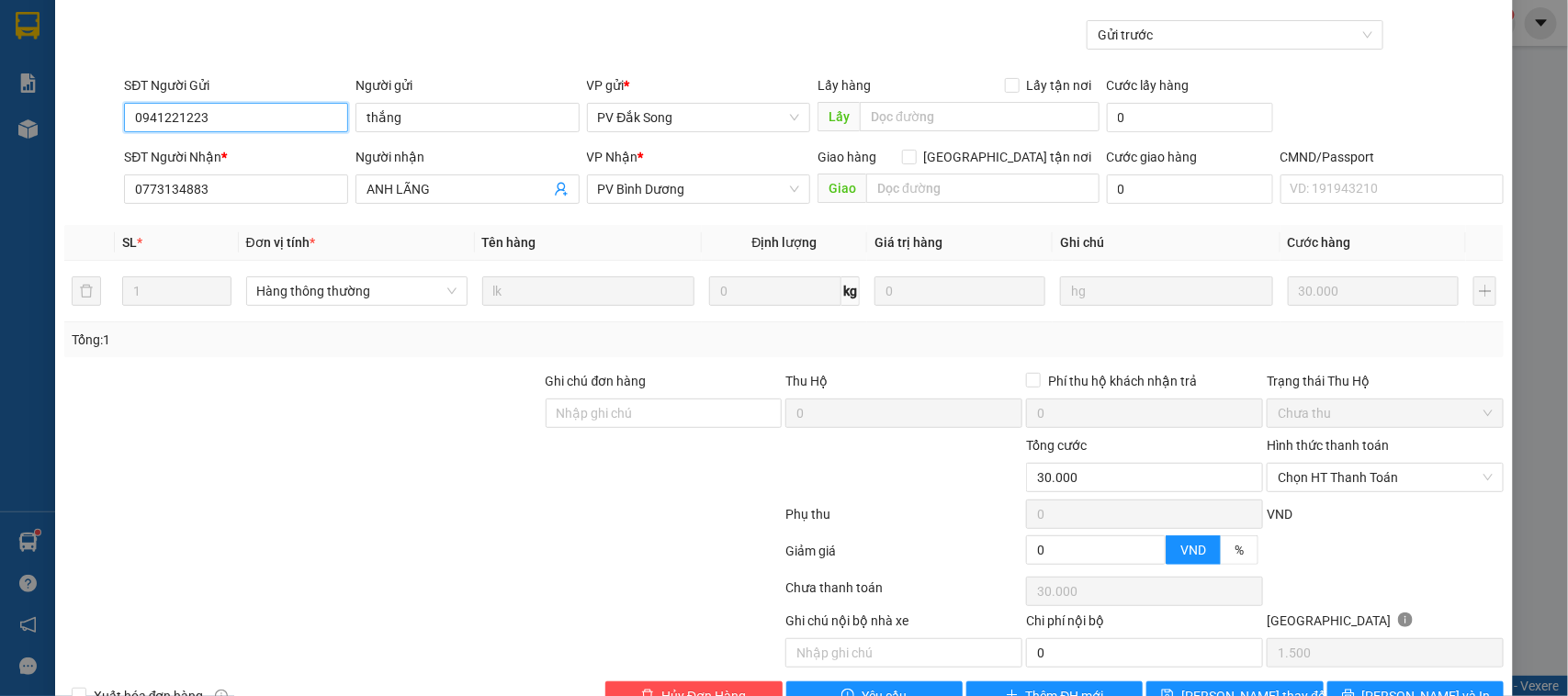
scroll to position [200, 0]
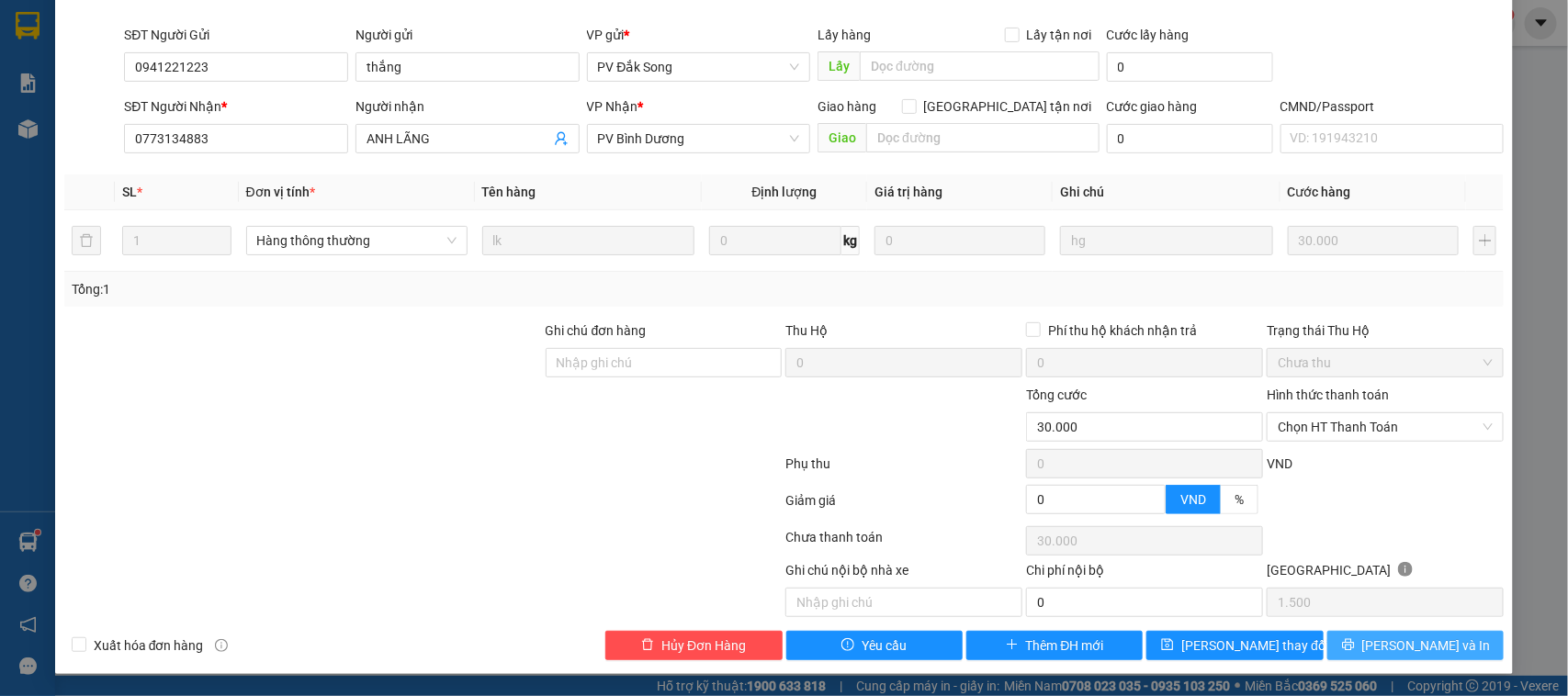
click at [1394, 650] on span "[PERSON_NAME] và In" at bounding box center [1426, 645] width 129 height 21
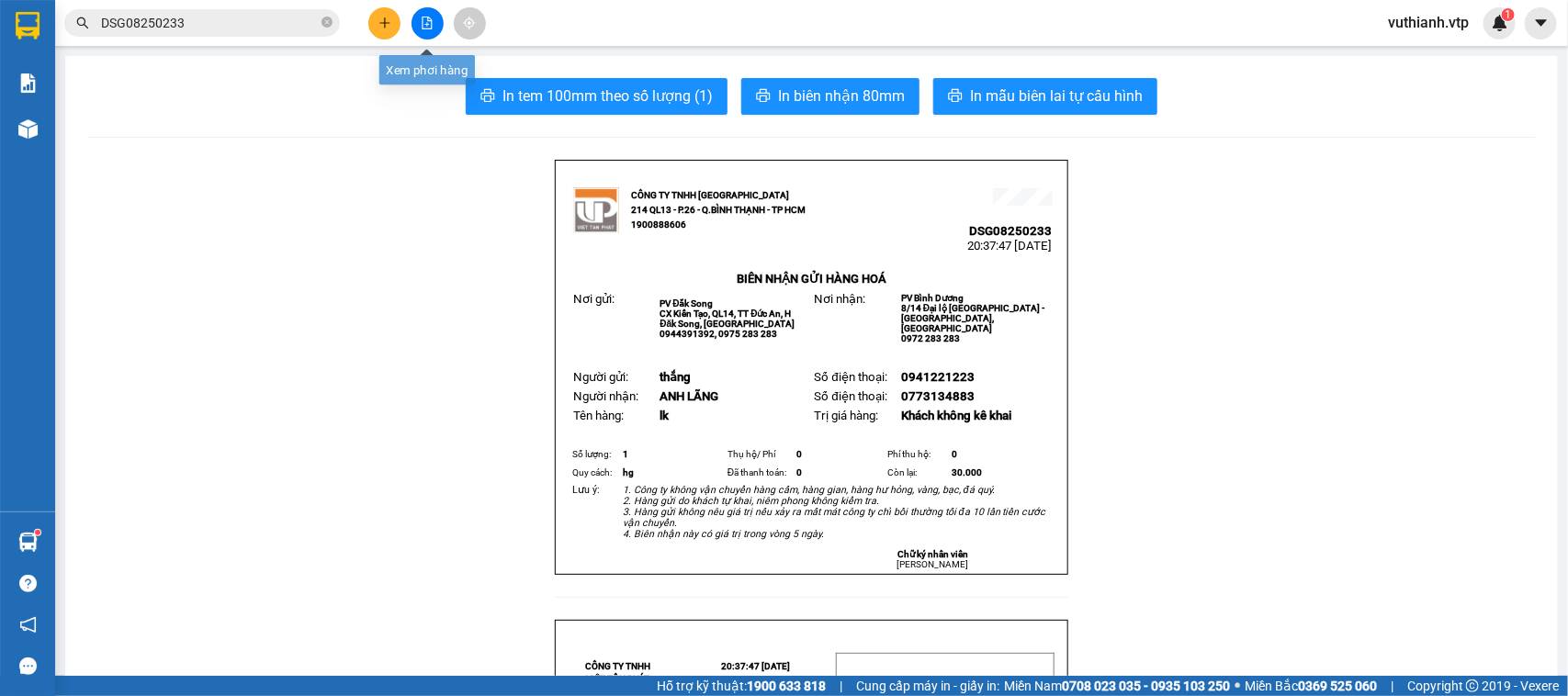
click at [430, 21] on icon "file-add" at bounding box center [426, 23] width 13 height 13
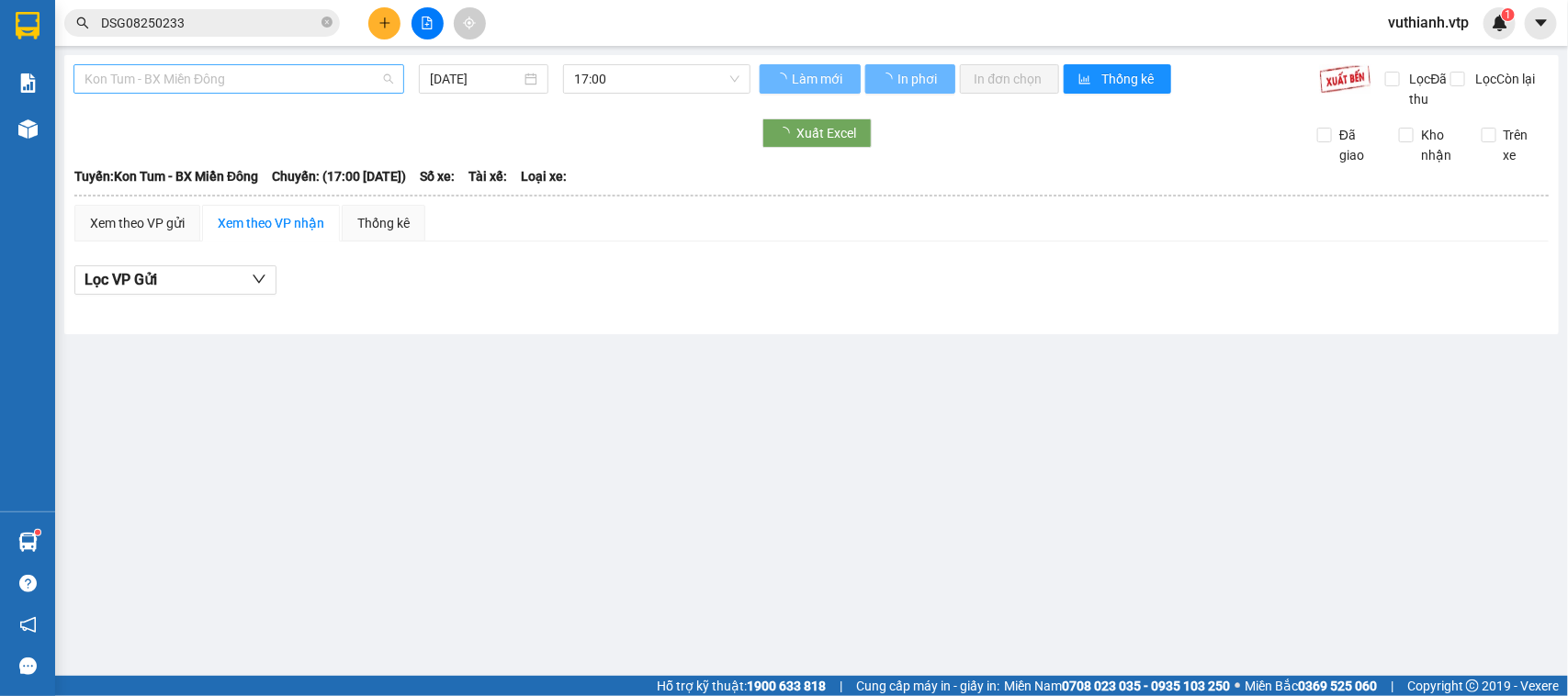
click at [326, 75] on span "Kon Tum - BX Miền Đông" at bounding box center [238, 79] width 308 height 28
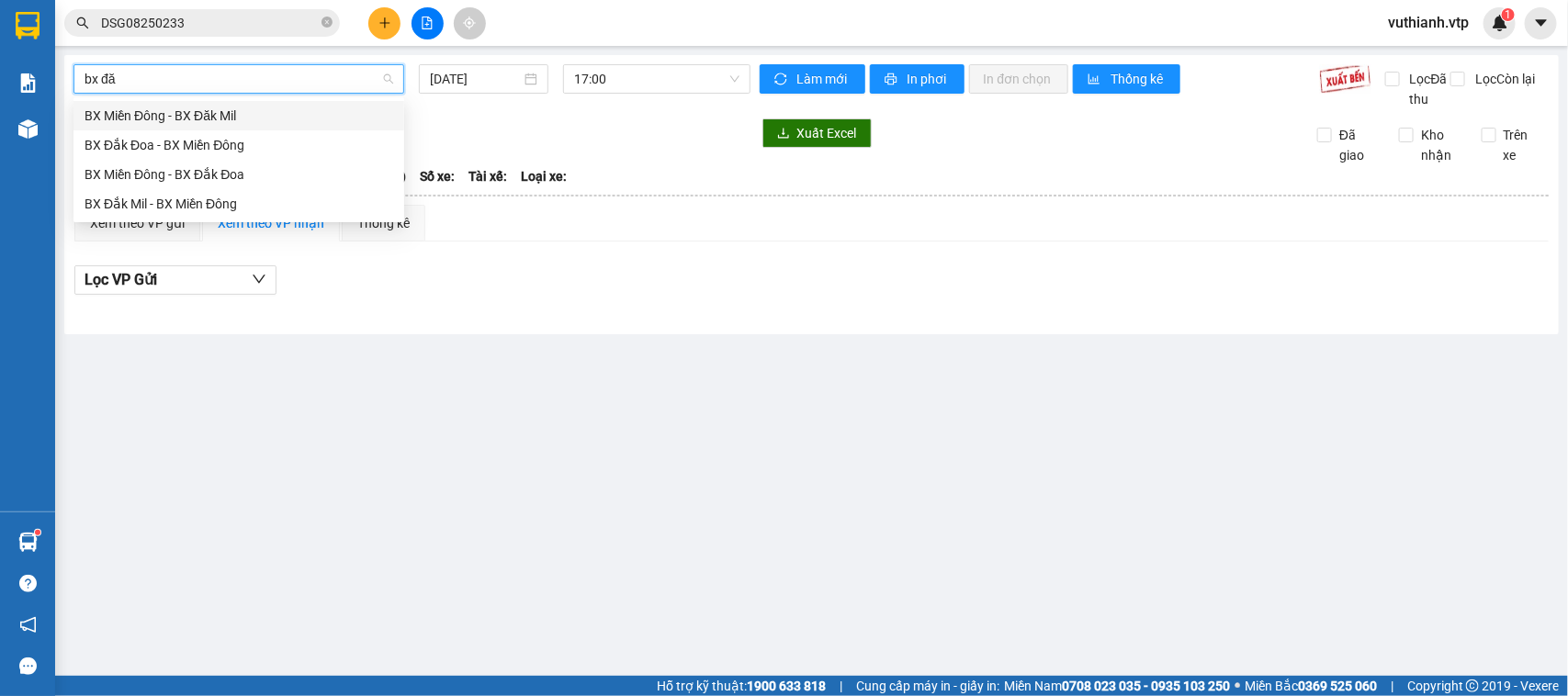
type input "bx đăk"
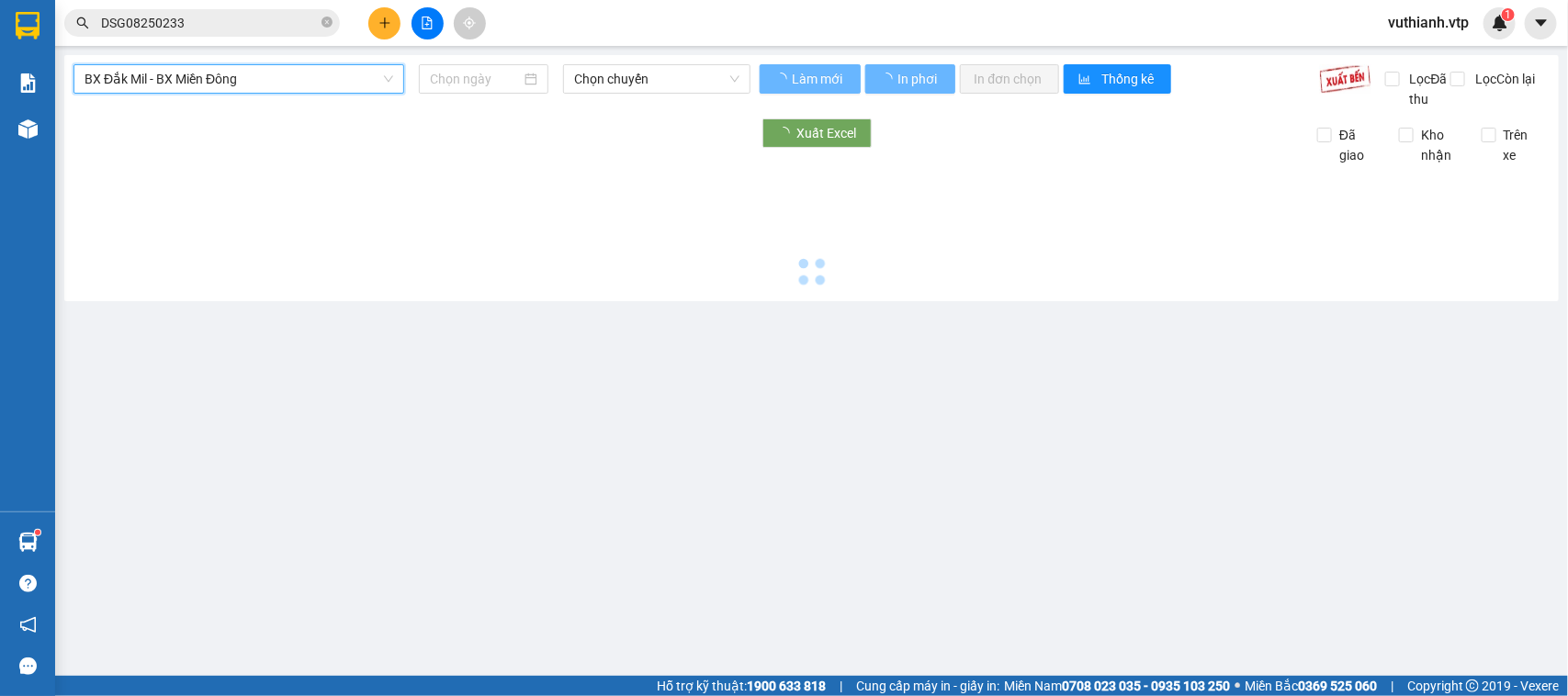
type input "[DATE]"
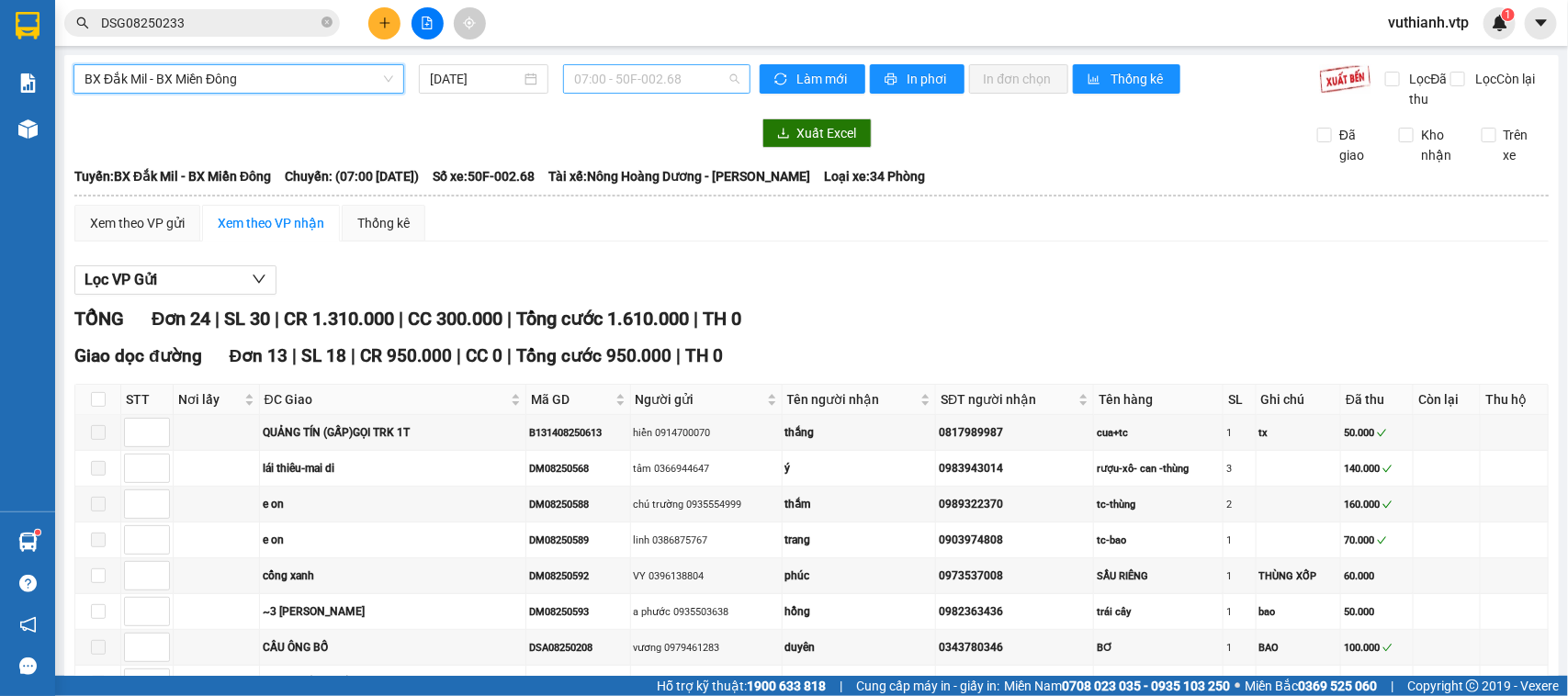
click at [681, 71] on span "07:00 - 50F-002.68" at bounding box center [656, 79] width 164 height 28
click at [668, 174] on div "21:00 - 50H-251.23" at bounding box center [640, 174] width 144 height 21
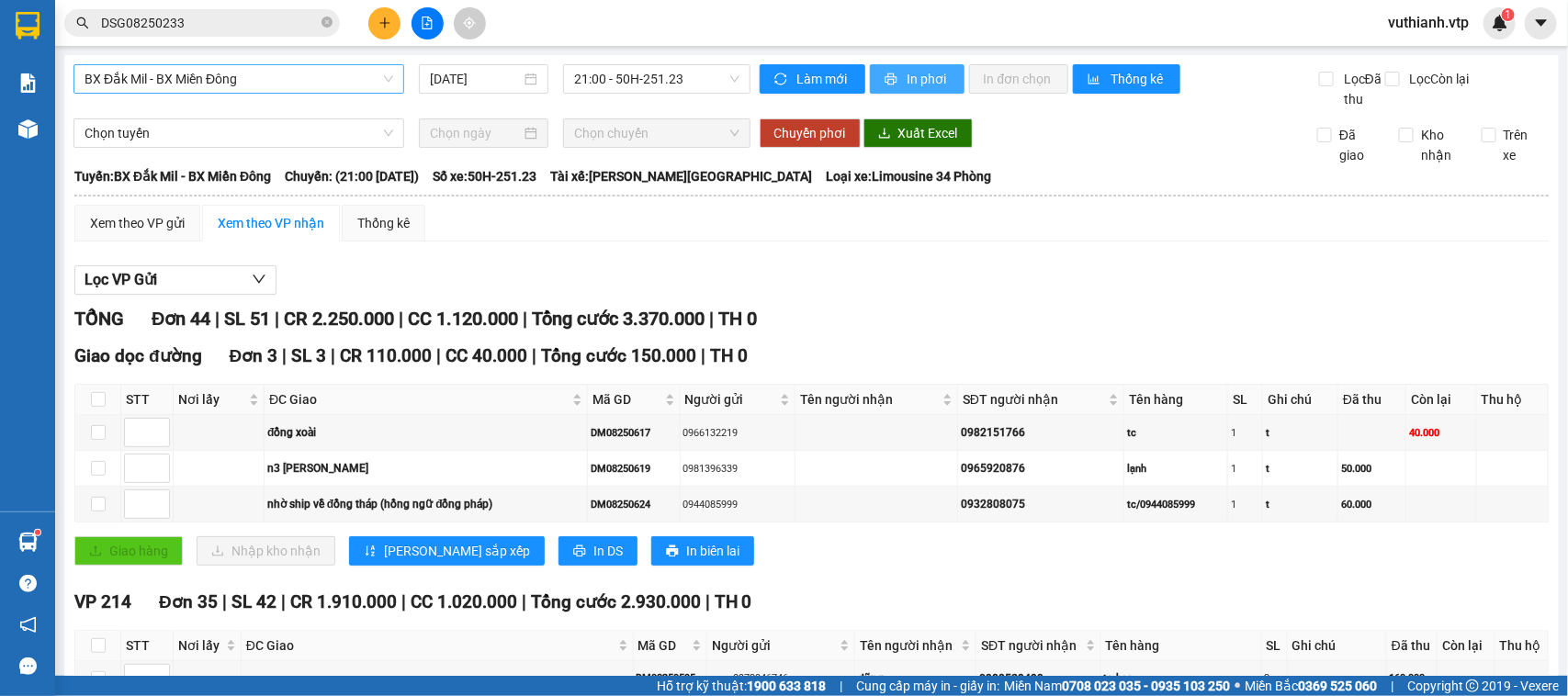
click at [908, 85] on span "In phơi" at bounding box center [929, 79] width 42 height 21
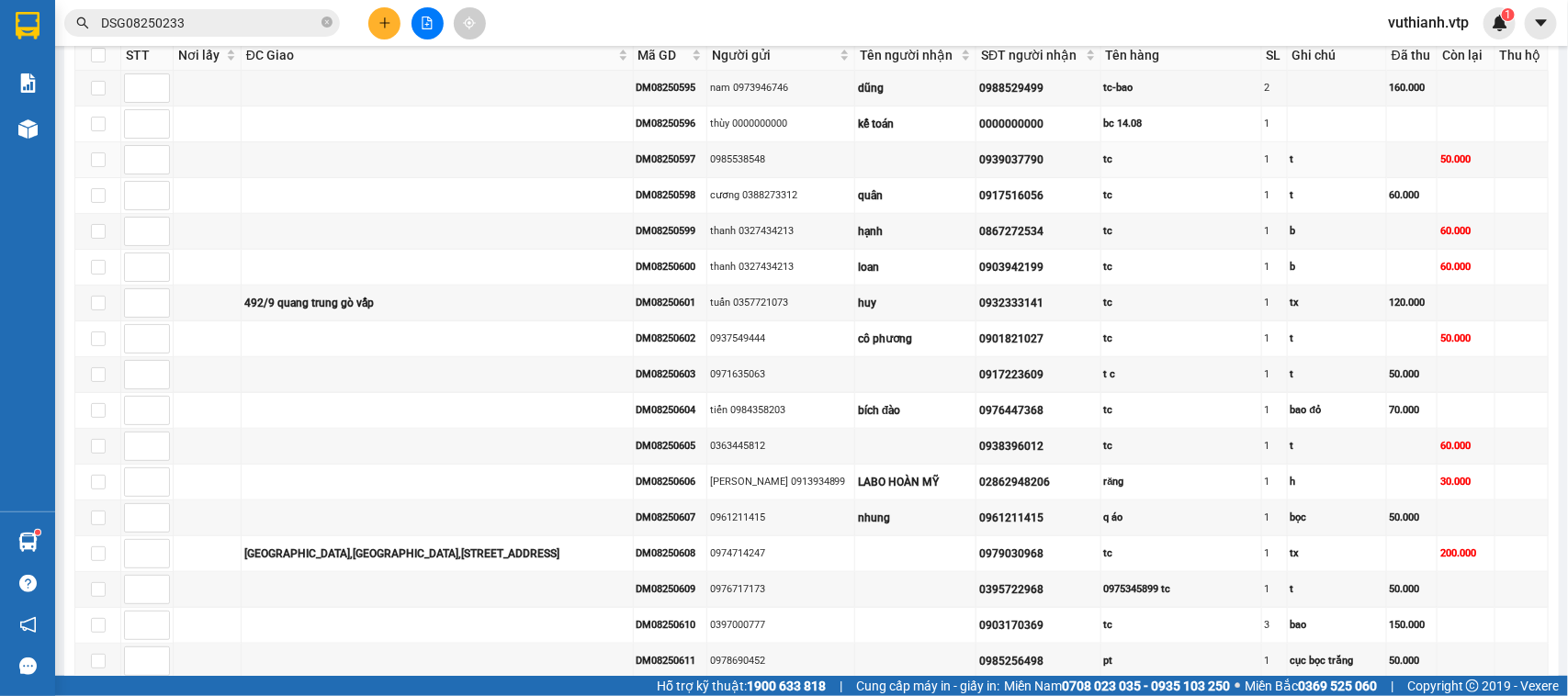
scroll to position [1607, 0]
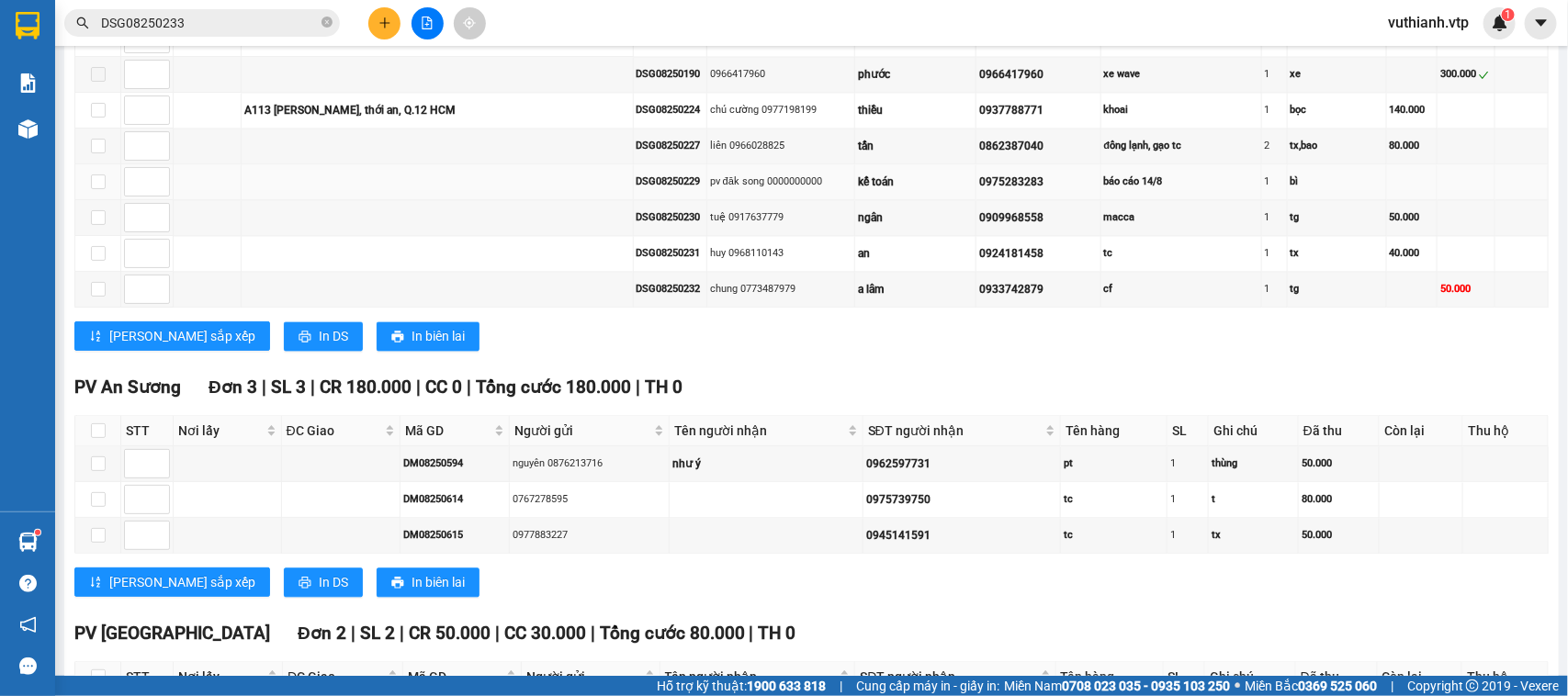
drag, startPoint x: 694, startPoint y: 226, endPoint x: 604, endPoint y: 239, distance: 90.9
click at [604, 200] on tr "DSG08250229 pv đăk song 0000000000 kế toán 0975283283 báo cáo 14/8 1 bì" at bounding box center [812, 182] width 1473 height 35
click at [698, 189] on div "DSG08250229" at bounding box center [670, 181] width 67 height 16
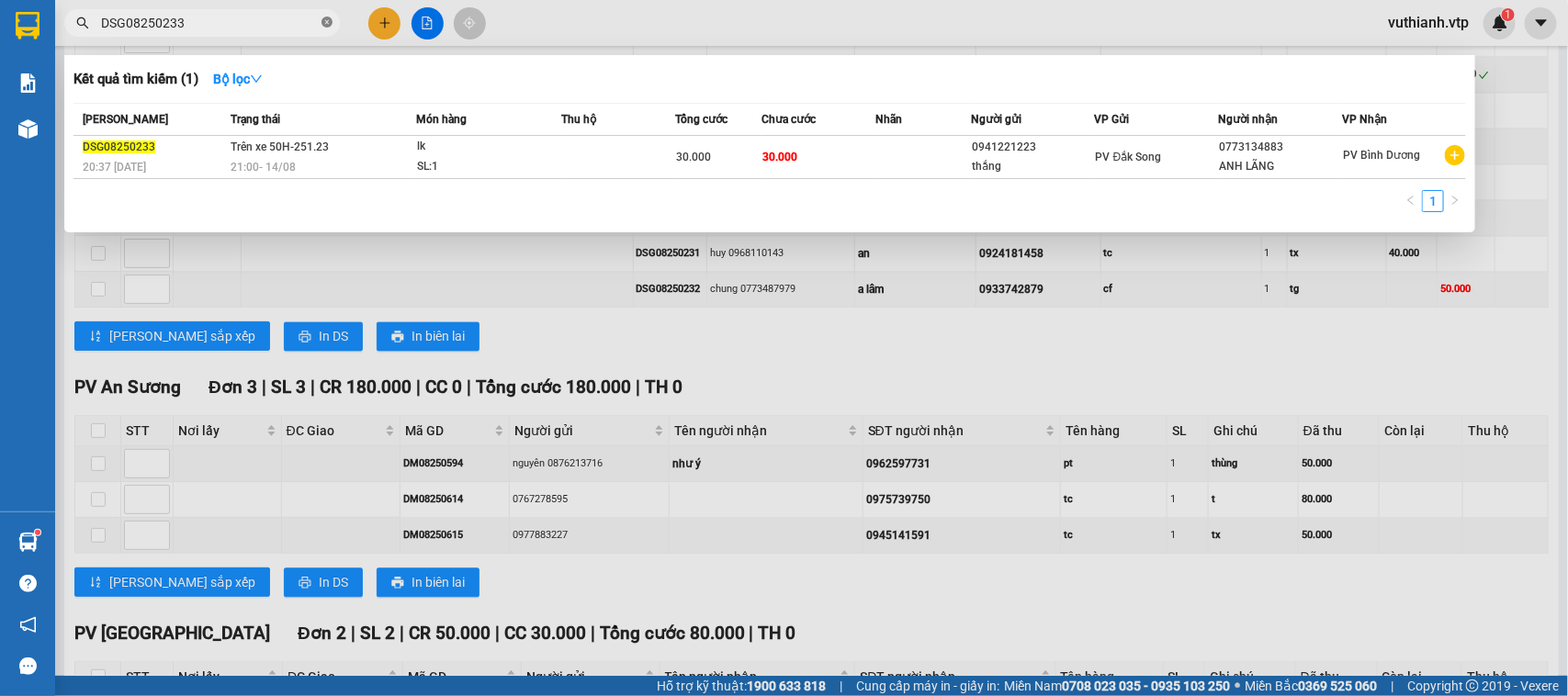
click at [324, 23] on icon "close-circle" at bounding box center [326, 22] width 11 height 11
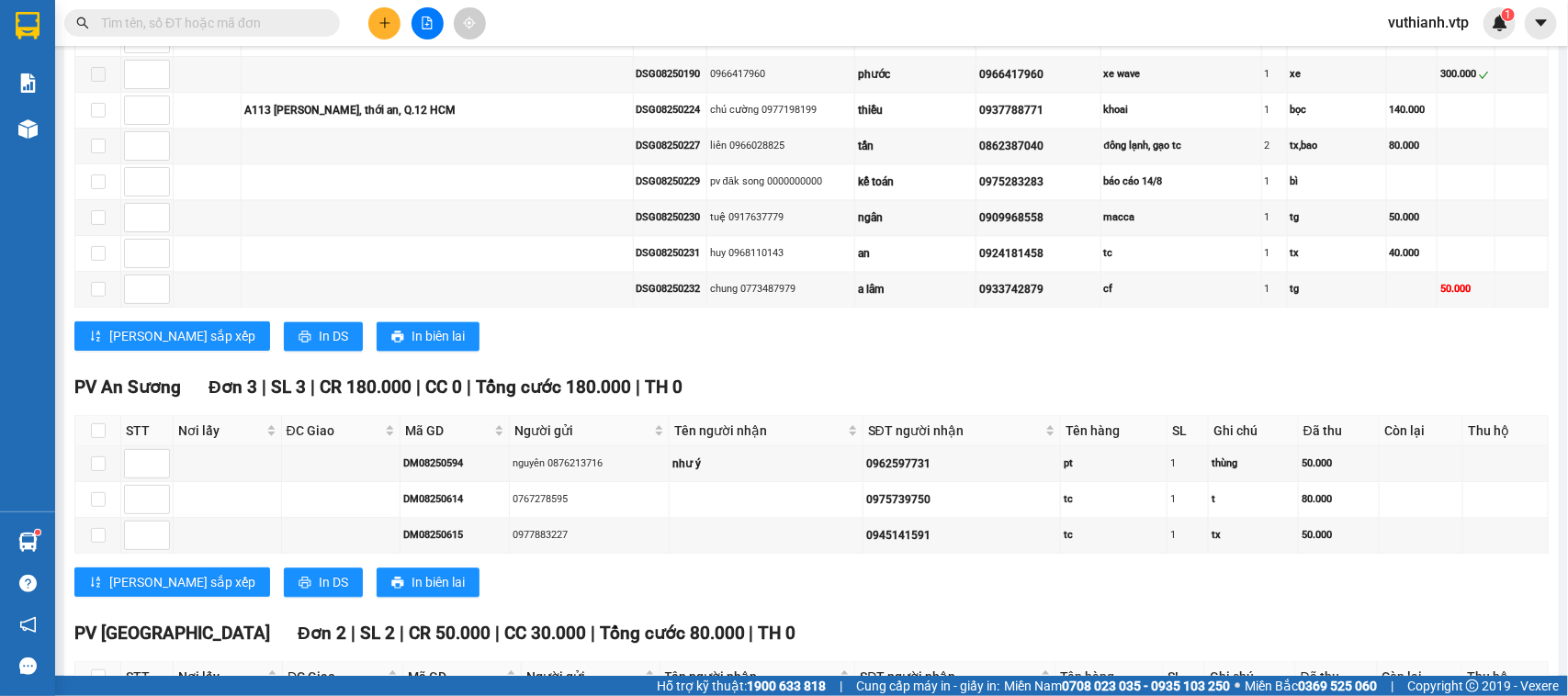
click at [294, 24] on input "text" at bounding box center [210, 23] width 217 height 21
paste input "DSG08250233"
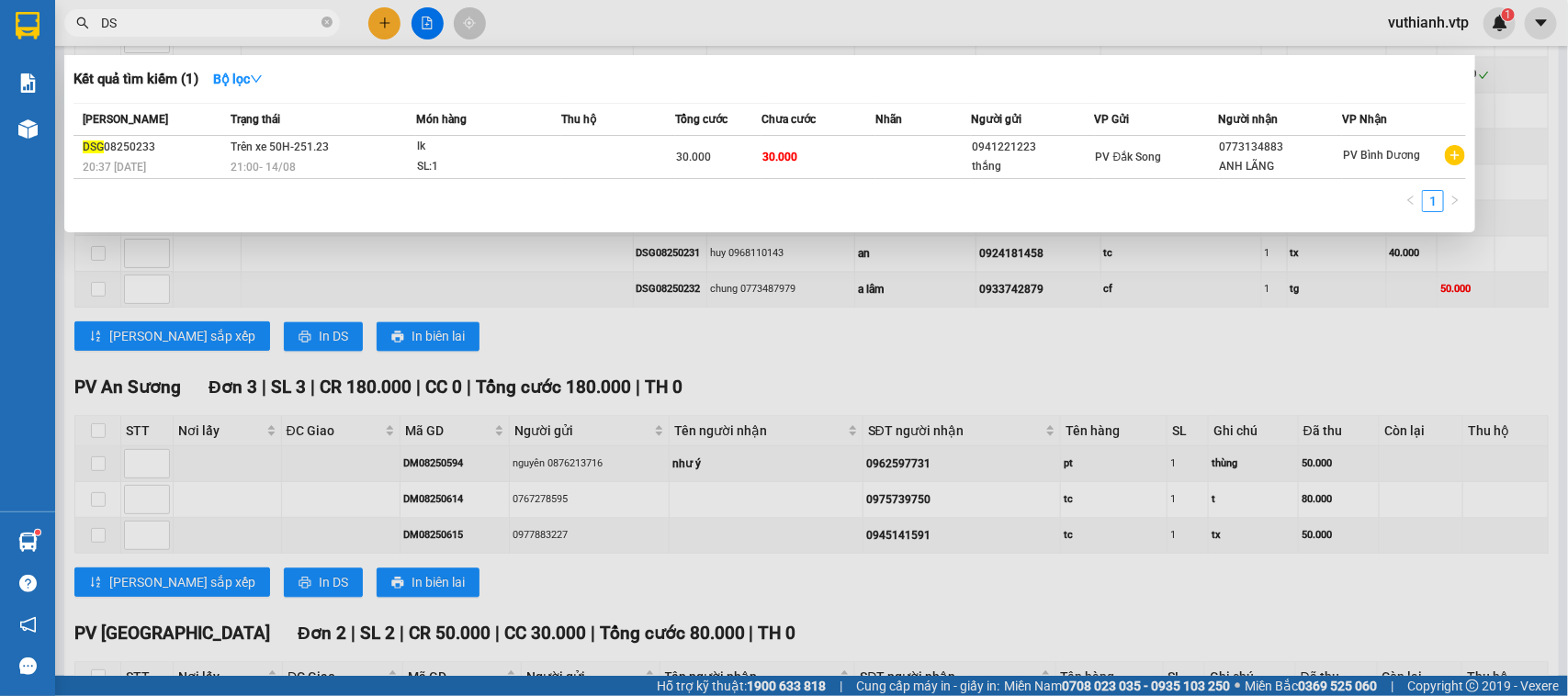
type input "D"
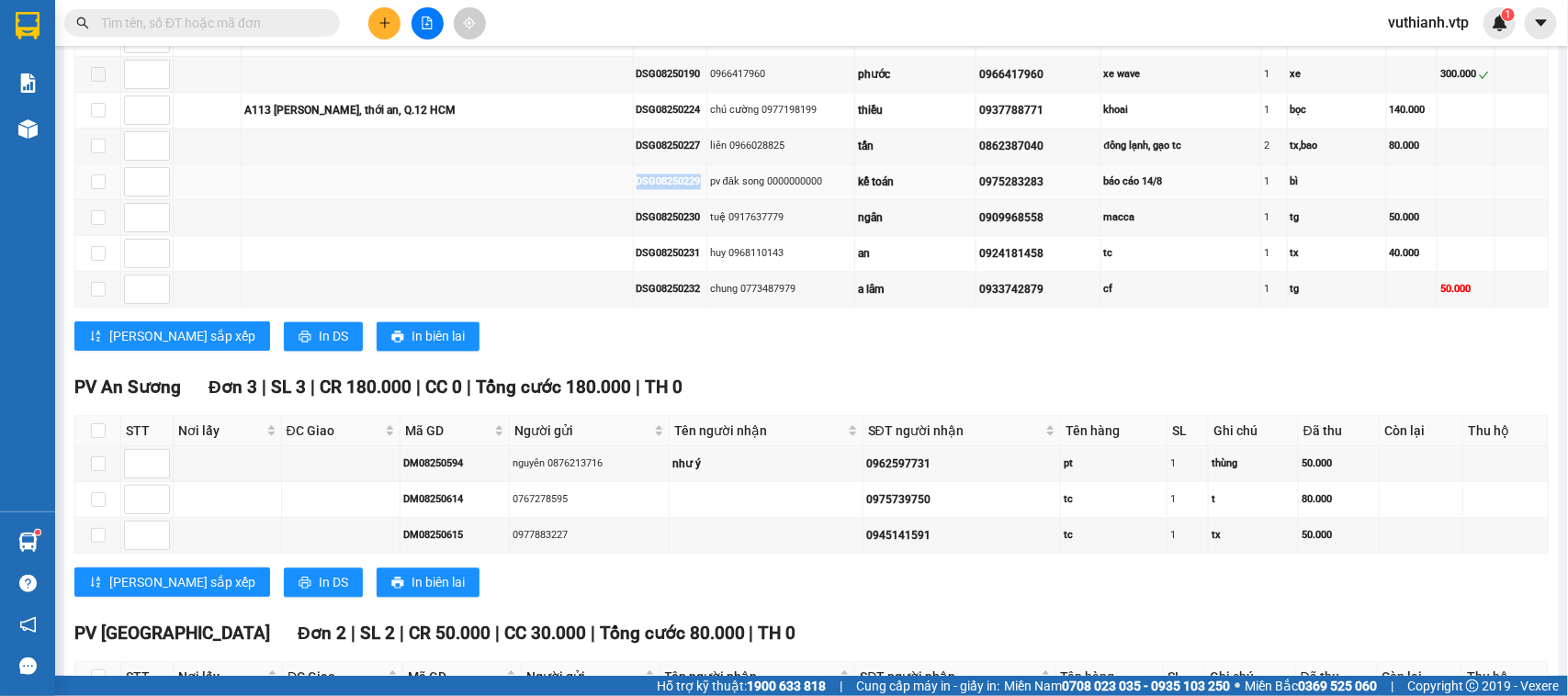
drag, startPoint x: 699, startPoint y: 223, endPoint x: 621, endPoint y: 222, distance: 78.0
click at [621, 200] on tr "DSG08250229 pv đăk song 0000000000 kế toán 0975283283 báo cáo 14/8 1 bì" at bounding box center [812, 182] width 1473 height 35
copy div "DSG08250229"
click at [306, 17] on input "text" at bounding box center [210, 23] width 217 height 21
paste input "DSG08250229"
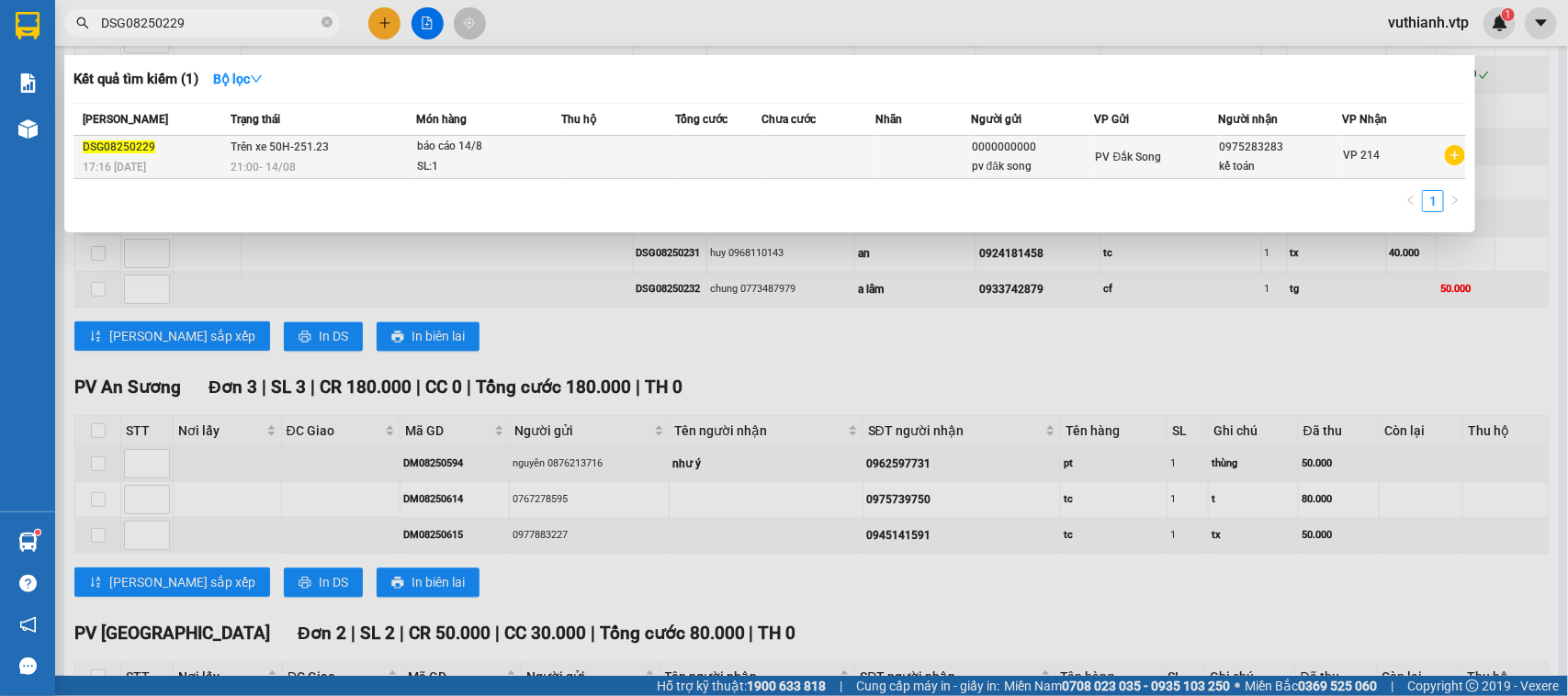
type input "DSG08250229"
click at [668, 160] on td at bounding box center [619, 158] width 114 height 43
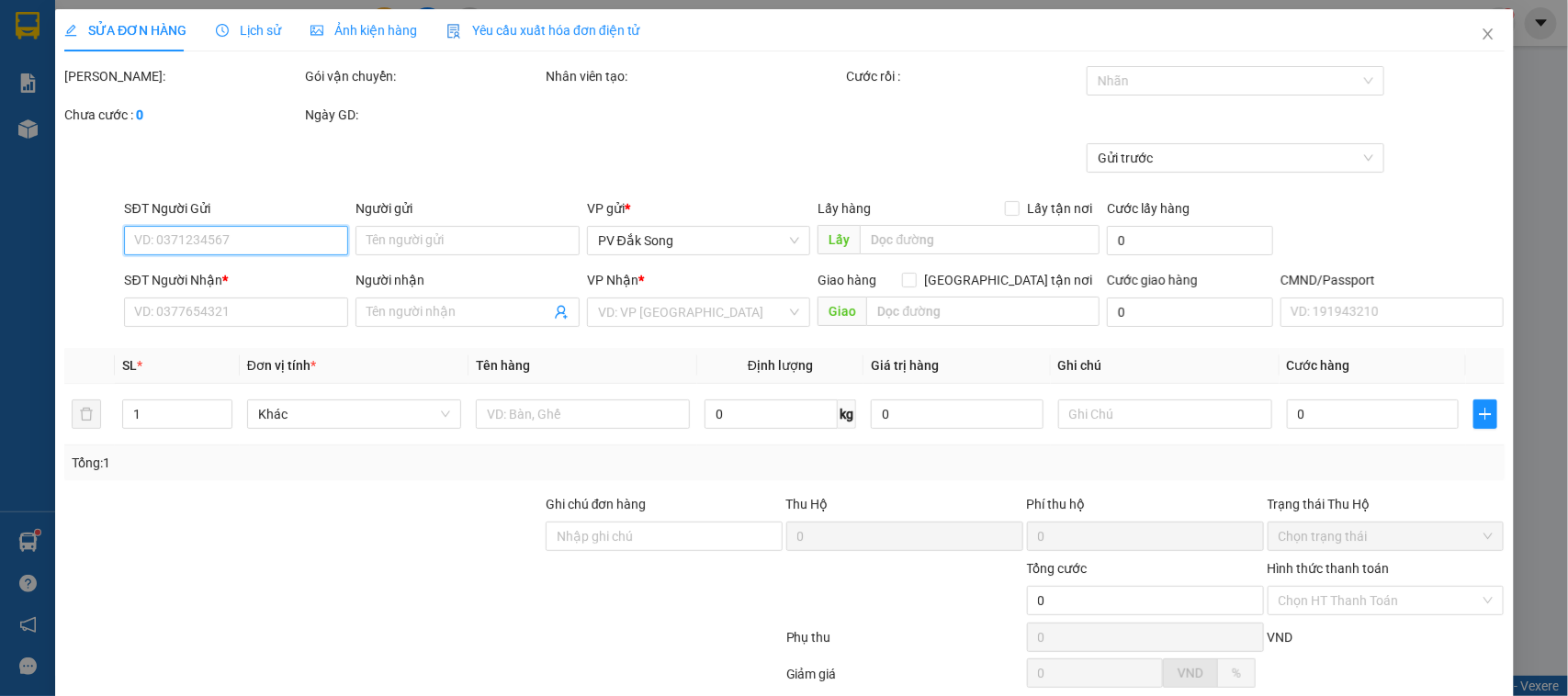
type input "0000000000"
type input "pv đăk song"
type input "0975283283"
type input "kế toán"
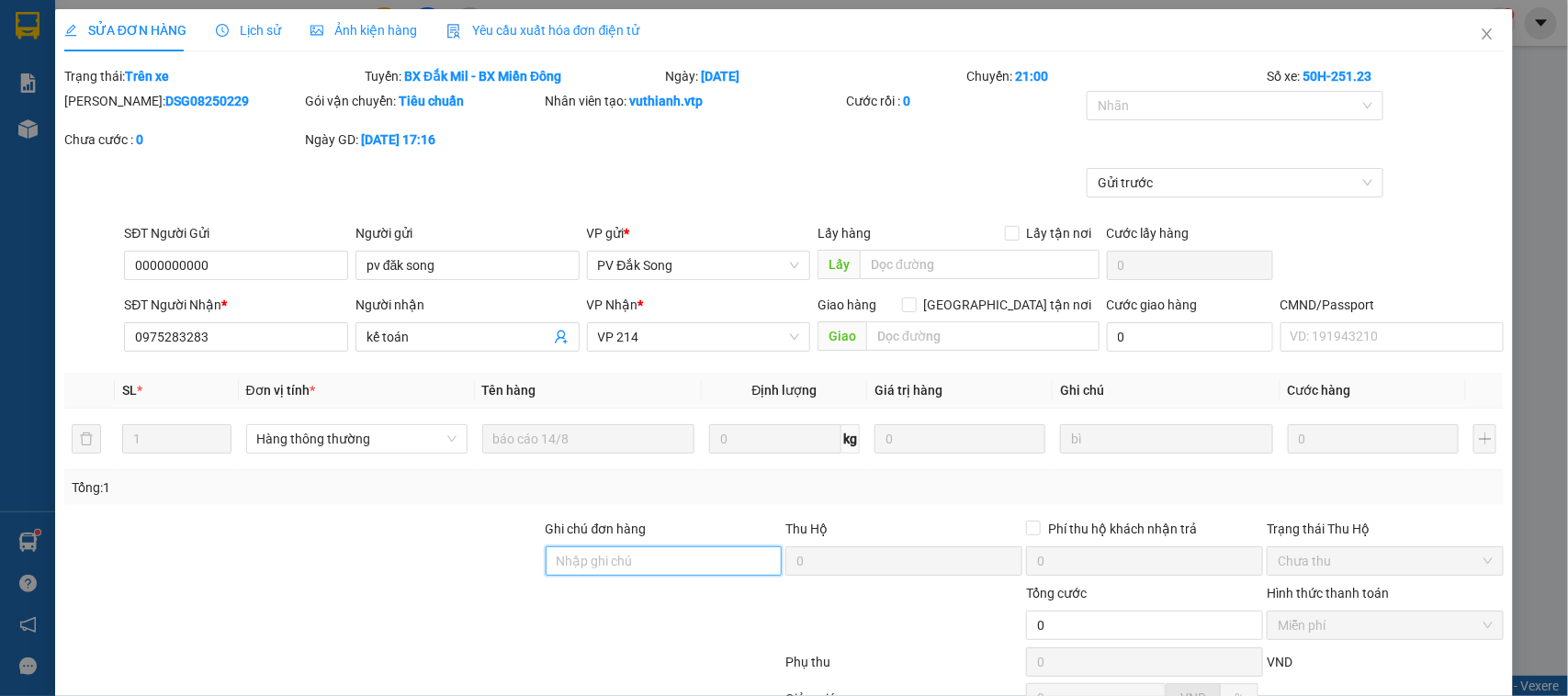
click at [567, 551] on input "Ghi chú đơn hàng" at bounding box center [664, 561] width 237 height 30
type input "1tr700"
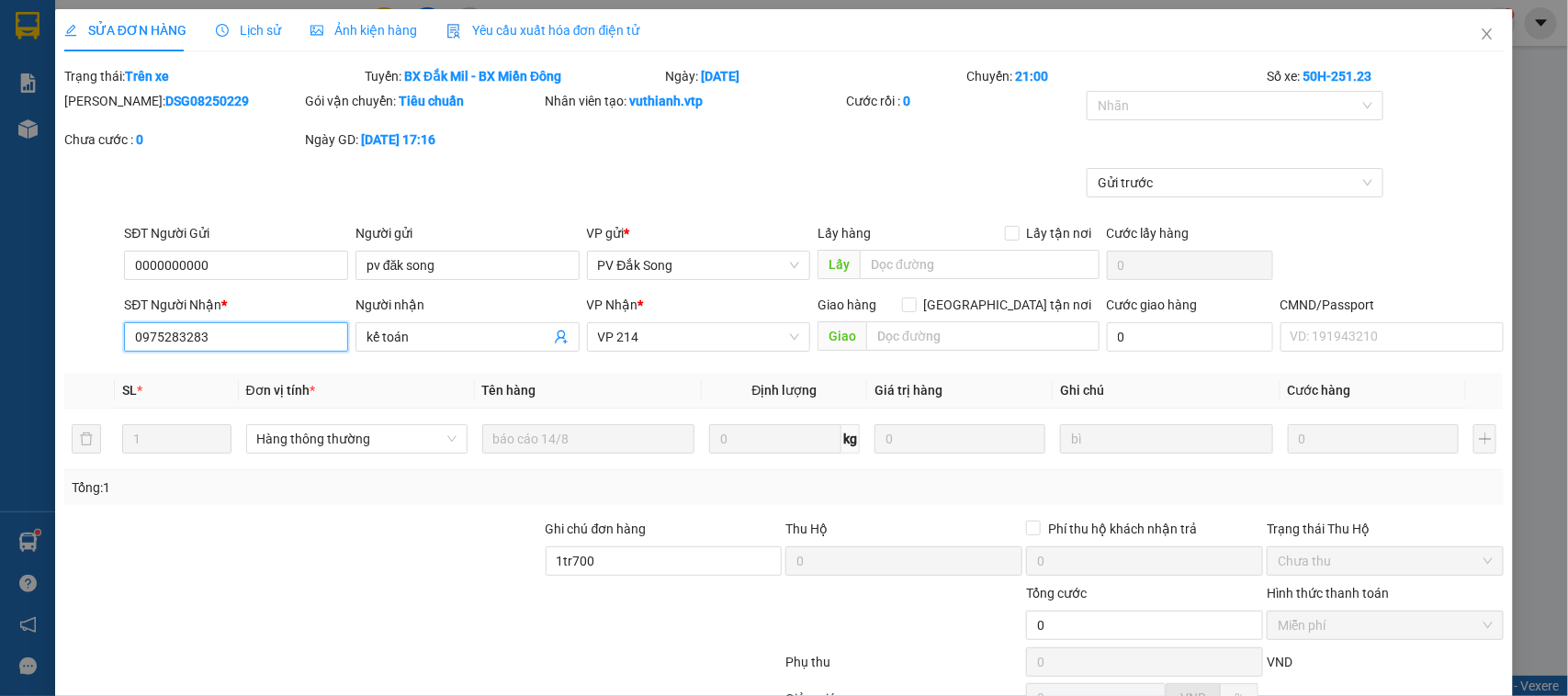
click at [279, 337] on input "0975283283" at bounding box center [236, 337] width 225 height 30
type input "0"
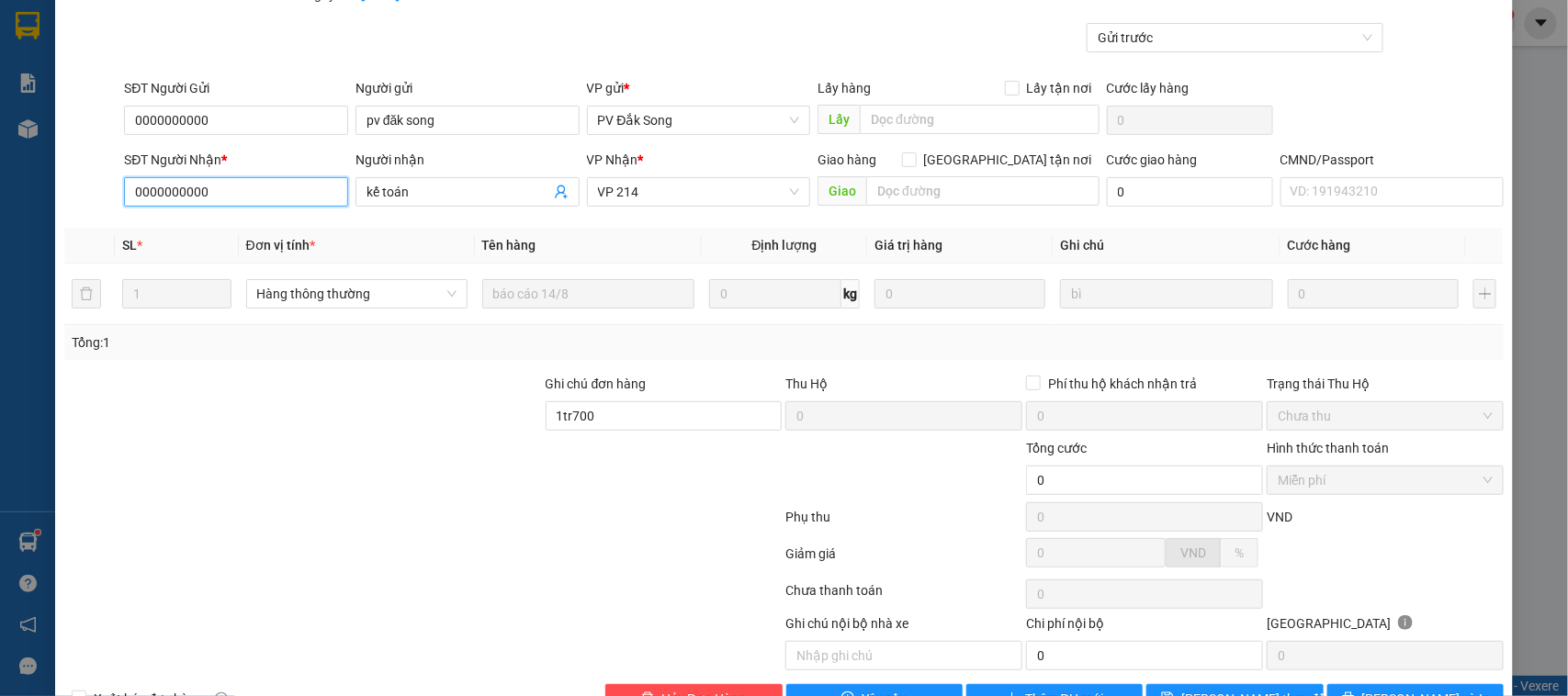
scroll to position [200, 0]
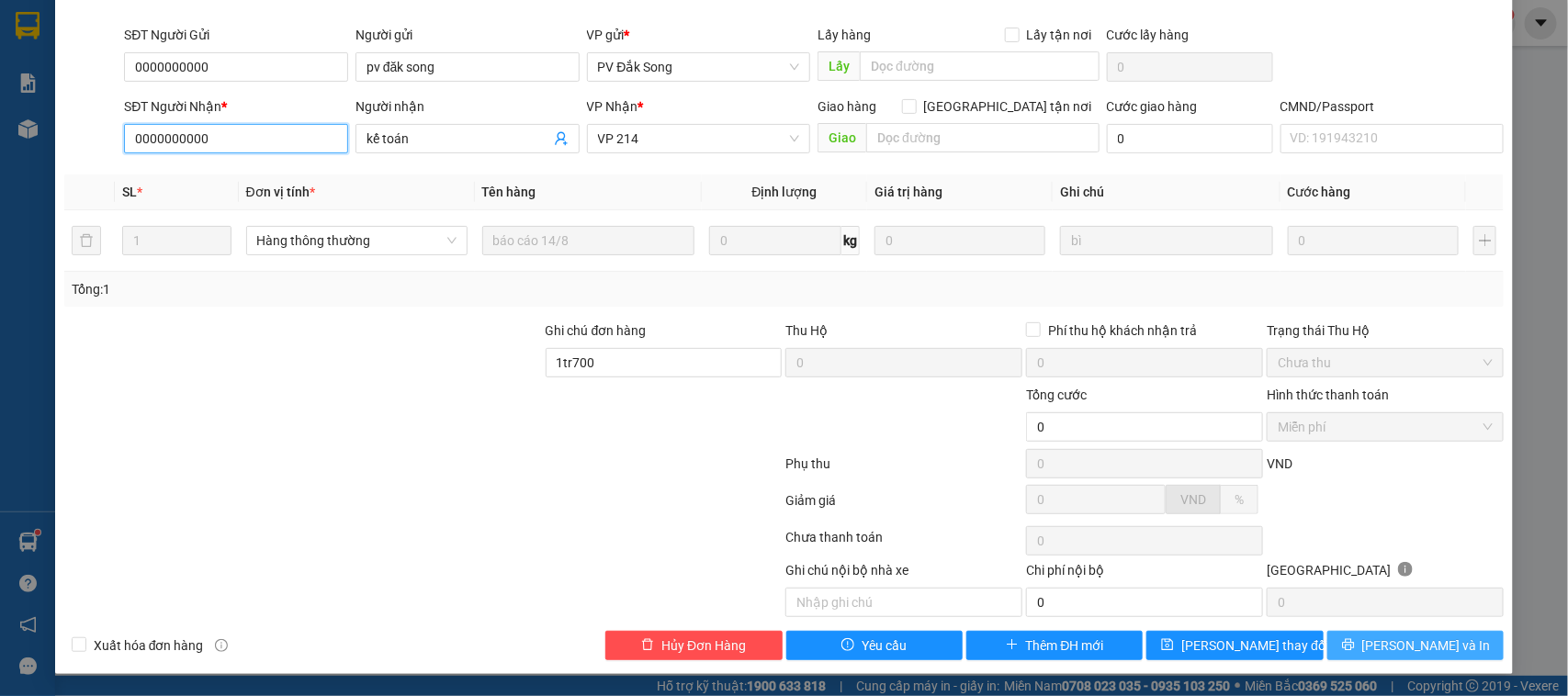
type input "0000000000"
click at [1358, 648] on button "[PERSON_NAME] và In" at bounding box center [1415, 646] width 176 height 30
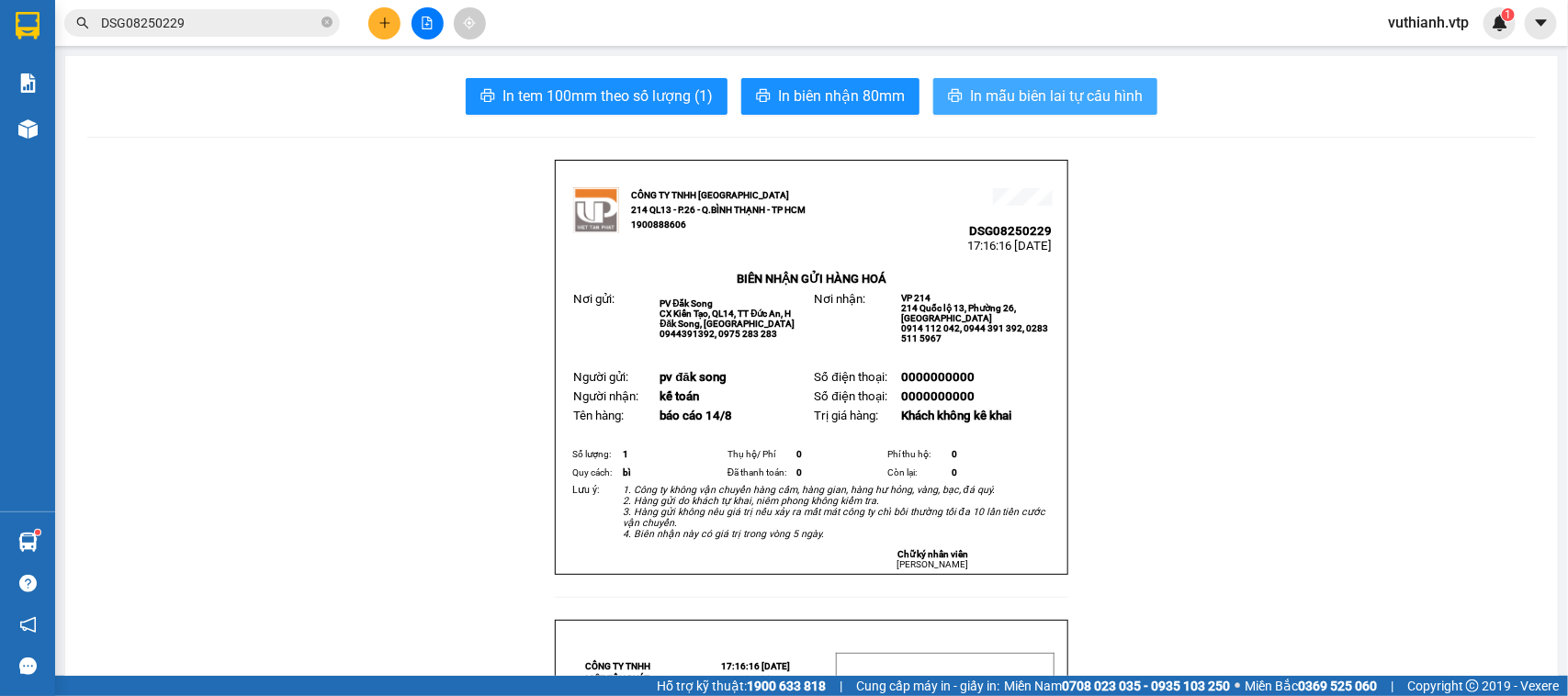
click at [1089, 98] on span "In mẫu biên lai tự cấu hình" at bounding box center [1056, 95] width 172 height 23
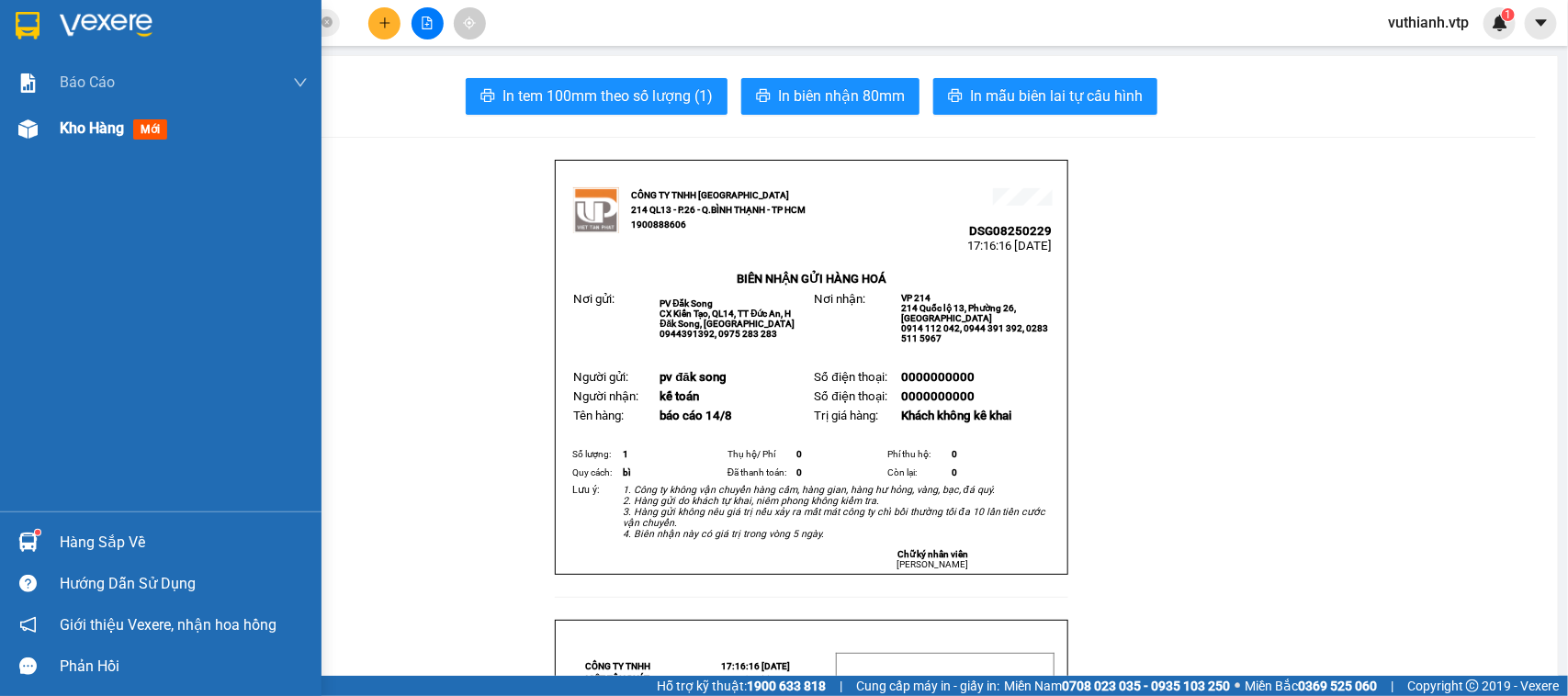
click at [34, 129] on img at bounding box center [29, 129] width 20 height 20
